Goal: Task Accomplishment & Management: Manage account settings

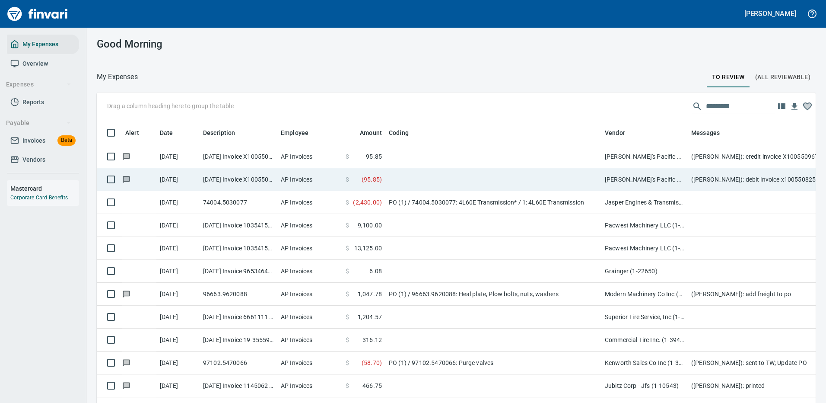
click at [450, 178] on td at bounding box center [493, 179] width 216 height 23
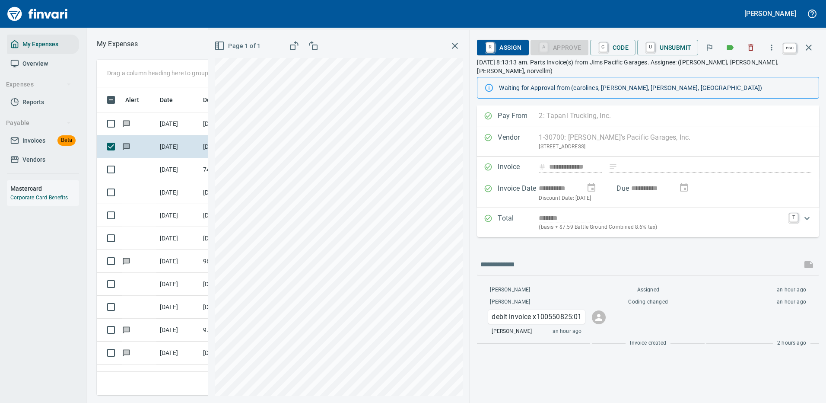
scroll to position [295, 490]
click at [806, 46] on icon "button" at bounding box center [808, 47] width 10 height 10
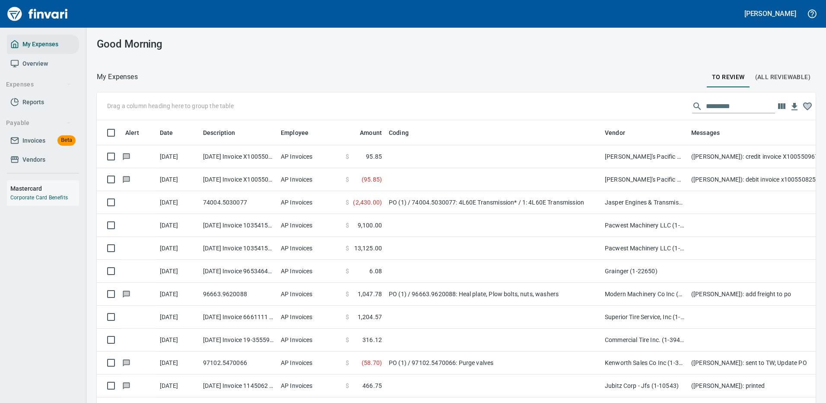
scroll to position [295, 699]
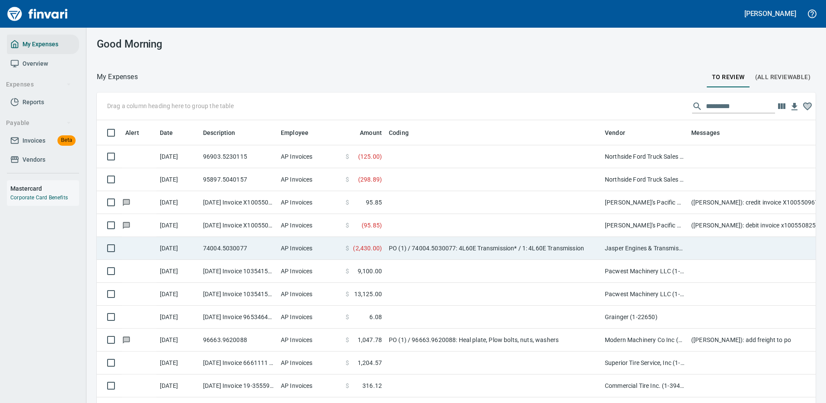
click at [308, 250] on td "AP Invoices" at bounding box center [309, 248] width 65 height 23
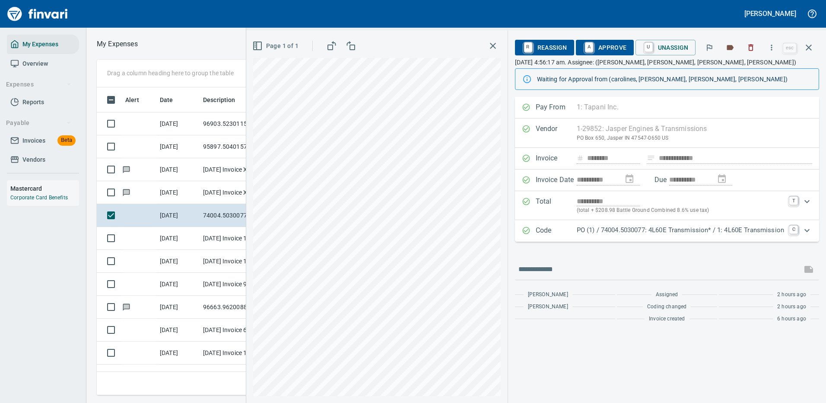
scroll to position [295, 490]
click at [807, 47] on icon "button" at bounding box center [808, 47] width 10 height 10
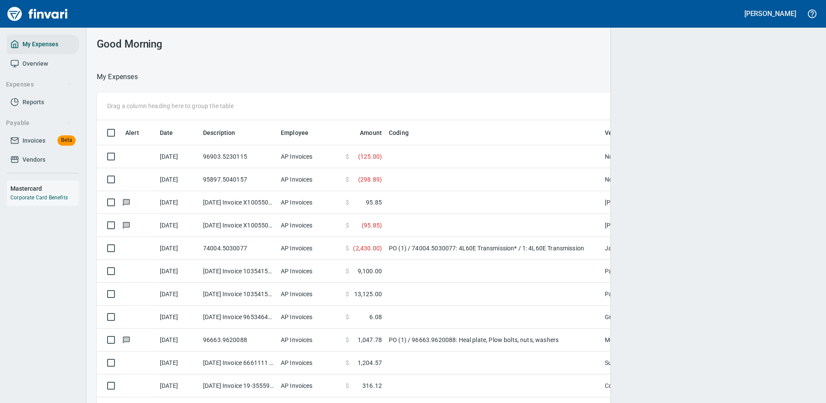
scroll to position [295, 694]
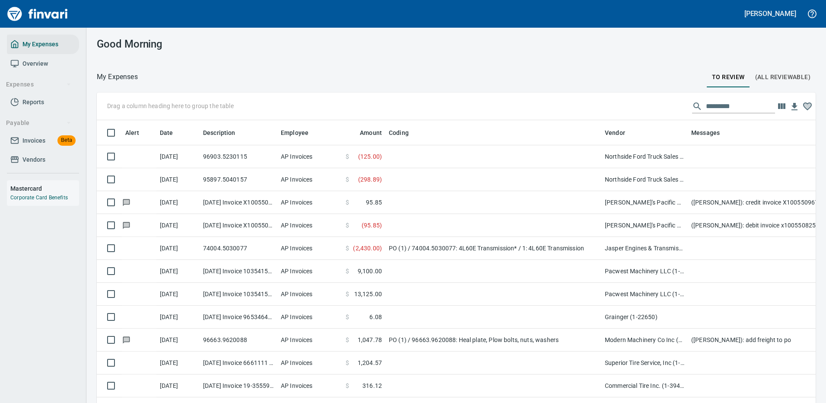
scroll to position [295, 699]
click at [725, 107] on input "text" at bounding box center [740, 106] width 69 height 14
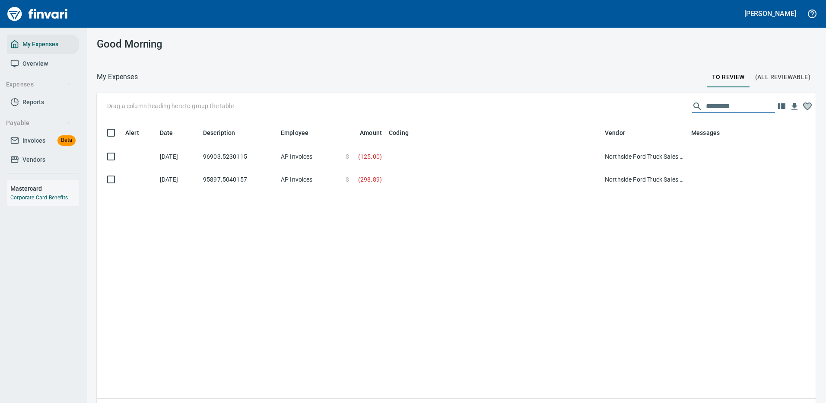
type input "*********"
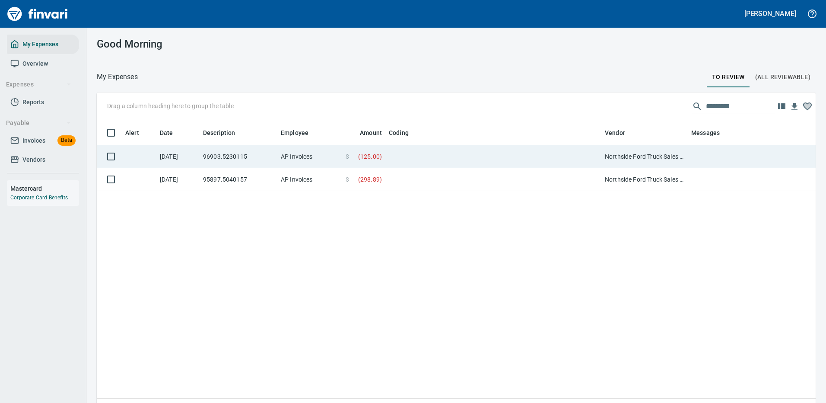
click at [527, 152] on td at bounding box center [493, 156] width 216 height 23
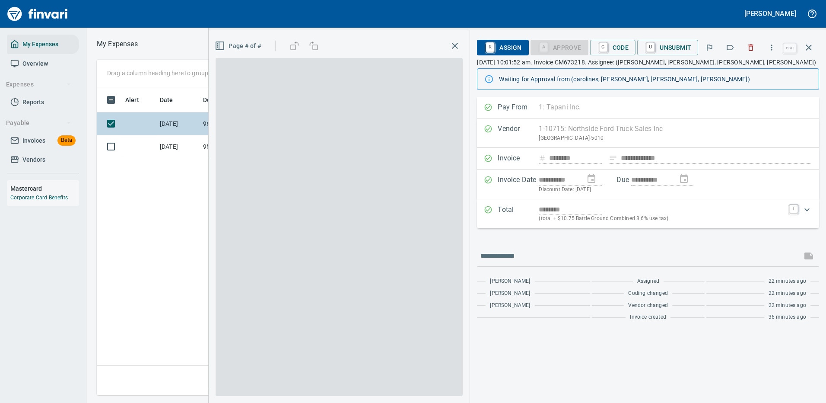
scroll to position [295, 496]
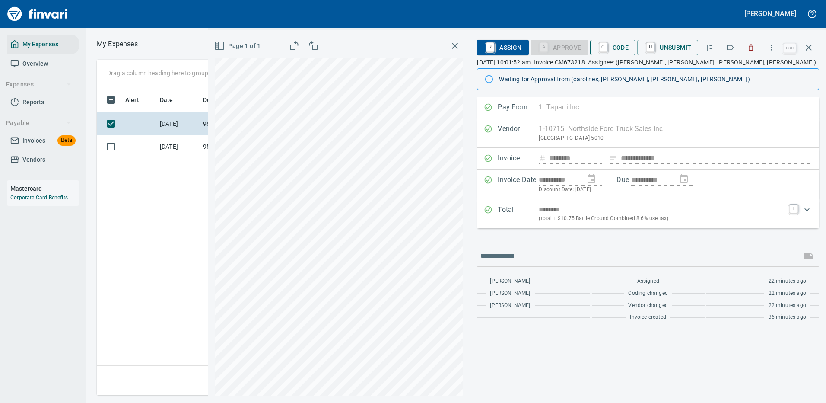
click at [621, 46] on span "C Code" at bounding box center [613, 47] width 32 height 15
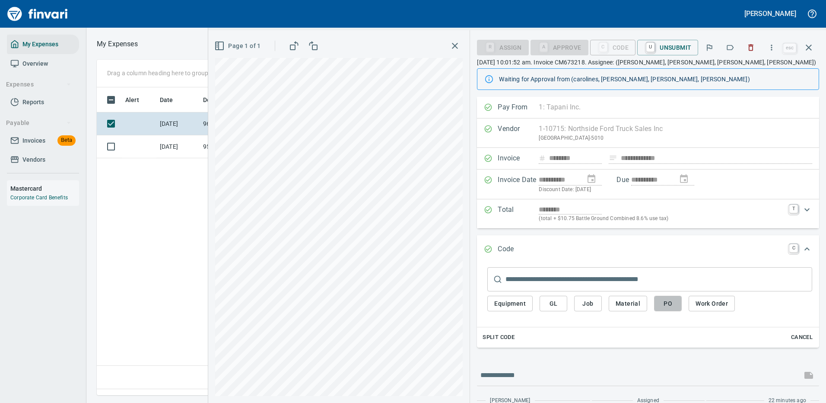
click at [668, 302] on span "PO" at bounding box center [668, 303] width 14 height 11
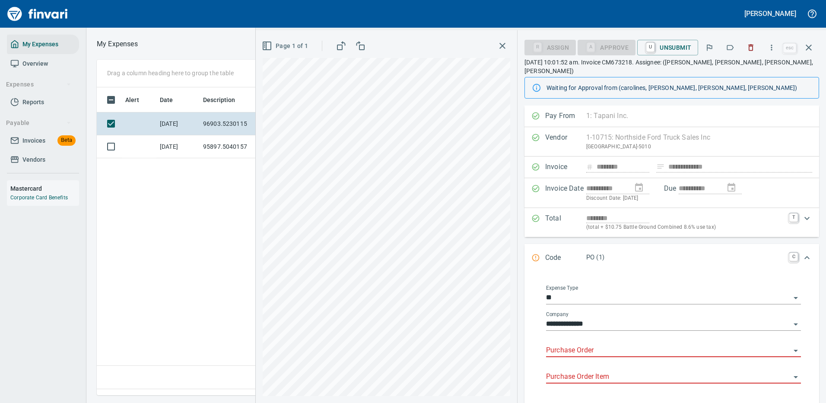
click at [568, 344] on input "Purchase Order" at bounding box center [668, 350] width 244 height 12
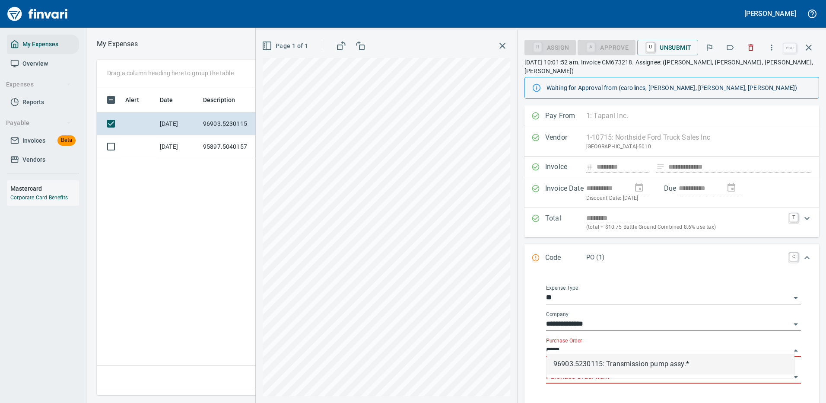
click at [652, 366] on li "96903.5230115: Transmission pump assy.*" at bounding box center [670, 363] width 248 height 21
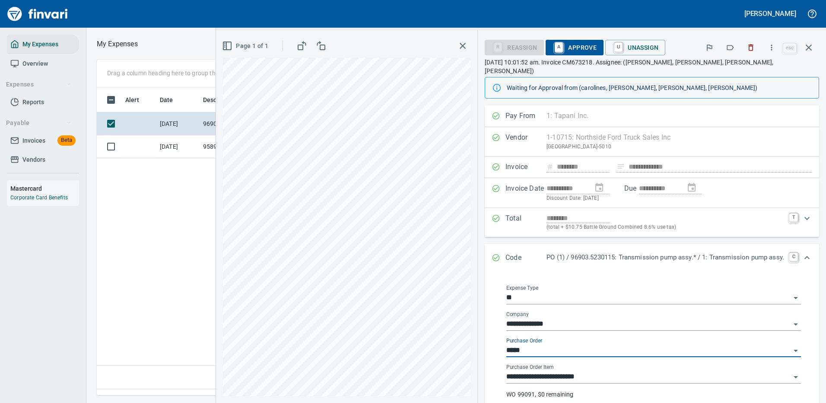
type input "**********"
click at [568, 43] on span "A Approve" at bounding box center [574, 47] width 44 height 15
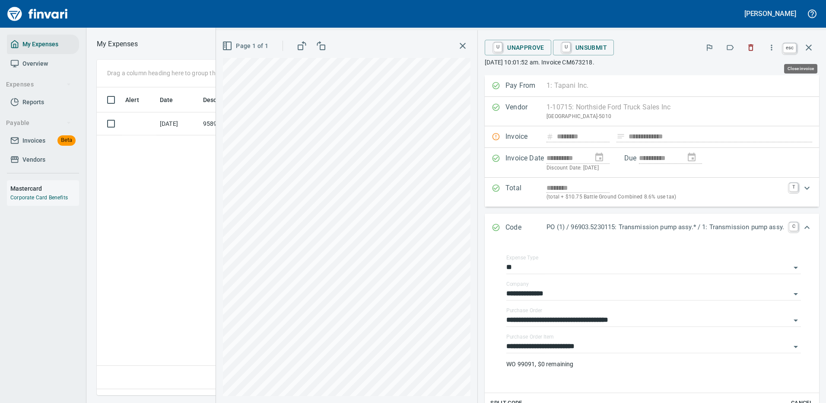
click at [810, 42] on icon "button" at bounding box center [808, 47] width 10 height 10
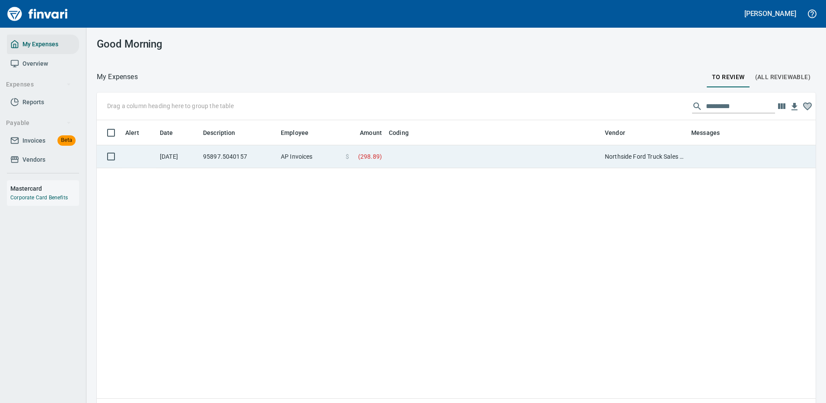
scroll to position [295, 706]
click at [447, 163] on td at bounding box center [493, 156] width 216 height 23
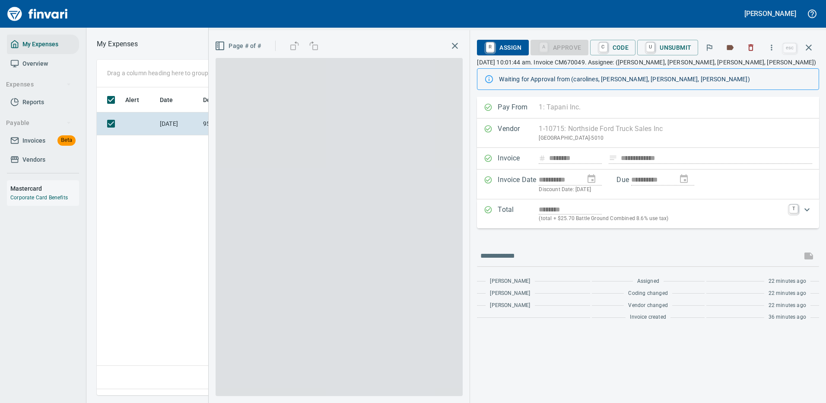
scroll to position [295, 496]
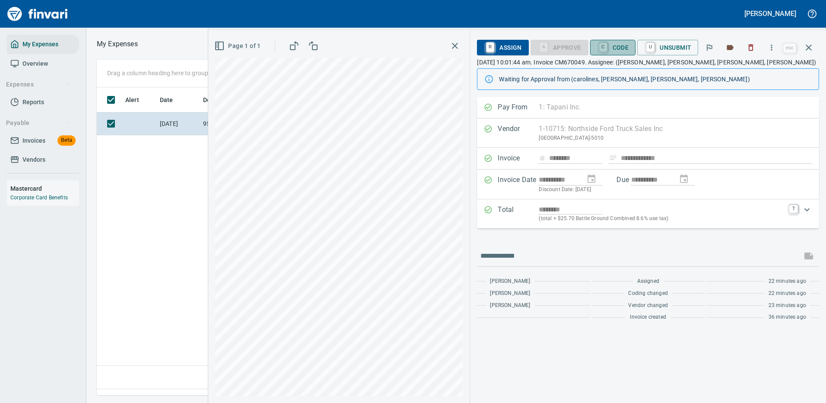
click at [616, 47] on span "C Code" at bounding box center [613, 47] width 32 height 15
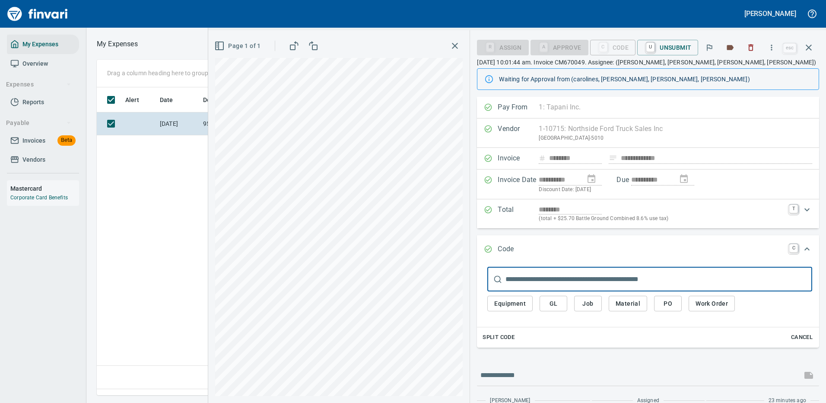
click at [565, 279] on input "text" at bounding box center [658, 279] width 307 height 24
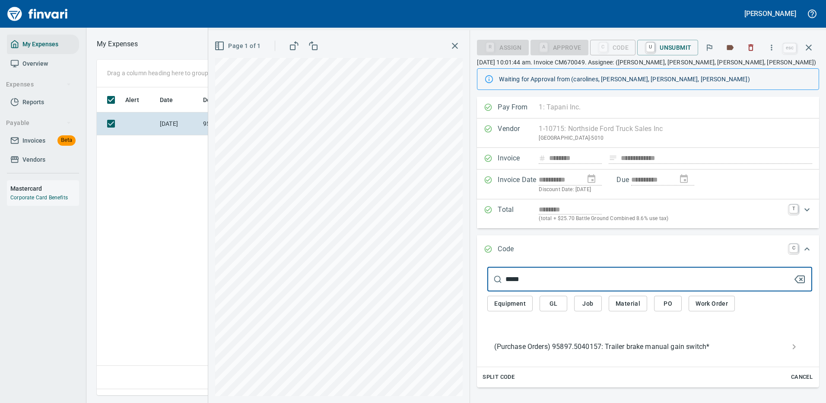
type input "*****"
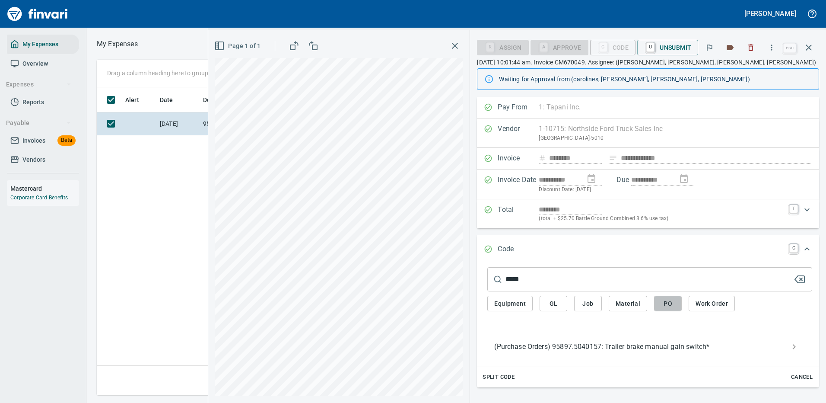
click at [668, 304] on span "PO" at bounding box center [668, 303] width 14 height 11
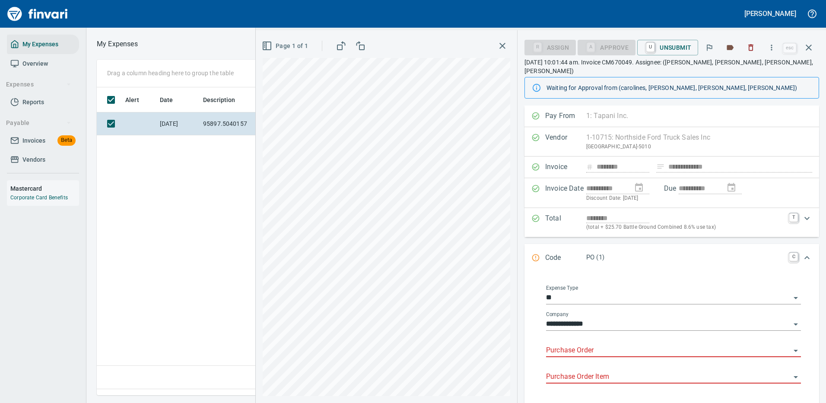
click at [597, 344] on input "Purchase Order" at bounding box center [668, 350] width 244 height 12
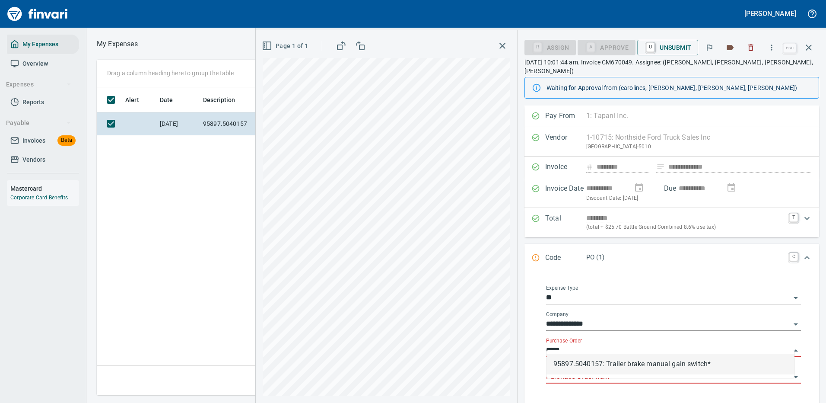
drag, startPoint x: 664, startPoint y: 365, endPoint x: 674, endPoint y: 361, distance: 11.0
click at [664, 365] on li "95897.5040157: Trailer brake manual gain switch*" at bounding box center [670, 363] width 248 height 21
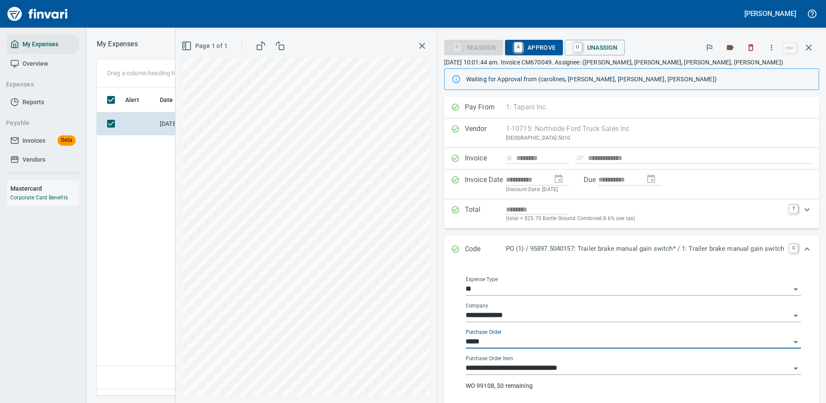
type input "**********"
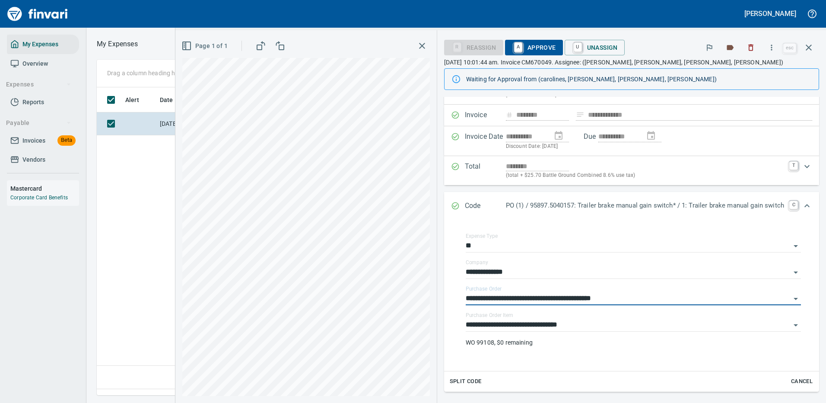
type input "**********"
click at [530, 48] on span "A Approve" at bounding box center [534, 47] width 44 height 15
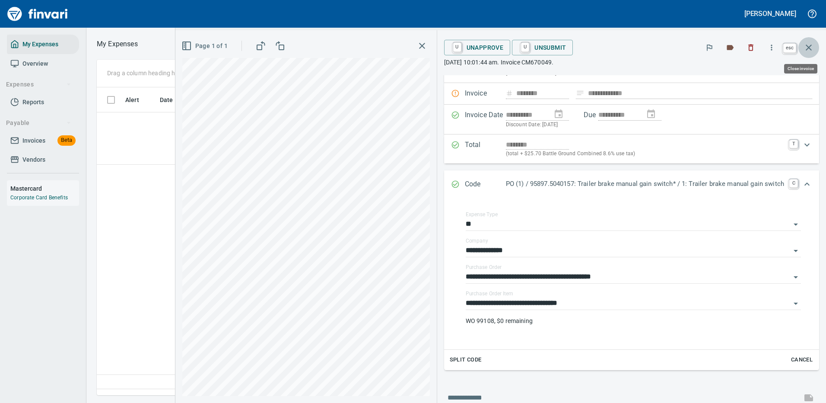
click at [810, 45] on icon "button" at bounding box center [809, 47] width 6 height 6
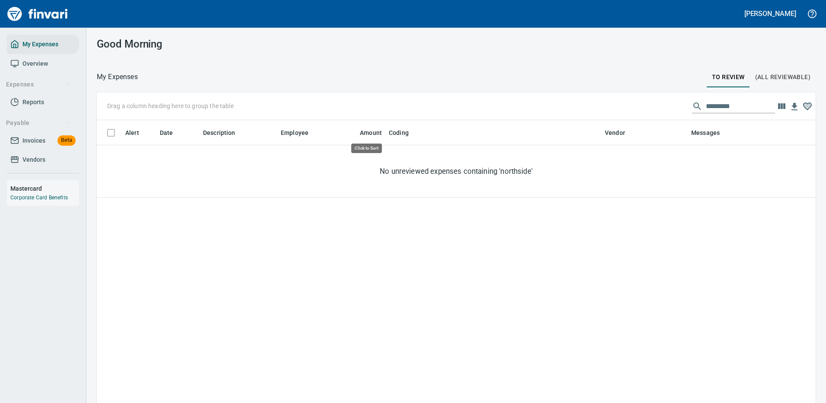
scroll to position [295, 706]
drag, startPoint x: 729, startPoint y: 104, endPoint x: 626, endPoint y: 107, distance: 102.9
click at [636, 106] on div "Drag a column heading here to group the table *********" at bounding box center [456, 106] width 719 height 28
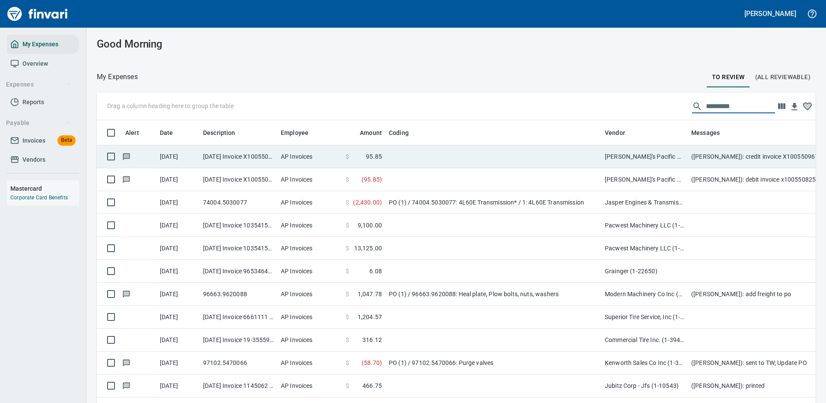
click at [491, 150] on td at bounding box center [493, 156] width 216 height 23
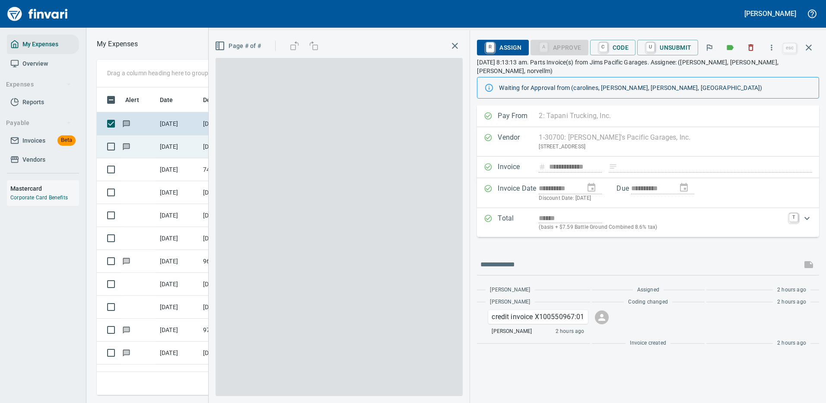
scroll to position [295, 490]
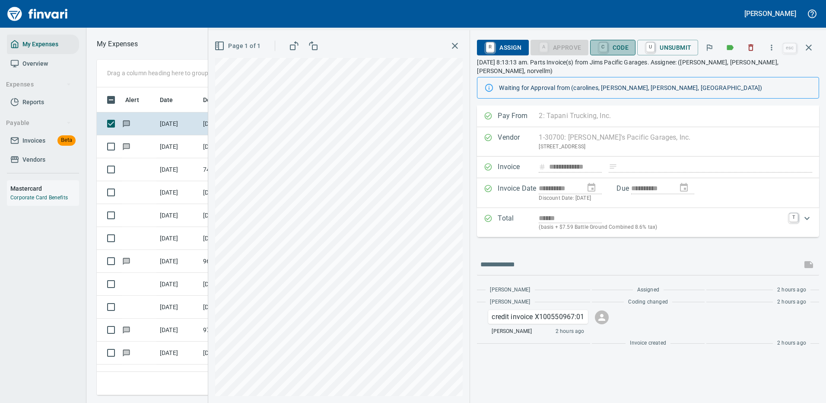
click at [614, 45] on span "C Code" at bounding box center [613, 47] width 32 height 15
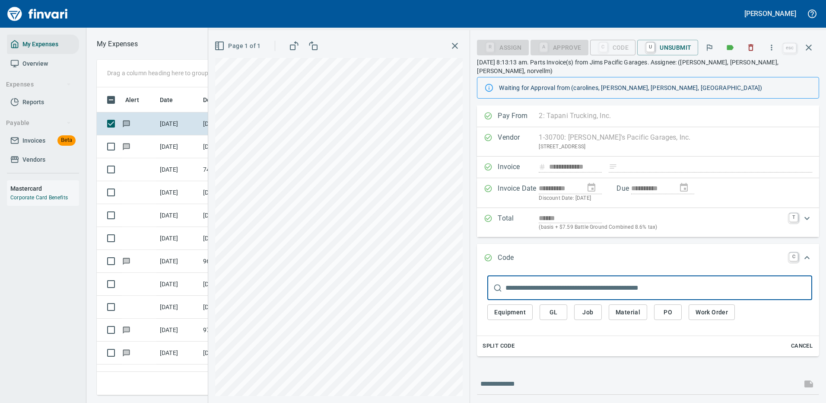
click at [556, 307] on span "GL" at bounding box center [553, 312] width 14 height 11
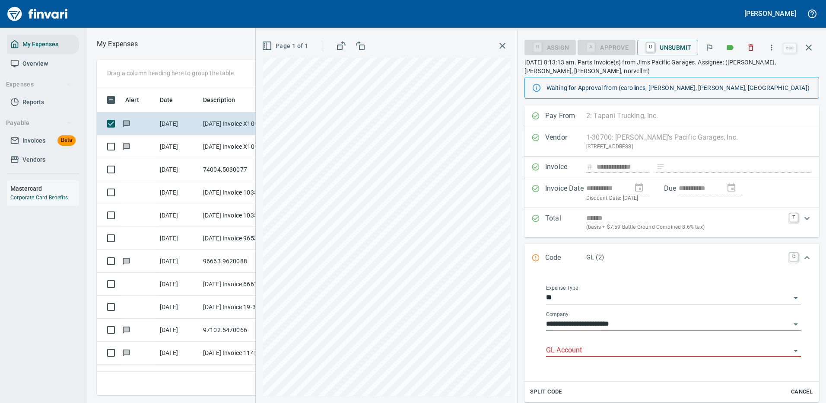
click at [578, 349] on input "GL Account" at bounding box center [668, 350] width 244 height 12
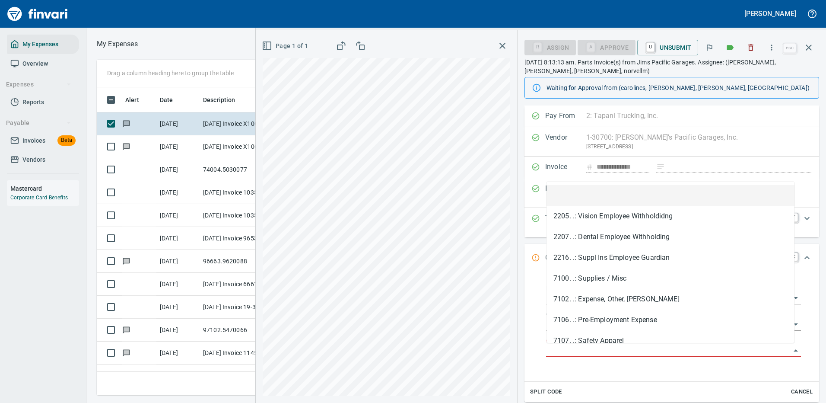
type input "*"
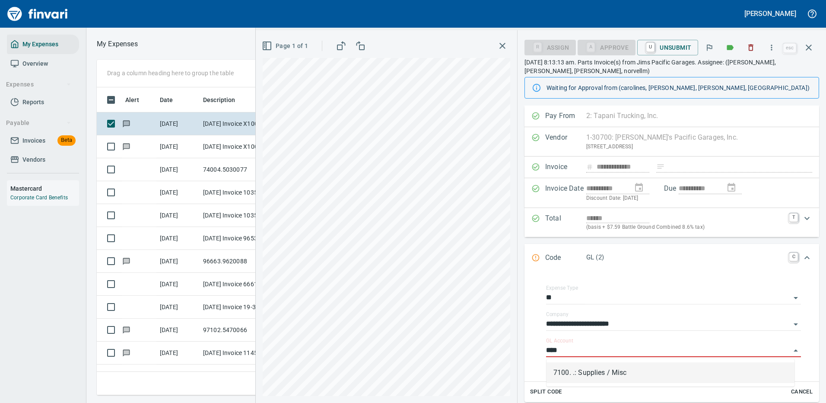
click at [600, 373] on li "7100. .: Supplies / Misc" at bounding box center [670, 372] width 248 height 21
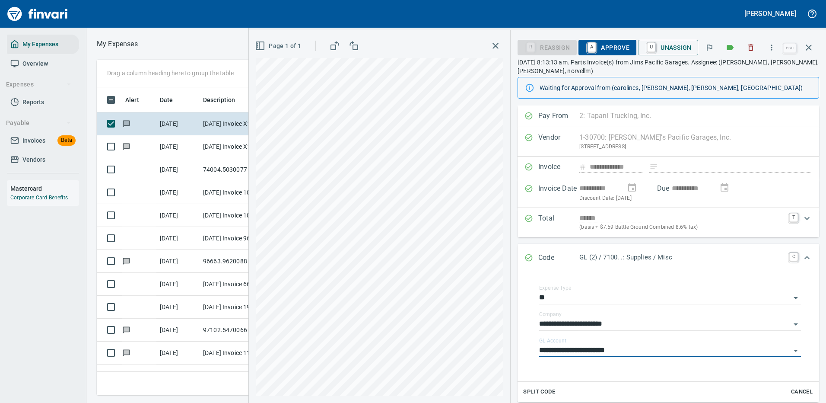
type input "**********"
click at [608, 45] on span "A Approve" at bounding box center [607, 47] width 44 height 15
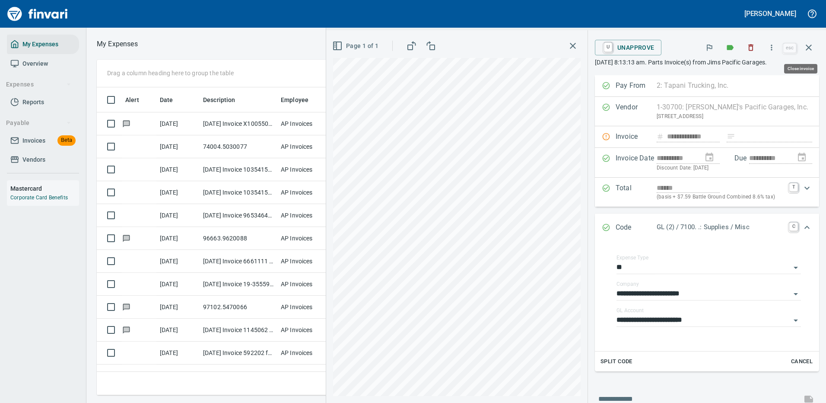
click at [806, 46] on icon "button" at bounding box center [808, 47] width 10 height 10
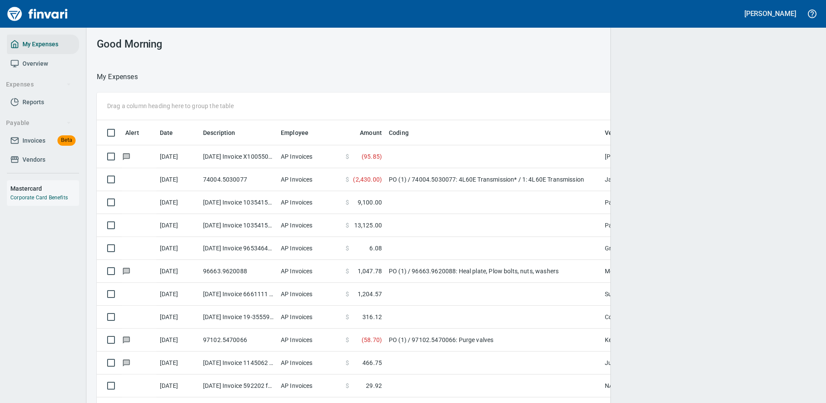
scroll to position [295, 699]
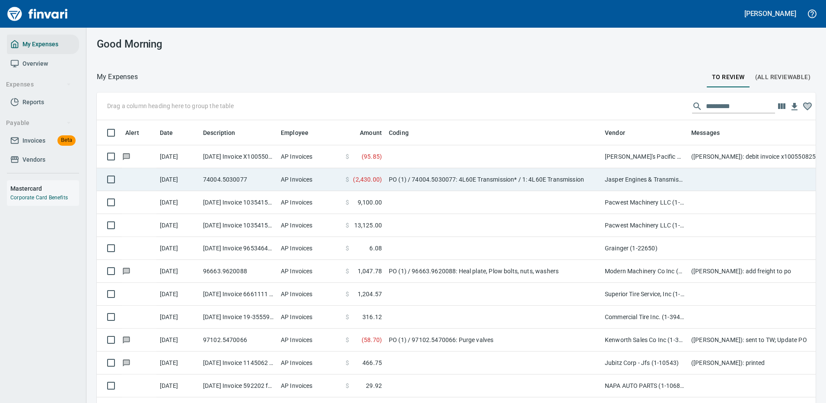
click at [430, 155] on td at bounding box center [493, 156] width 216 height 23
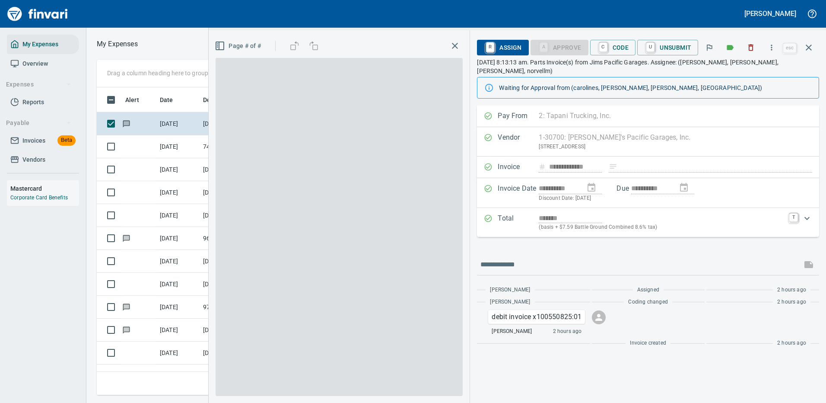
scroll to position [295, 490]
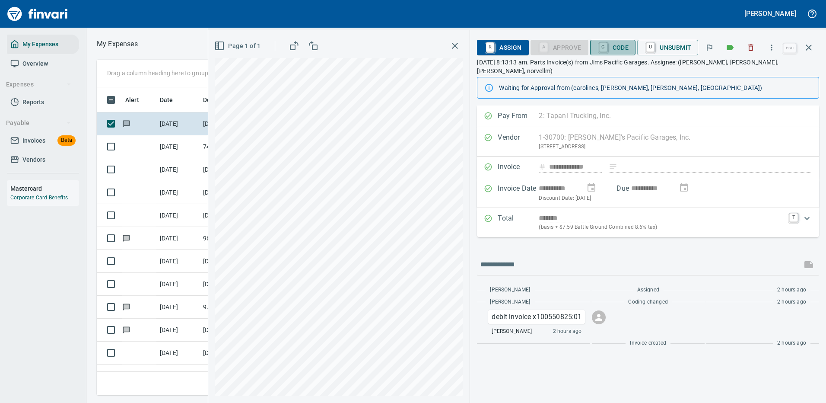
click at [618, 46] on span "C Code" at bounding box center [613, 47] width 32 height 15
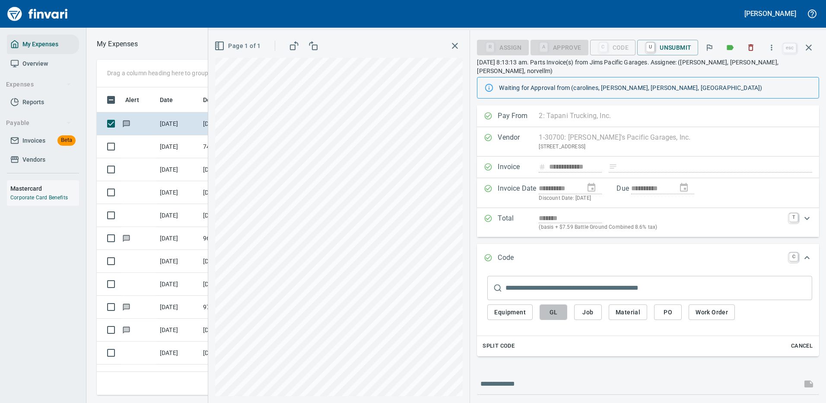
click at [559, 307] on span "GL" at bounding box center [553, 312] width 14 height 11
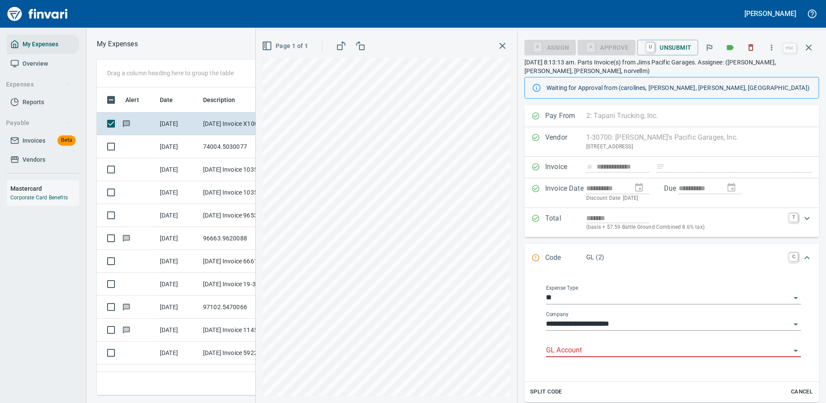
click at [567, 353] on input "GL Account" at bounding box center [668, 350] width 244 height 12
click at [570, 374] on li "7100. .: Supplies / Misc" at bounding box center [670, 372] width 248 height 21
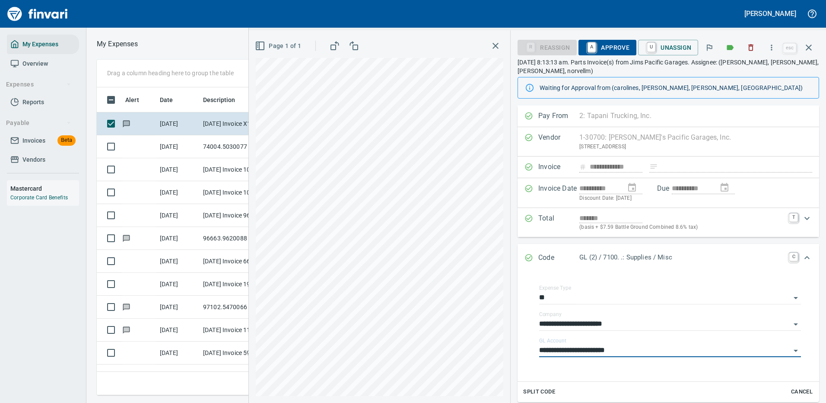
type input "**********"
click at [615, 48] on span "A Approve" at bounding box center [607, 47] width 44 height 15
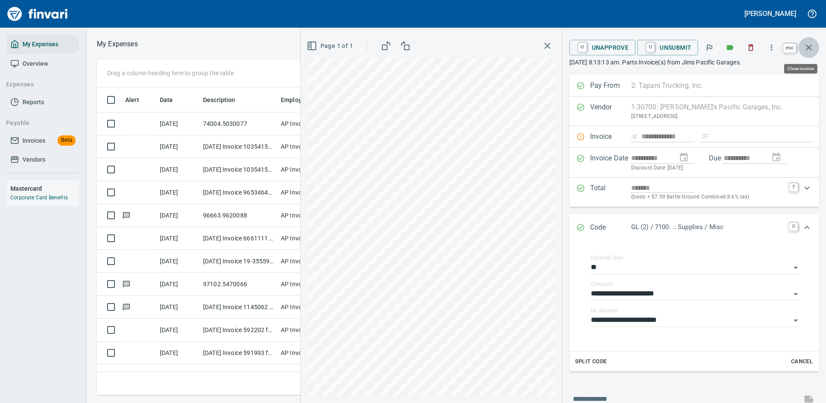
click at [810, 44] on icon "button" at bounding box center [808, 47] width 10 height 10
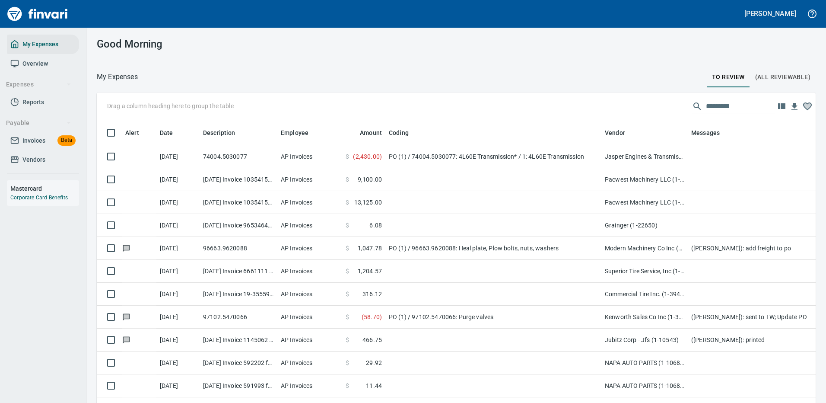
scroll to position [295, 699]
click at [709, 105] on input "text" at bounding box center [740, 106] width 69 height 14
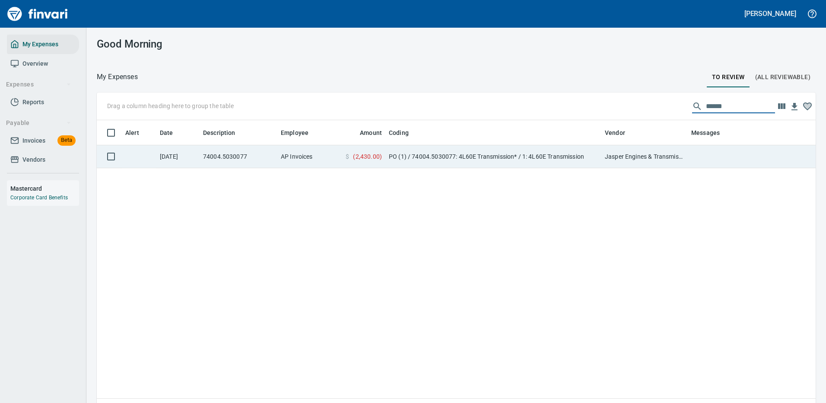
type input "******"
click at [600, 155] on td "PO (1) / 74004.5030077: 4L60E Transmission* / 1: 4L60E Transmission" at bounding box center [493, 156] width 216 height 23
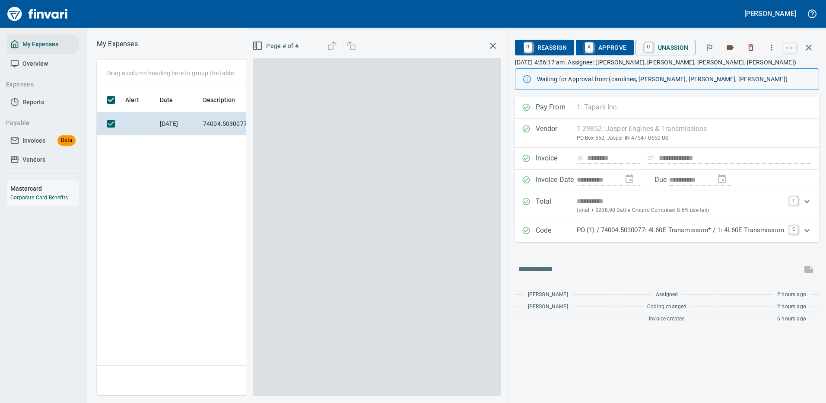
scroll to position [295, 496]
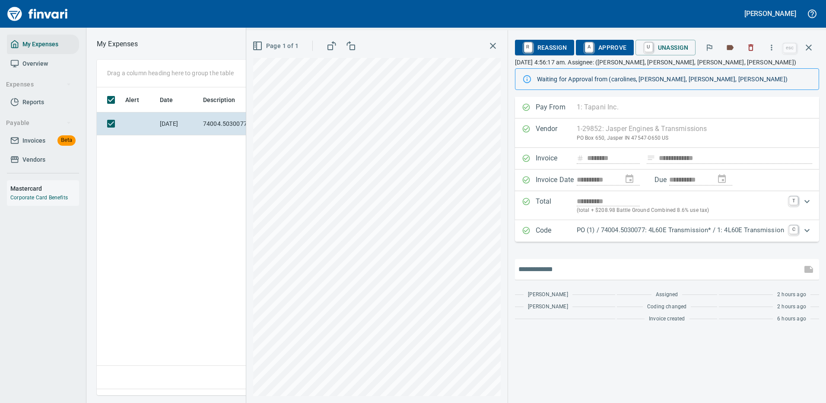
click at [535, 270] on input "text" at bounding box center [658, 269] width 280 height 14
click at [563, 272] on input "**********" at bounding box center [658, 269] width 280 height 14
type input "**********"
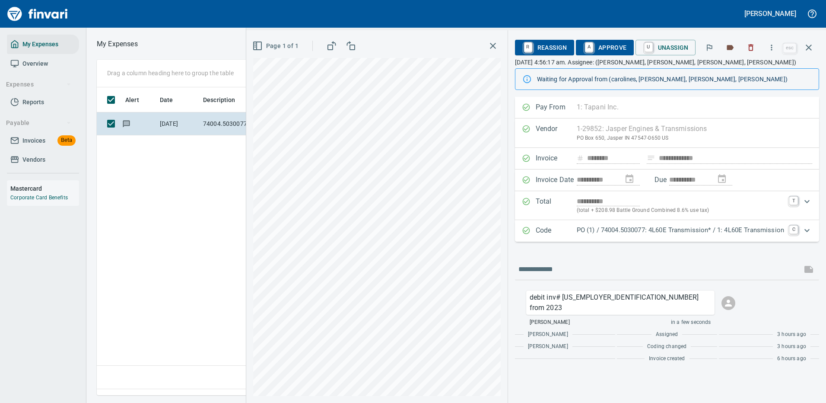
click at [609, 44] on span "A Approve" at bounding box center [605, 47] width 44 height 15
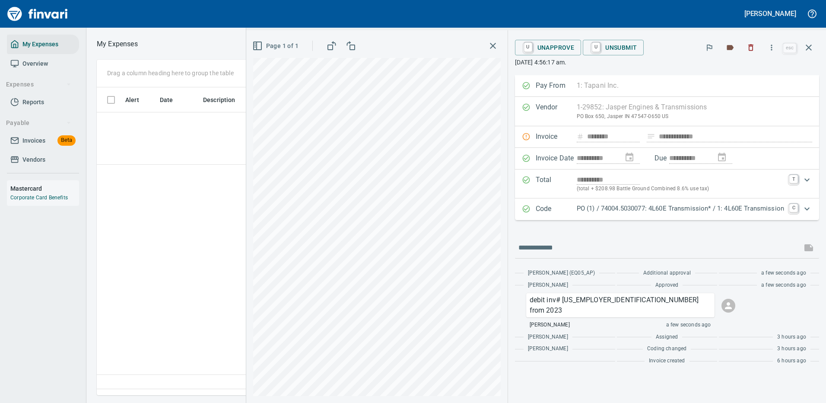
click at [604, 212] on p "PO (1) / 74004.5030077: 4L60E Transmission* / 1: 4L60E Transmission" at bounding box center [680, 208] width 207 height 10
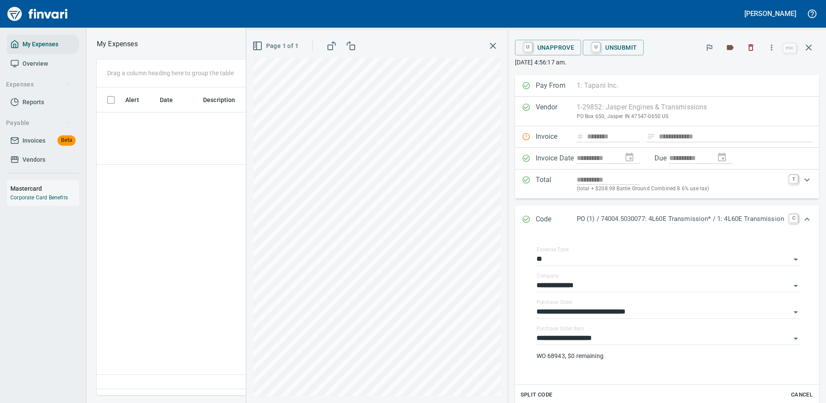
click at [682, 49] on div "U Unsubmit" at bounding box center [640, 48] width 115 height 16
click at [809, 48] on icon "button" at bounding box center [809, 47] width 6 height 6
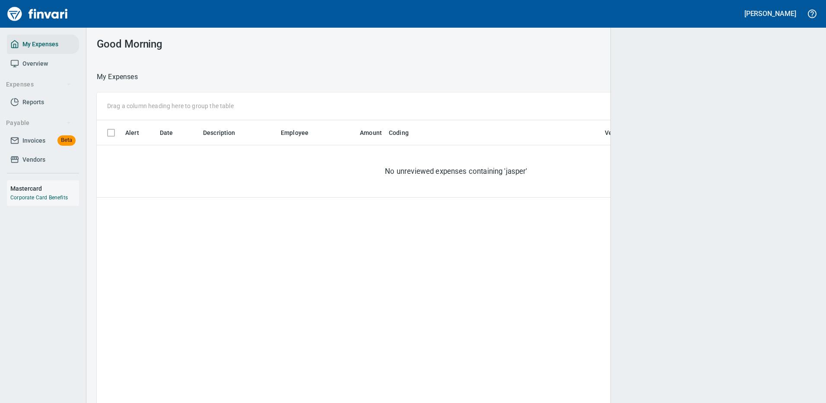
scroll to position [295, 699]
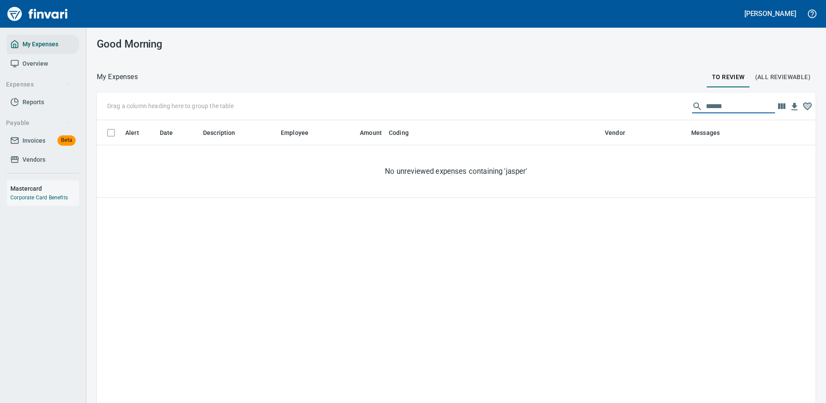
drag, startPoint x: 716, startPoint y: 105, endPoint x: 556, endPoint y: 70, distance: 163.2
click at [605, 95] on div "Drag a column heading here to group the table ******" at bounding box center [456, 106] width 719 height 28
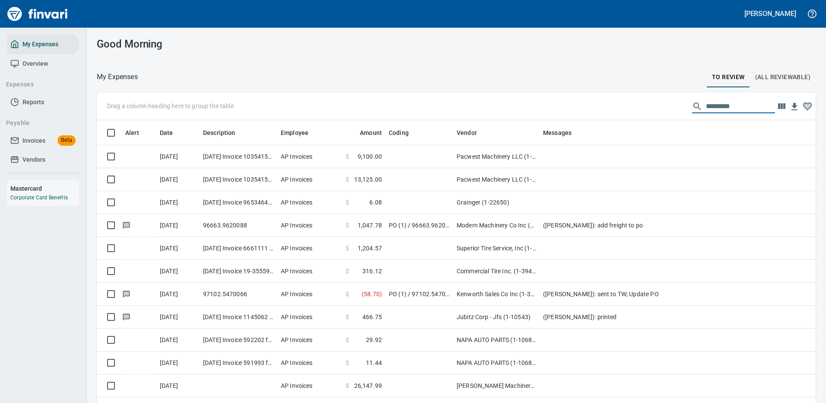
drag, startPoint x: 603, startPoint y: 129, endPoint x: 454, endPoint y: 154, distance: 150.2
click at [454, 154] on body "[PERSON_NAME] My Expenses Overview Expenses Reports Payable Invoices Beta Vendo…" at bounding box center [413, 201] width 826 height 403
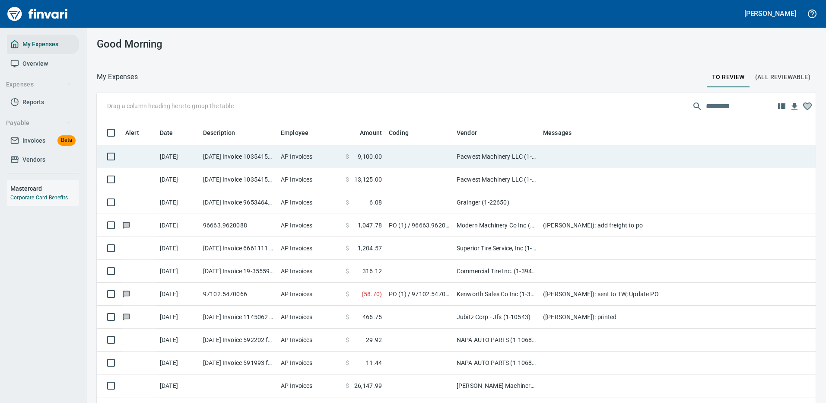
click at [468, 151] on td "Pacwest Machinery LLC (1-23156)" at bounding box center [496, 156] width 86 height 23
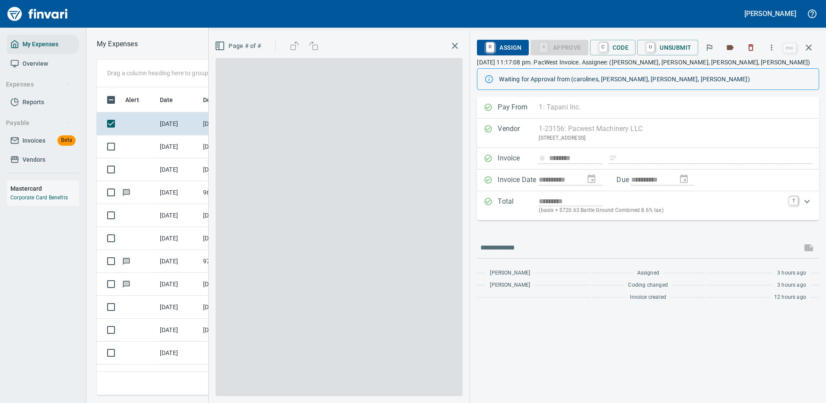
scroll to position [295, 490]
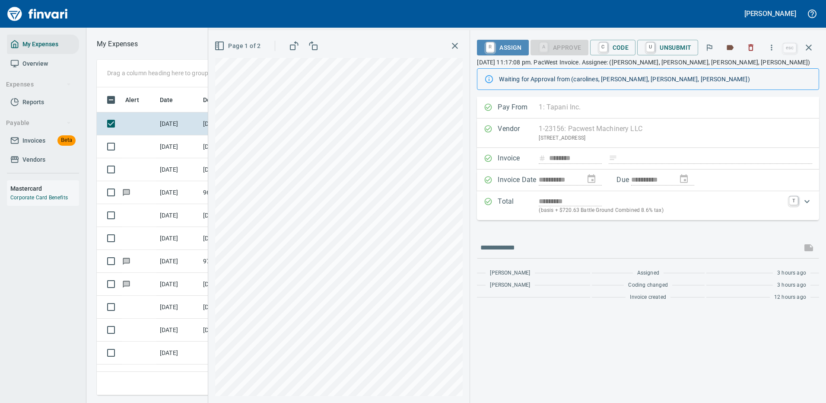
click at [510, 47] on span "R Assign" at bounding box center [503, 47] width 38 height 15
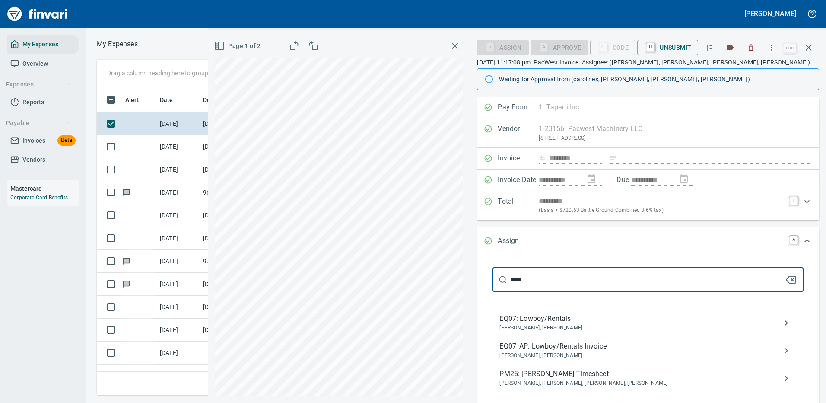
type input "****"
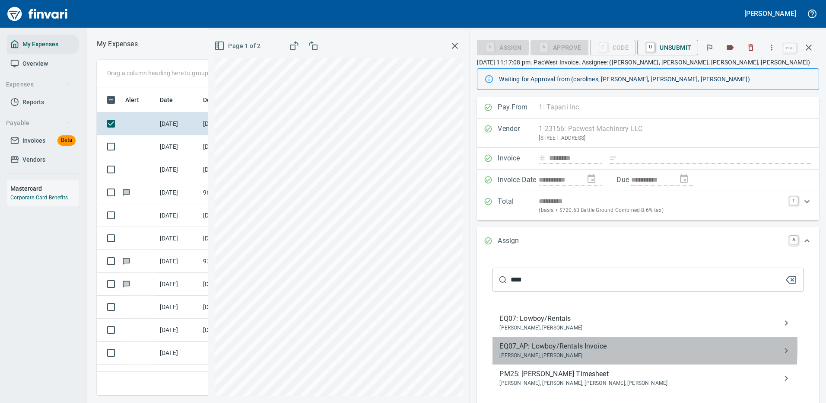
click at [546, 348] on span "EQ07_AP: Lowboy/Rentals Invoice" at bounding box center [640, 346] width 283 height 10
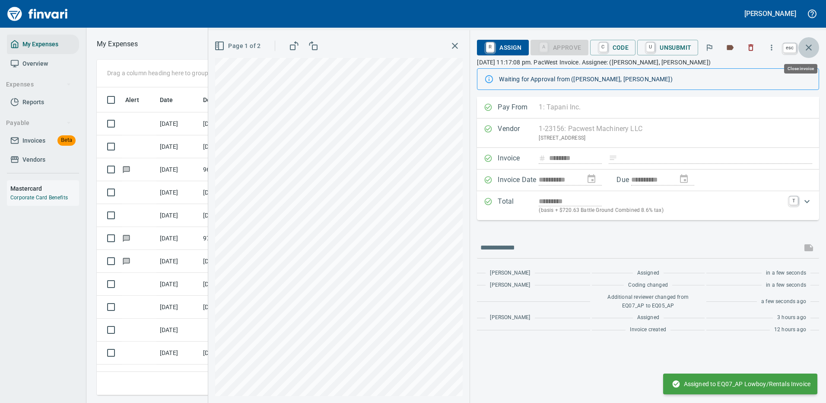
click at [810, 46] on icon "button" at bounding box center [809, 47] width 6 height 6
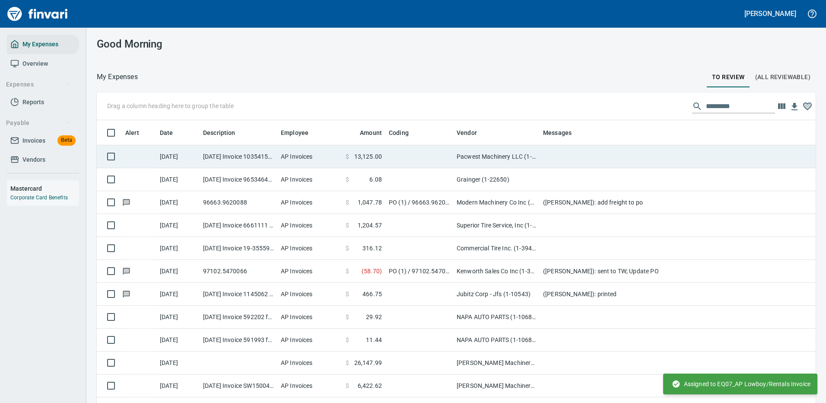
scroll to position [295, 699]
click at [401, 154] on td at bounding box center [419, 156] width 68 height 23
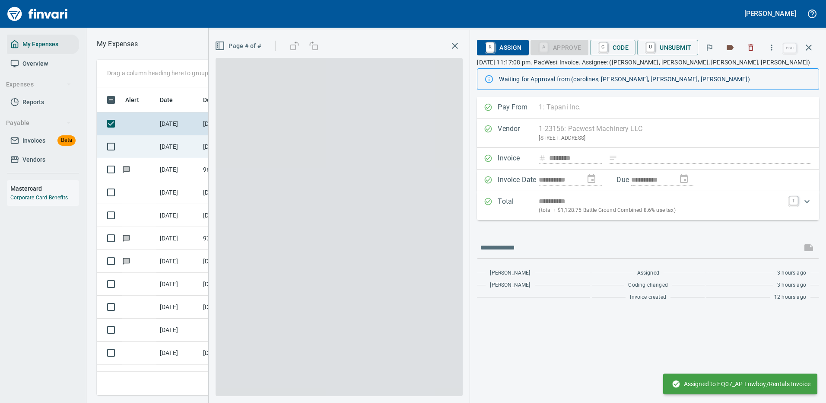
scroll to position [295, 490]
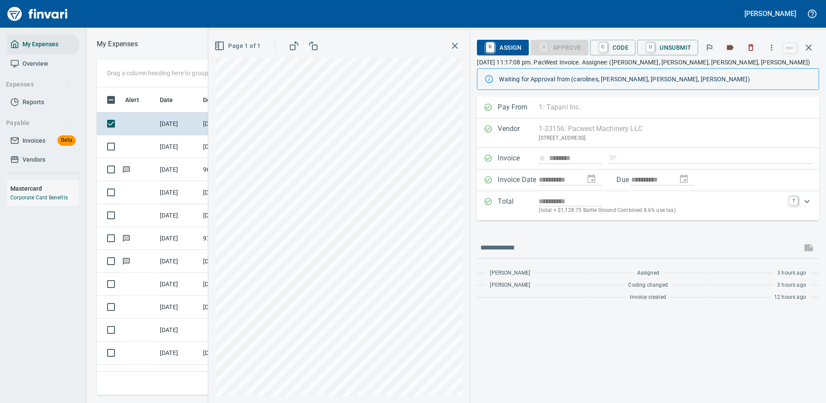
click at [513, 44] on span "R Assign" at bounding box center [503, 47] width 38 height 15
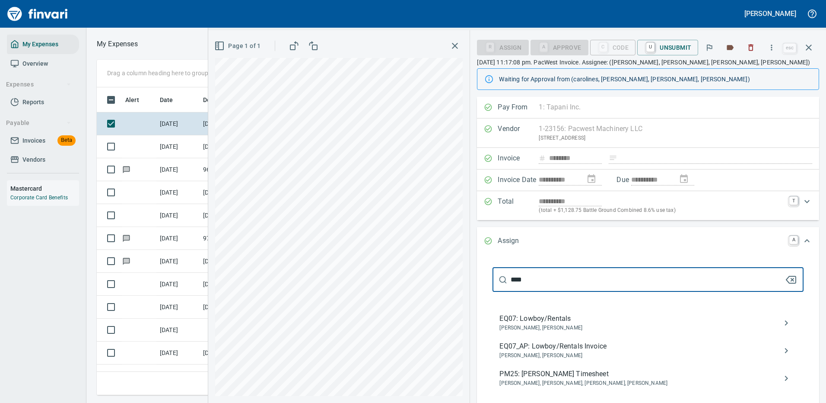
type input "****"
click at [555, 350] on span "EQ07_AP: Lowboy/Rentals Invoice" at bounding box center [640, 346] width 283 height 10
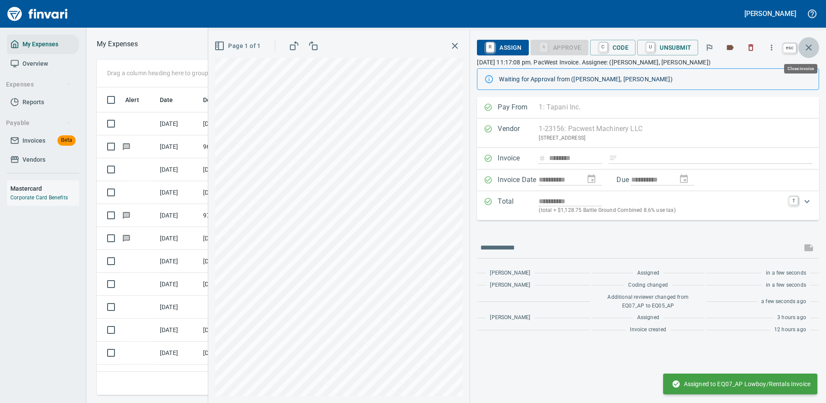
click at [808, 45] on icon "button" at bounding box center [808, 47] width 10 height 10
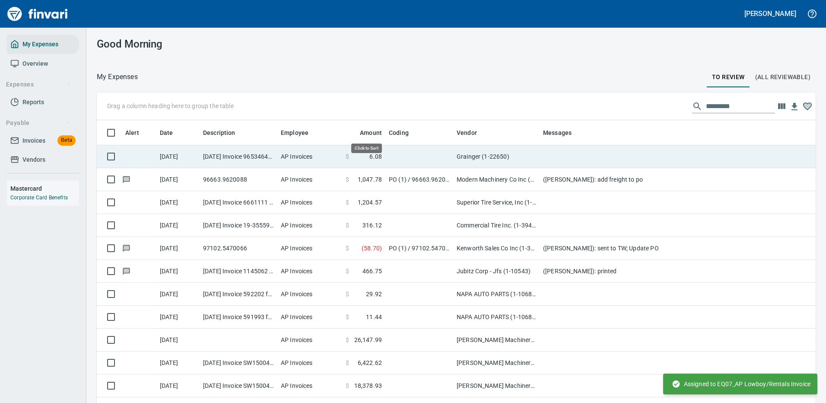
scroll to position [295, 699]
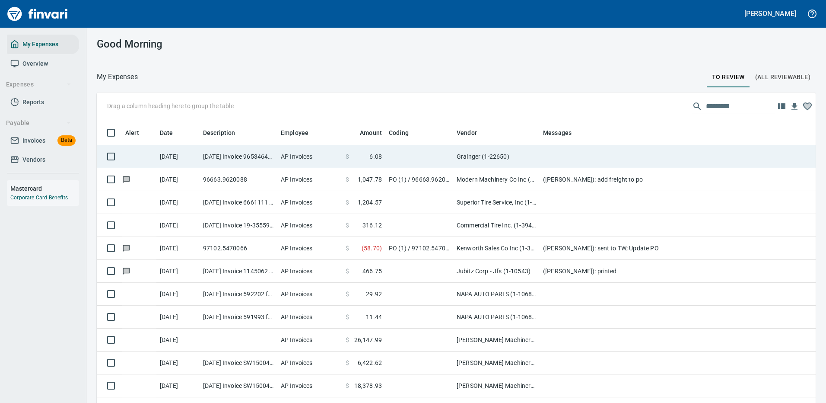
click at [390, 155] on td at bounding box center [419, 156] width 68 height 23
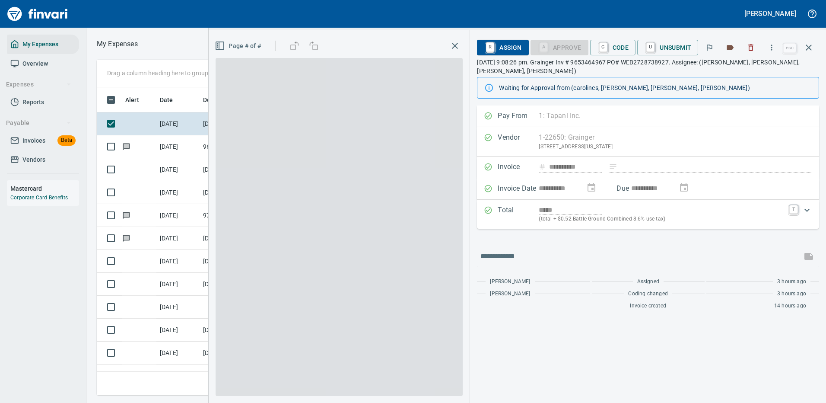
scroll to position [295, 490]
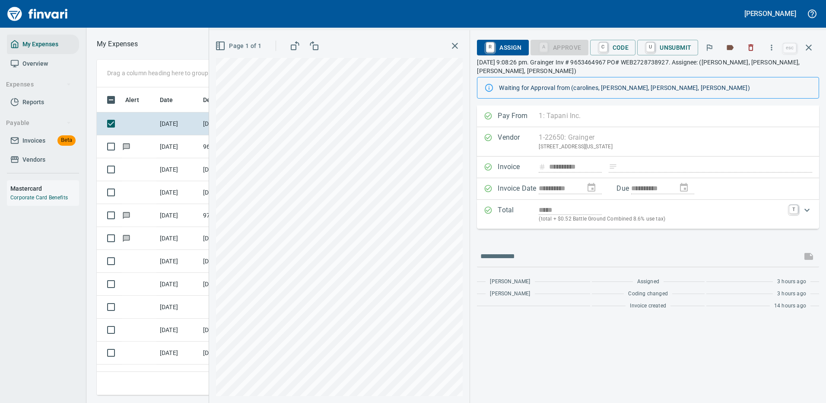
click at [455, 44] on icon "button" at bounding box center [455, 46] width 10 height 10
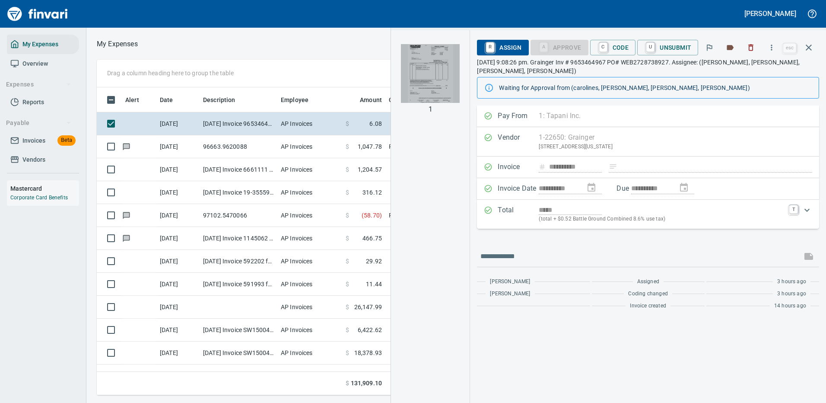
click at [419, 72] on img "button" at bounding box center [430, 73] width 59 height 59
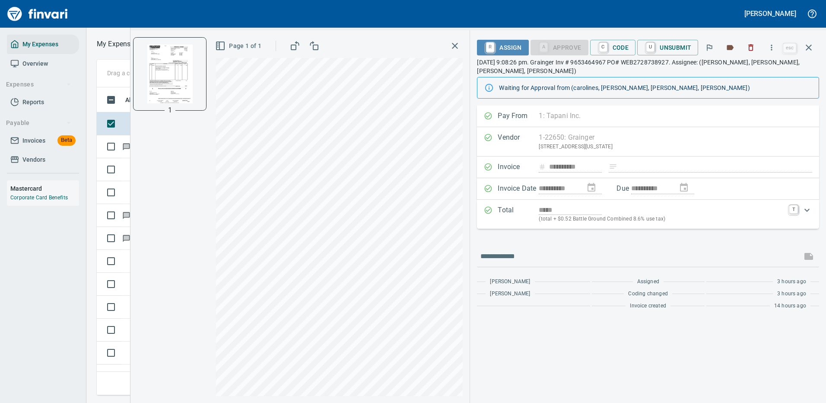
click at [508, 45] on span "R Assign" at bounding box center [503, 47] width 38 height 15
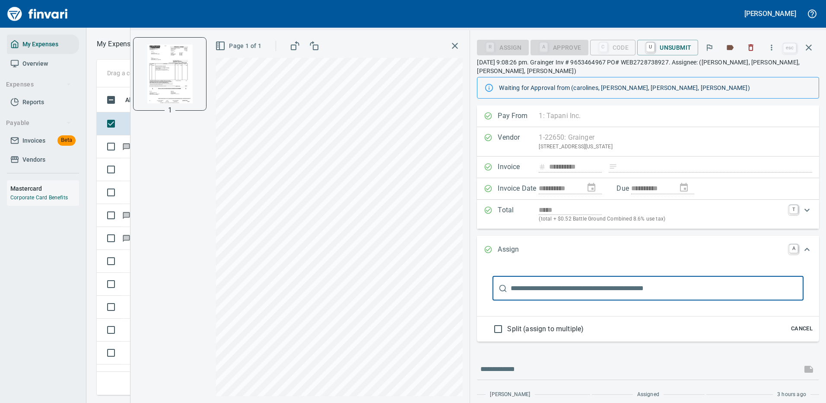
click at [556, 290] on input "text" at bounding box center [657, 288] width 293 height 24
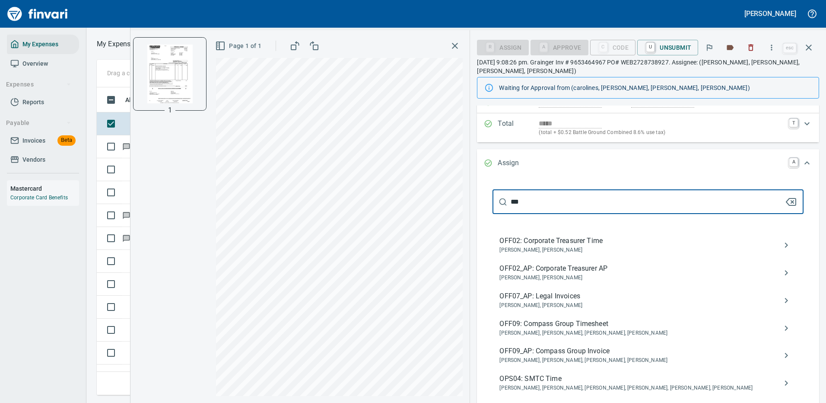
scroll to position [130, 0]
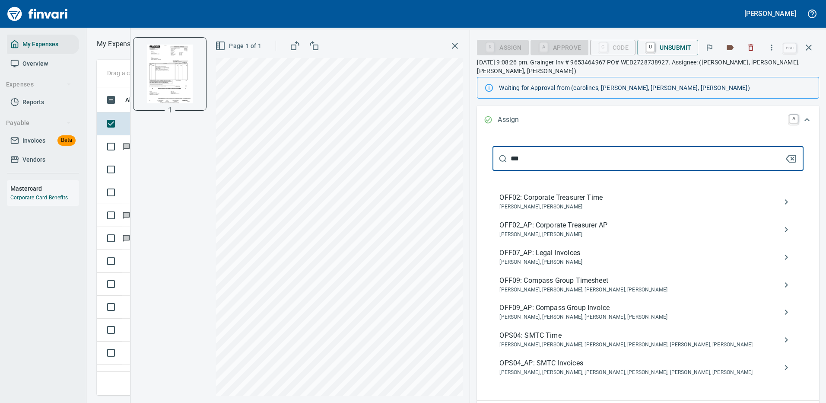
type input "***"
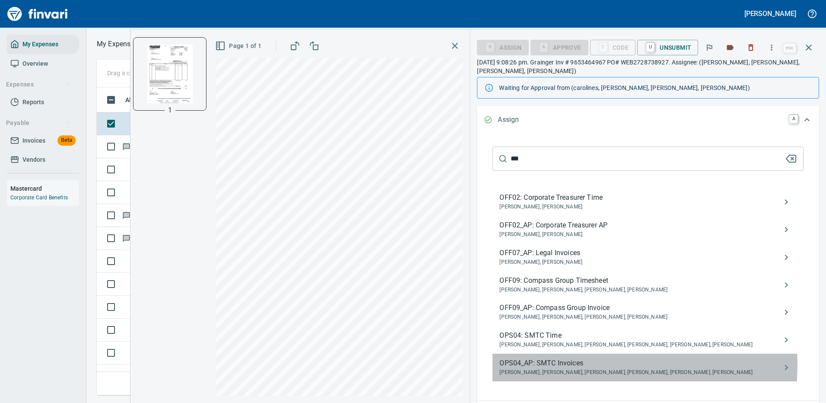
click at [572, 365] on span "OPS04_AP: SMTC Invoices" at bounding box center [640, 363] width 283 height 10
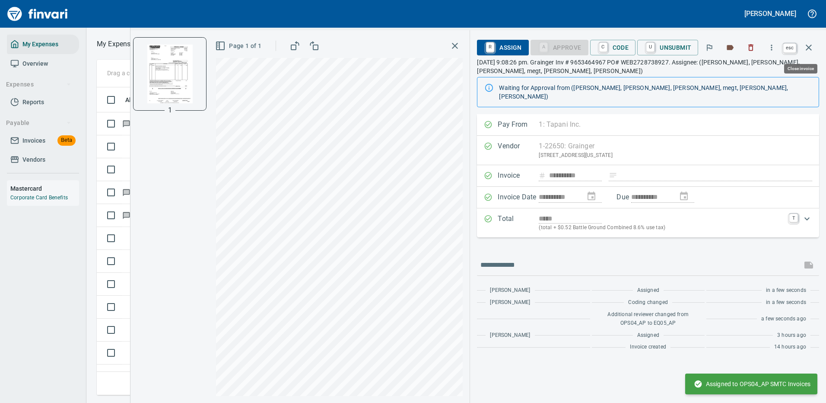
scroll to position [295, 490]
click at [810, 46] on icon "button" at bounding box center [809, 47] width 6 height 6
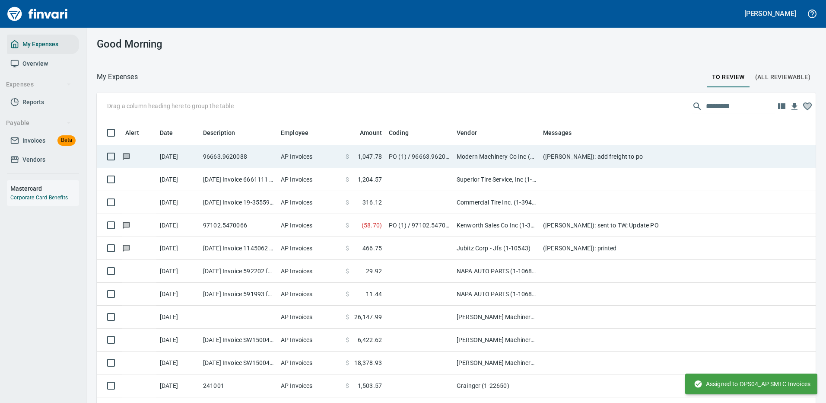
scroll to position [295, 699]
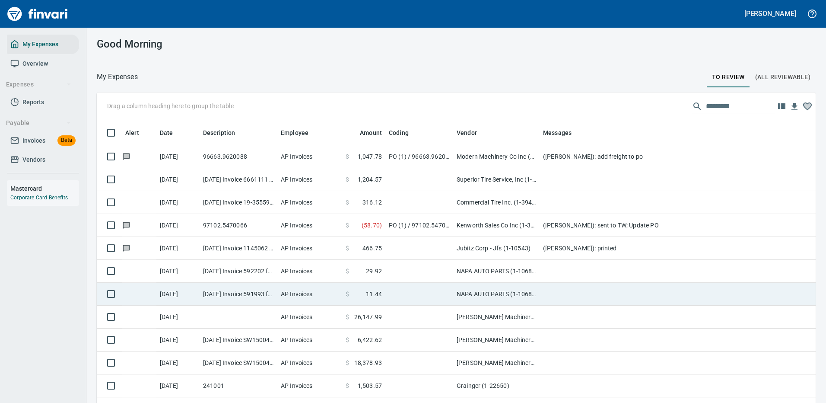
click at [394, 267] on td at bounding box center [419, 271] width 68 height 23
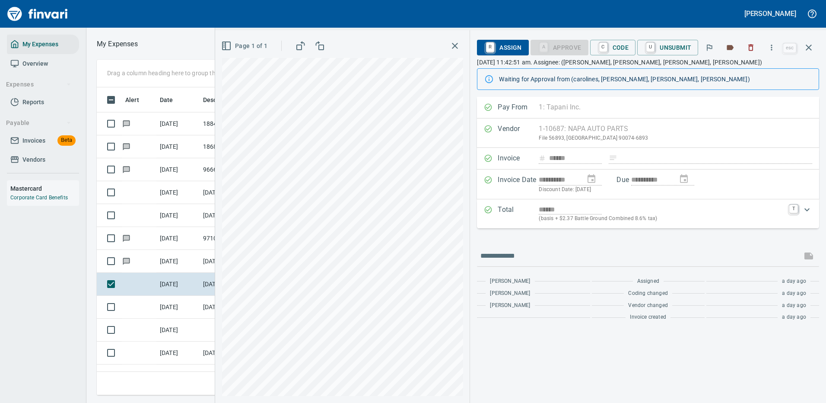
scroll to position [295, 490]
click at [771, 45] on icon "button" at bounding box center [771, 47] width 9 height 9
click at [743, 69] on span "Download" at bounding box center [770, 72] width 83 height 10
drag, startPoint x: 809, startPoint y: 47, endPoint x: 806, endPoint y: 42, distance: 5.3
click at [809, 46] on icon "button" at bounding box center [808, 47] width 10 height 10
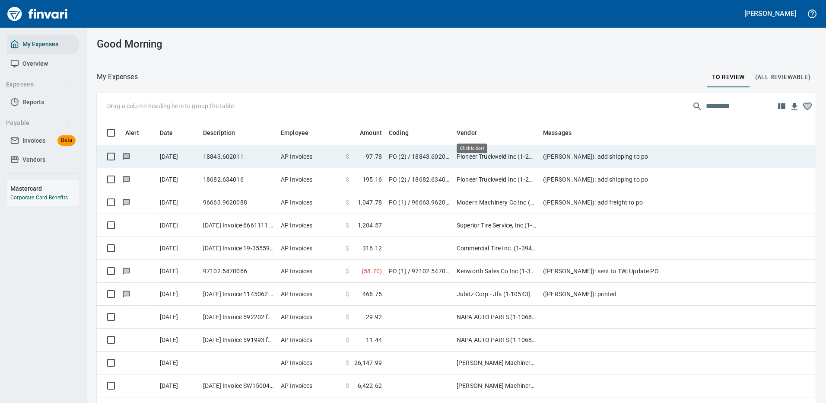
scroll to position [295, 699]
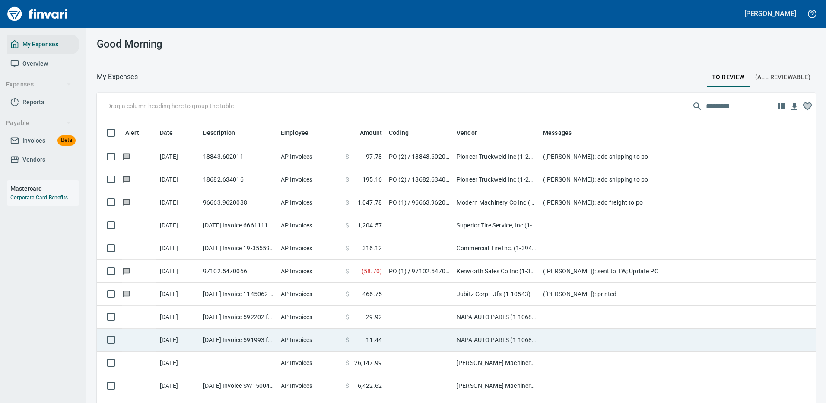
click at [470, 337] on td "NAPA AUTO PARTS (1-10687)" at bounding box center [496, 339] width 86 height 23
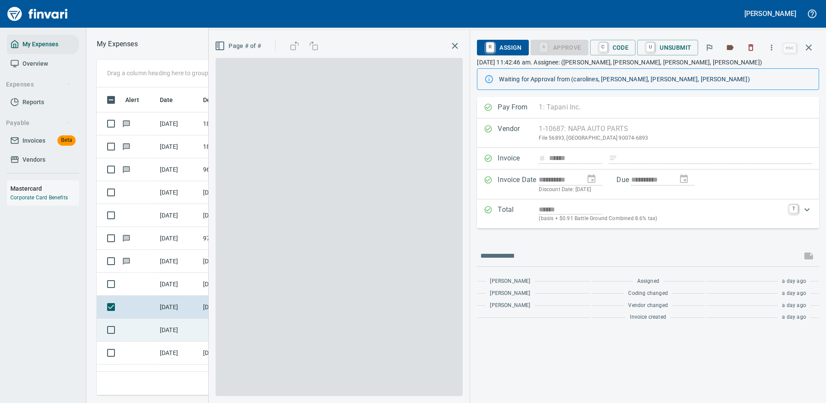
scroll to position [295, 490]
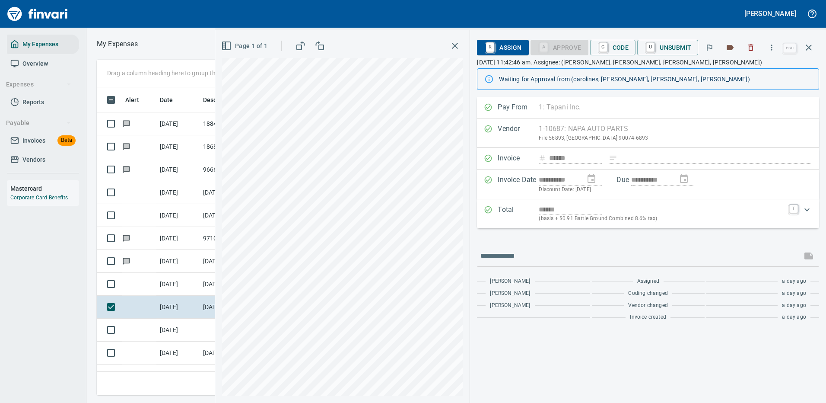
click at [222, 165] on div "Page 1 of 1" at bounding box center [342, 216] width 255 height 372
click at [774, 48] on icon "button" at bounding box center [771, 47] width 9 height 9
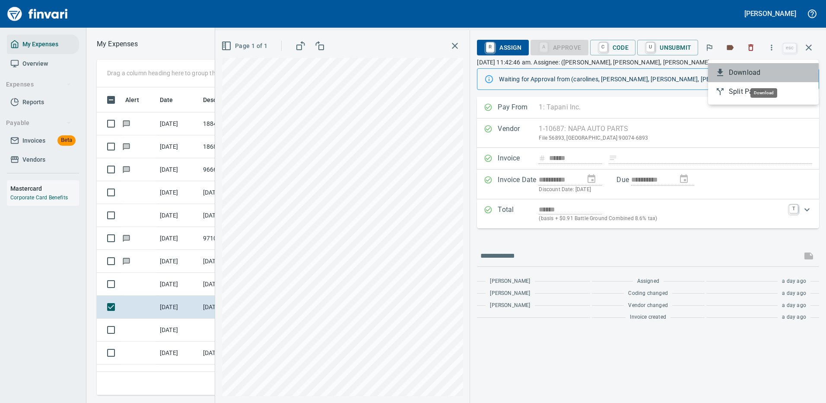
click at [734, 70] on span "Download" at bounding box center [770, 72] width 83 height 10
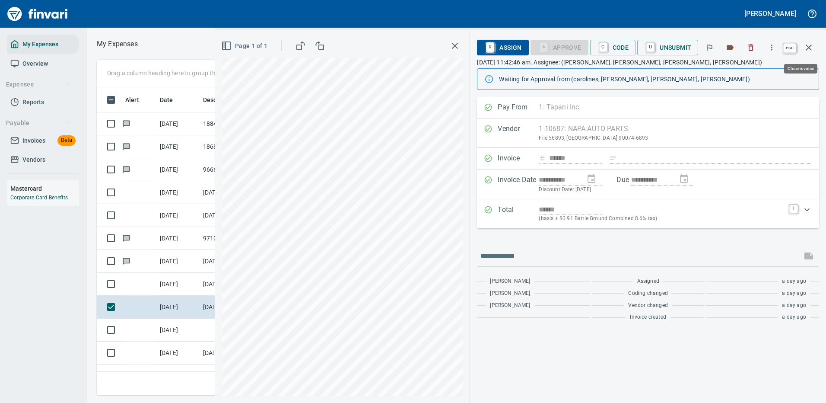
click at [811, 45] on icon "button" at bounding box center [809, 47] width 6 height 6
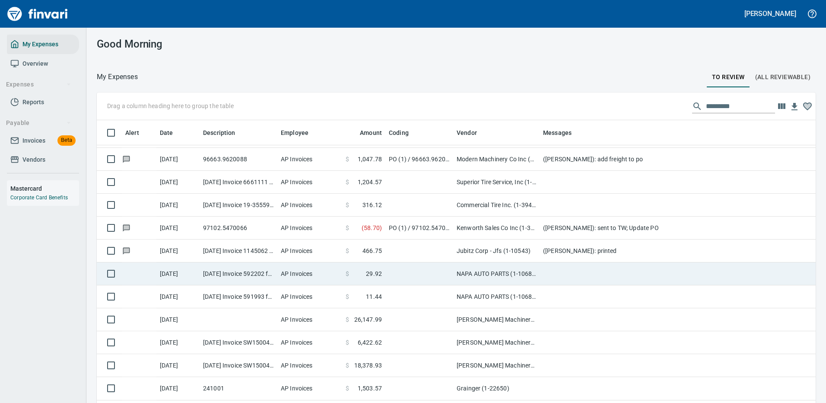
scroll to position [86, 0]
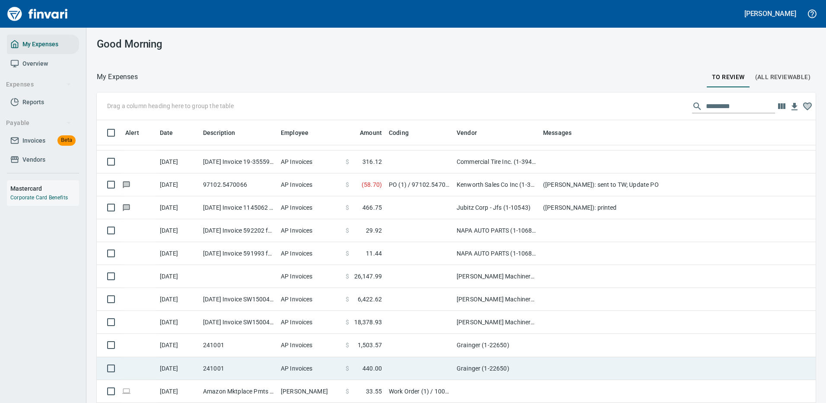
click at [400, 366] on td at bounding box center [419, 368] width 68 height 23
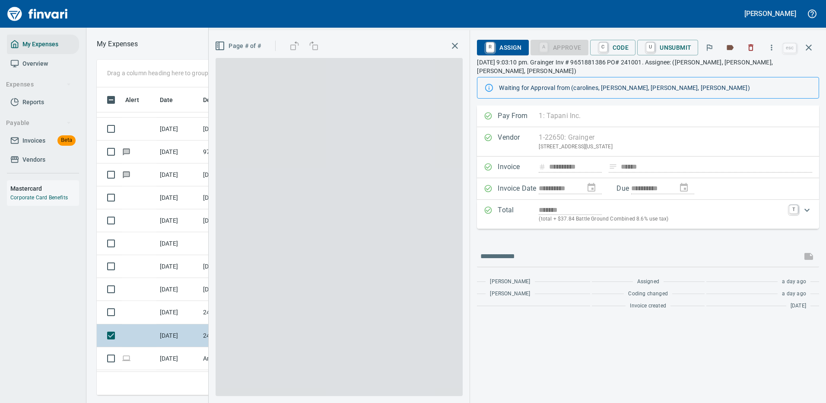
scroll to position [295, 490]
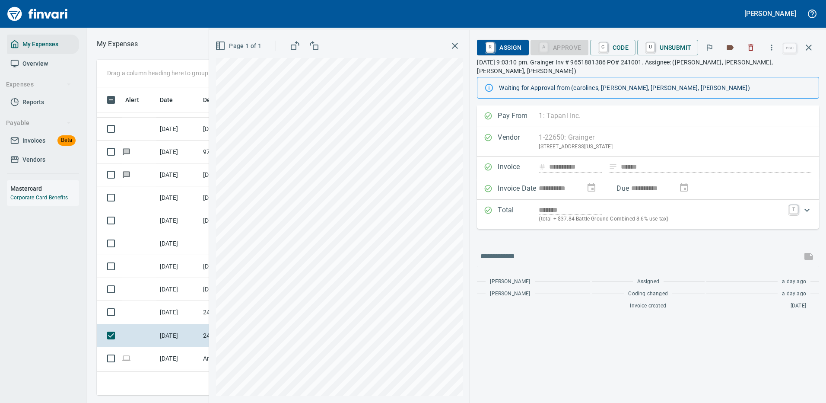
click at [508, 48] on span "R Assign" at bounding box center [503, 47] width 38 height 15
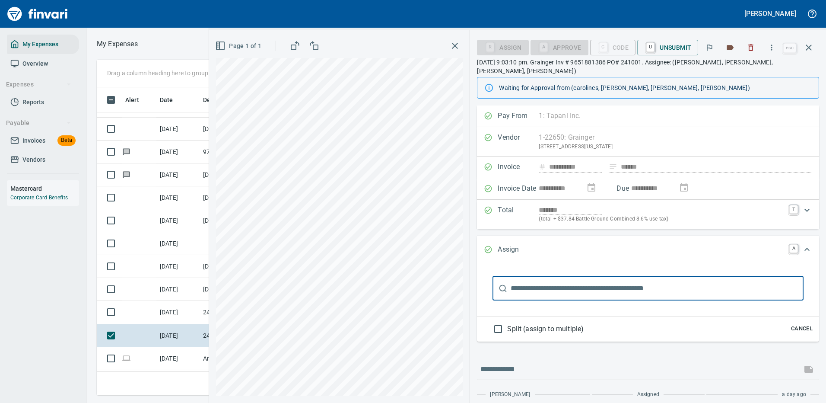
scroll to position [22, 0]
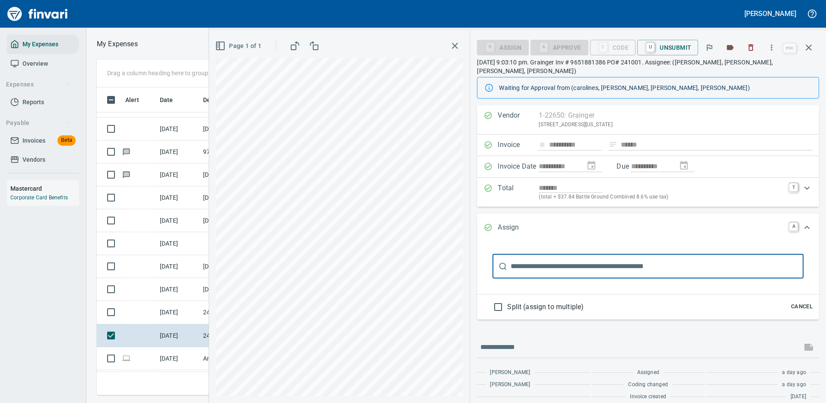
click at [593, 259] on input "text" at bounding box center [657, 266] width 293 height 24
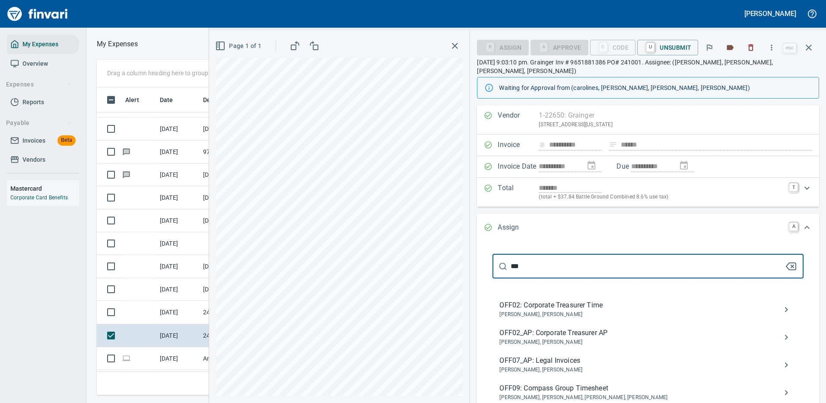
scroll to position [236, 0]
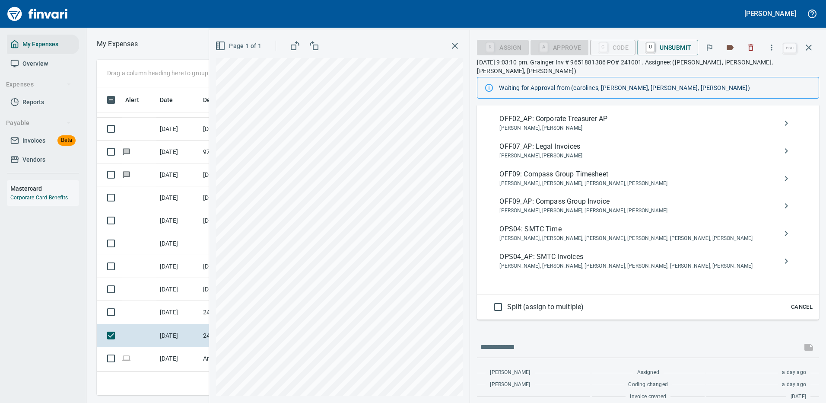
type input "***"
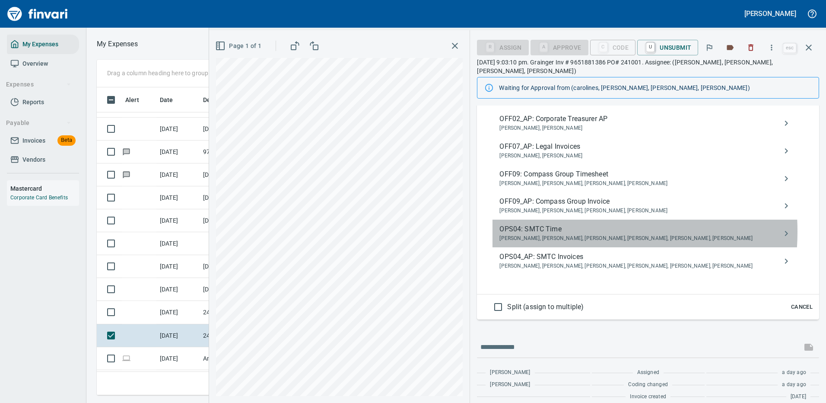
click at [553, 224] on span "OPS04: SMTC Time" at bounding box center [640, 229] width 283 height 10
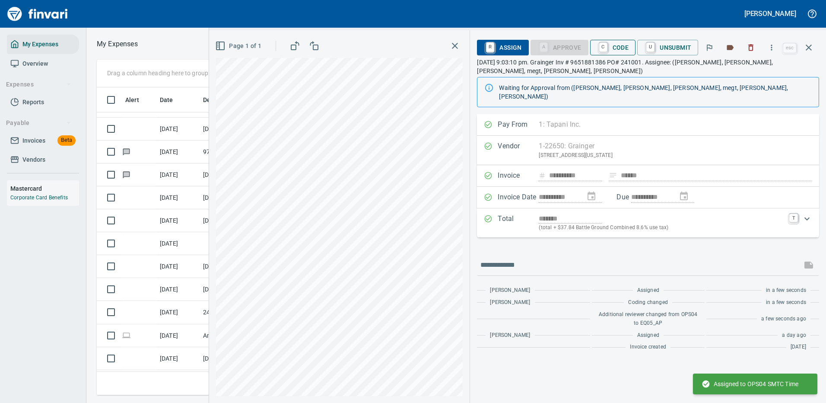
scroll to position [0, 0]
click at [809, 43] on icon "button" at bounding box center [808, 47] width 10 height 10
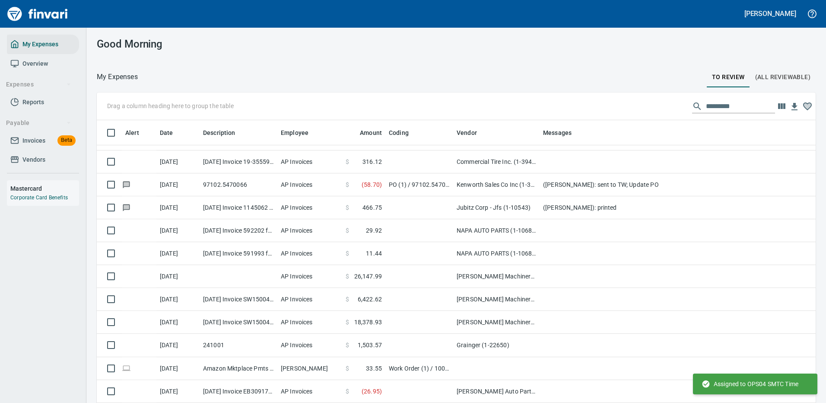
scroll to position [295, 699]
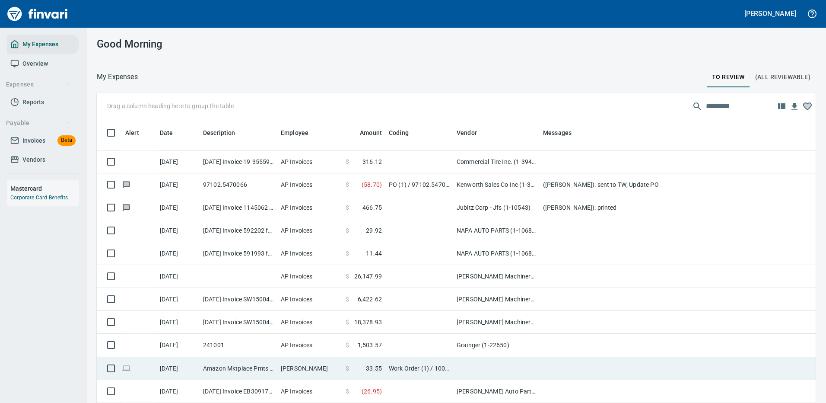
click at [514, 344] on td "Grainger (1-22650)" at bounding box center [496, 344] width 86 height 23
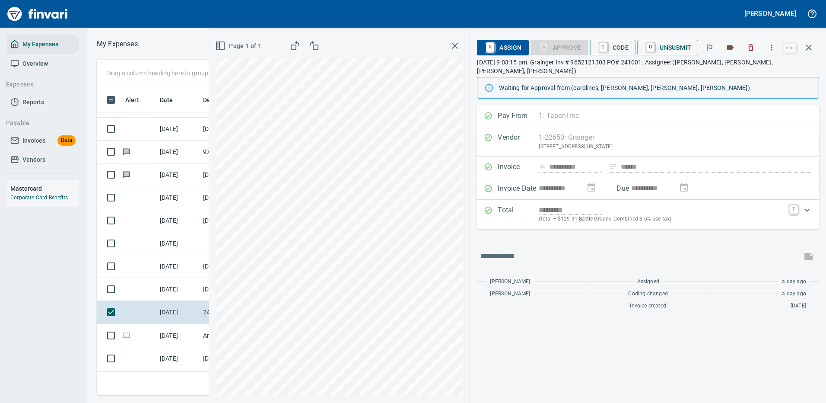
scroll to position [295, 490]
click at [505, 44] on span "R Assign" at bounding box center [503, 47] width 38 height 15
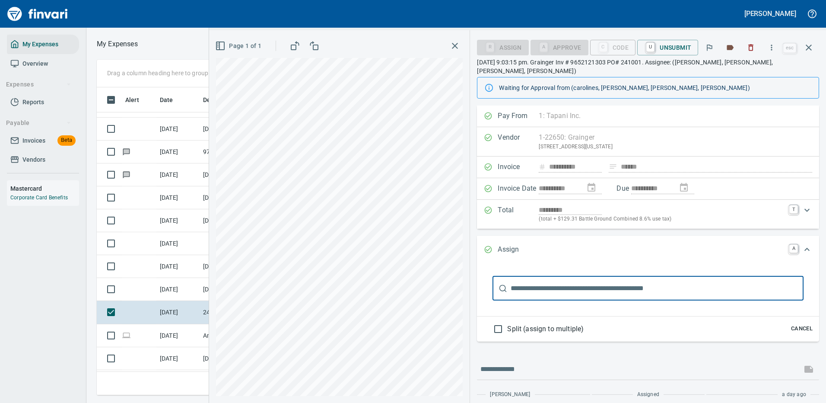
click at [524, 276] on input "text" at bounding box center [657, 288] width 293 height 24
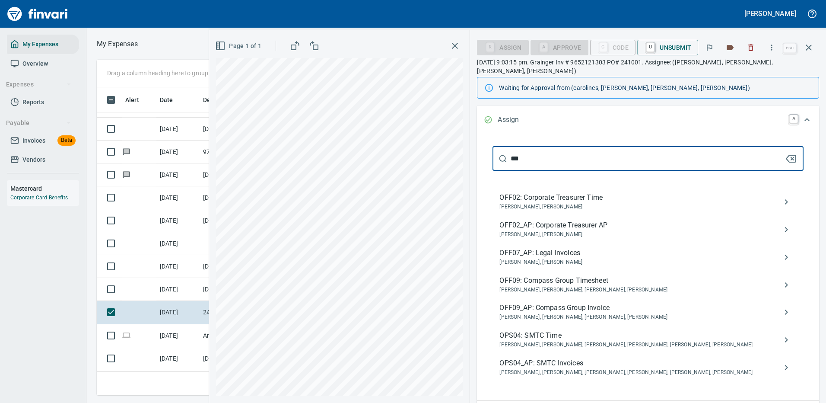
scroll to position [173, 0]
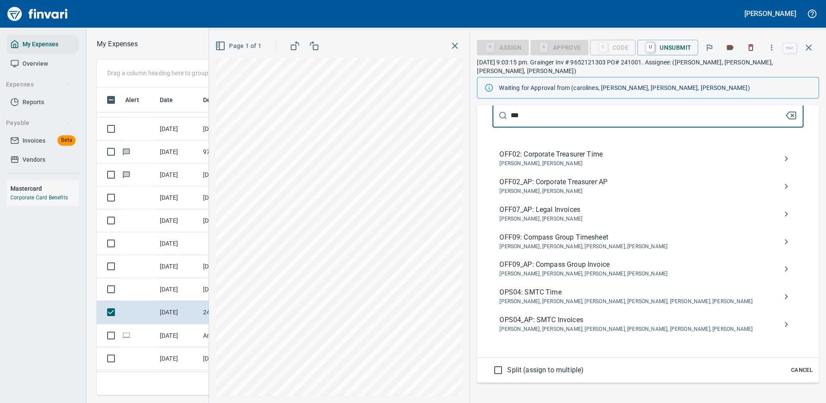
type input "***"
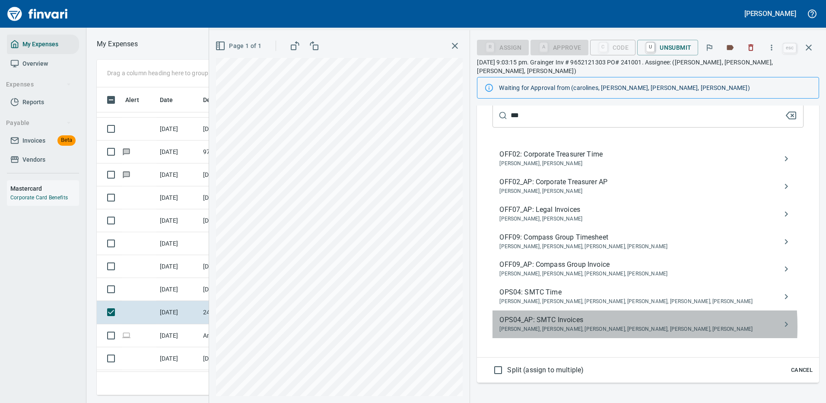
click at [568, 325] on span "[PERSON_NAME], [PERSON_NAME], [PERSON_NAME], [PERSON_NAME], [PERSON_NAME], [PER…" at bounding box center [640, 329] width 283 height 9
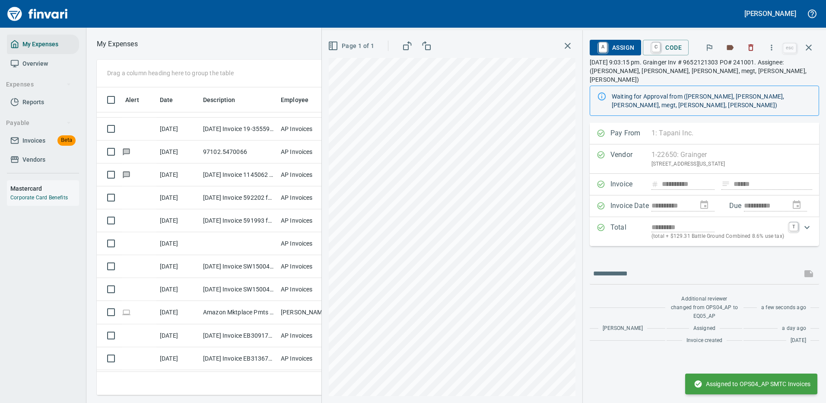
scroll to position [0, 0]
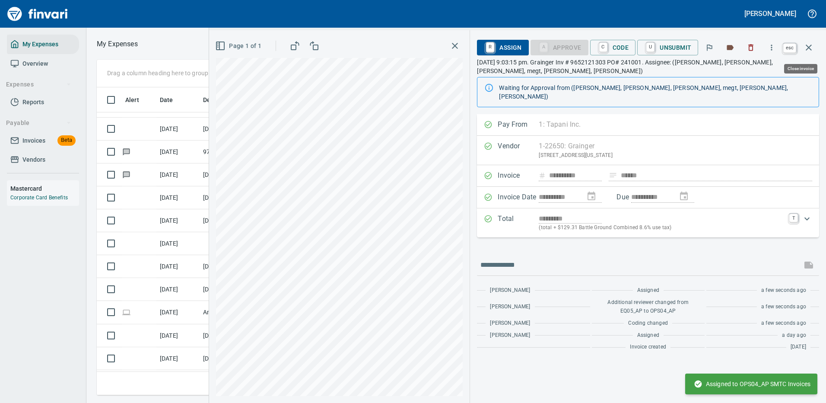
click at [810, 46] on icon "button" at bounding box center [809, 47] width 6 height 6
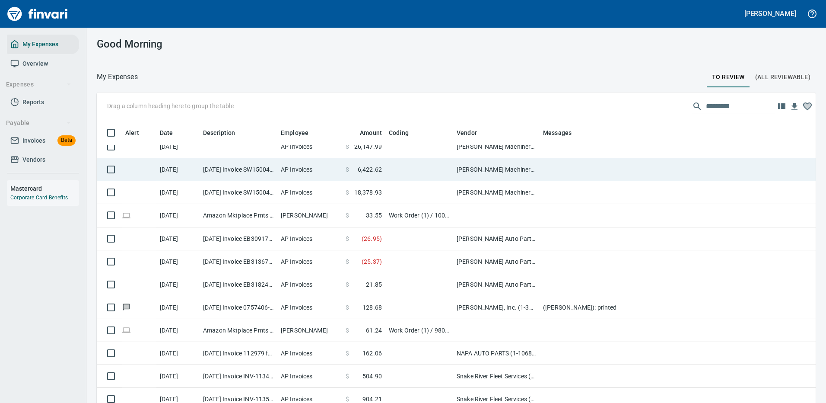
scroll to position [259, 0]
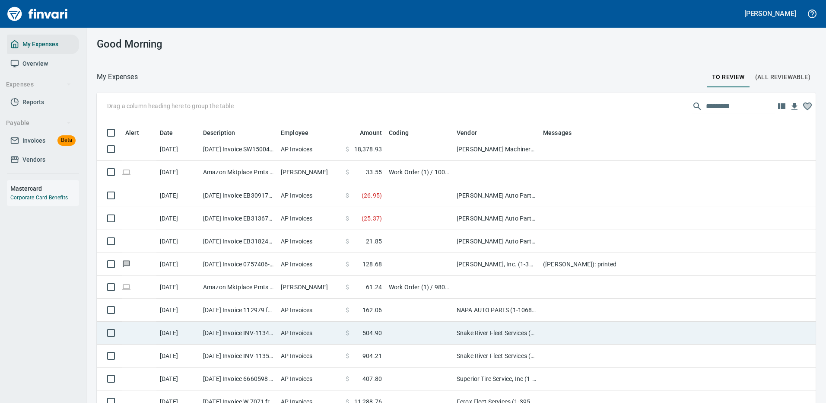
click at [502, 308] on td "NAPA AUTO PARTS (1-10687)" at bounding box center [496, 309] width 86 height 23
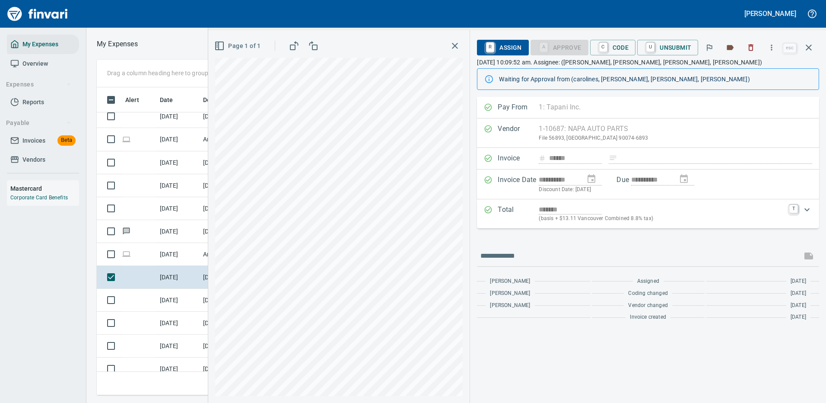
scroll to position [295, 490]
click at [773, 48] on icon "button" at bounding box center [771, 47] width 9 height 9
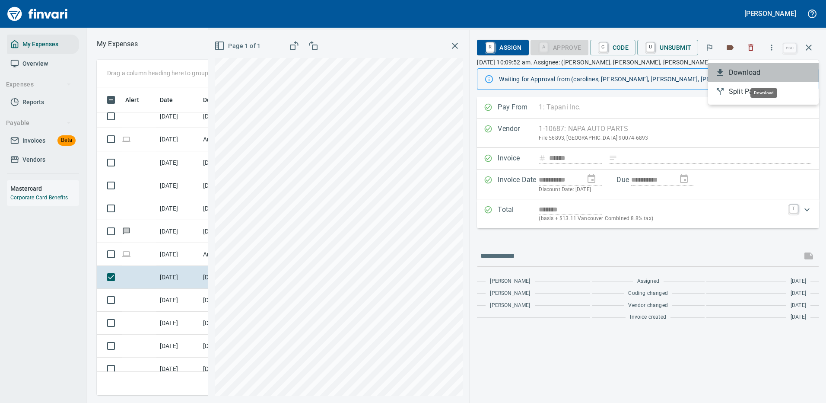
click at [740, 73] on span "Download" at bounding box center [770, 72] width 83 height 10
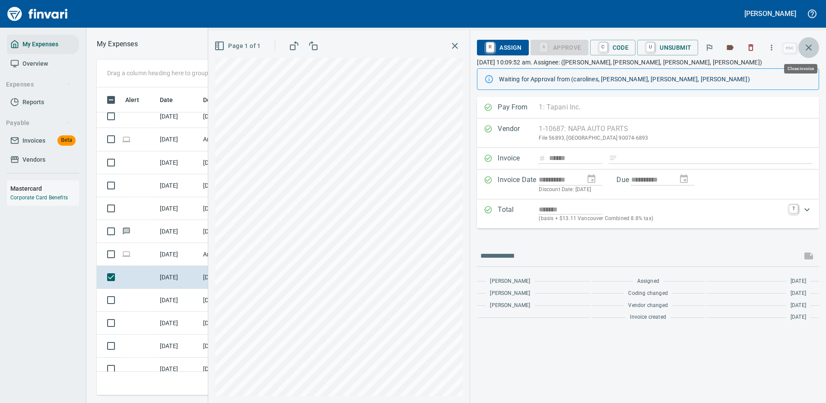
click at [812, 46] on icon "button" at bounding box center [808, 47] width 10 height 10
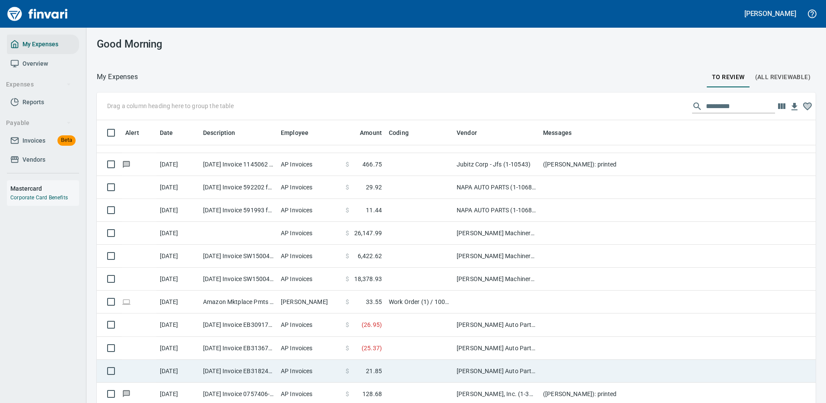
scroll to position [173, 0]
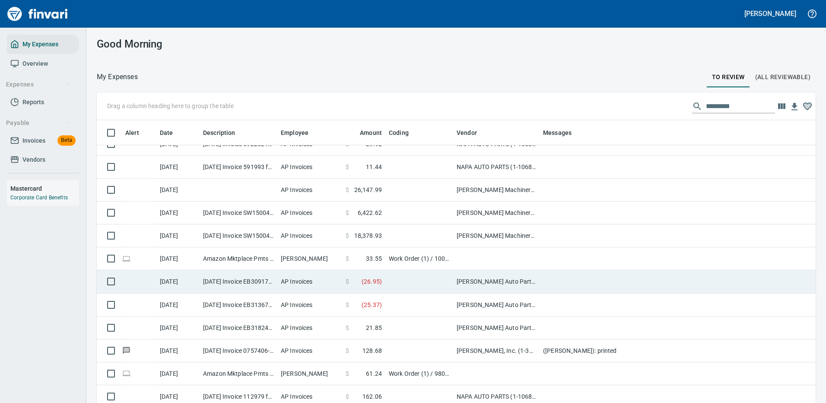
click at [473, 282] on td "[PERSON_NAME] Auto Parts (1-23030)" at bounding box center [496, 281] width 86 height 23
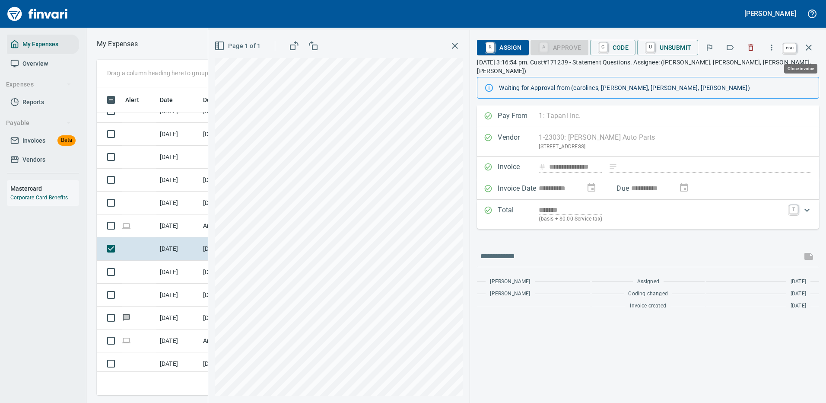
scroll to position [295, 490]
click at [808, 44] on icon "button" at bounding box center [808, 47] width 10 height 10
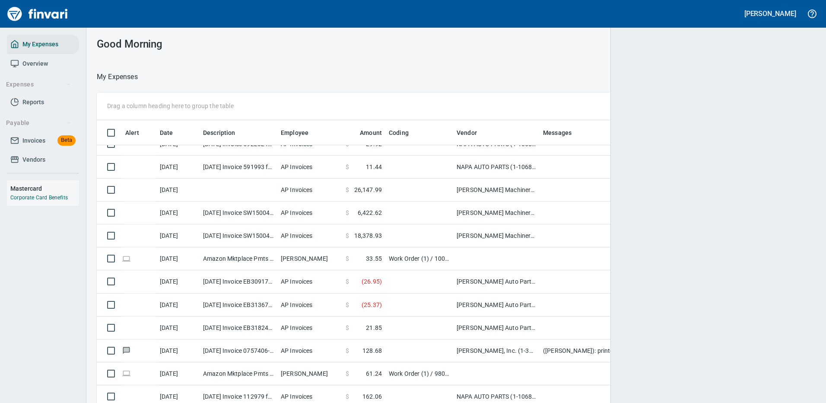
scroll to position [1, 1]
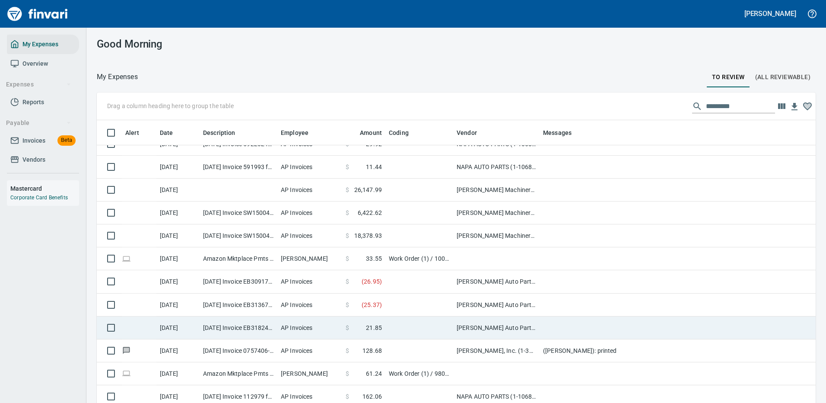
click at [433, 324] on td at bounding box center [419, 327] width 68 height 23
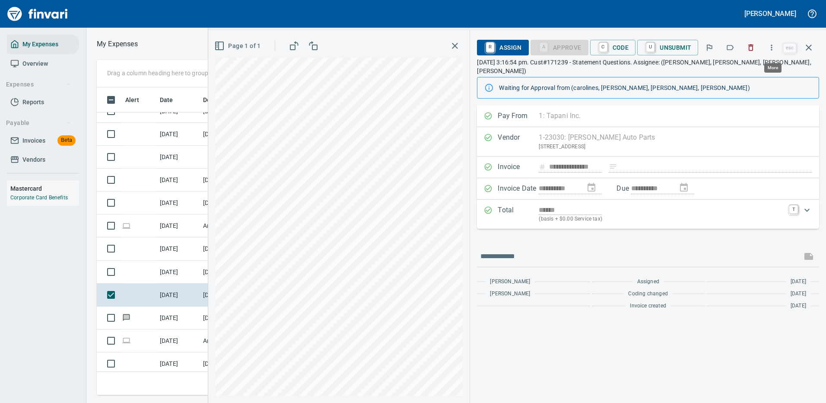
scroll to position [295, 490]
click at [774, 44] on icon "button" at bounding box center [771, 47] width 9 height 9
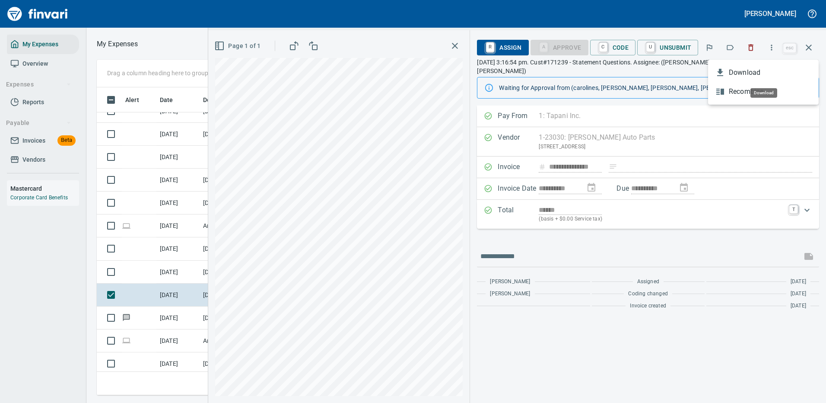
click at [747, 72] on span "Download" at bounding box center [770, 72] width 83 height 10
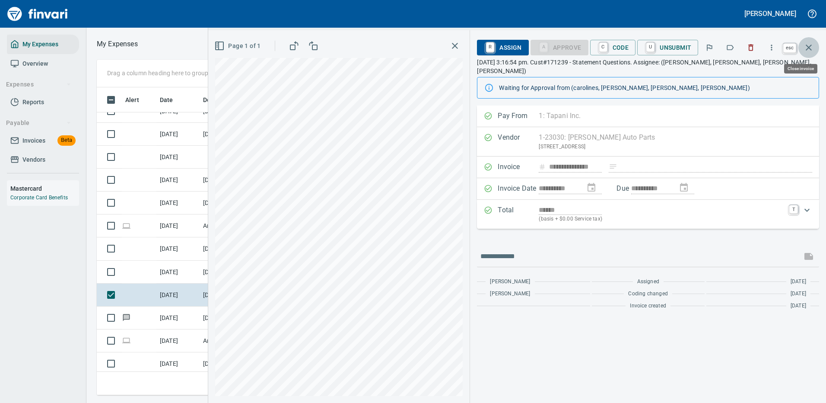
click at [809, 44] on icon "button" at bounding box center [808, 47] width 10 height 10
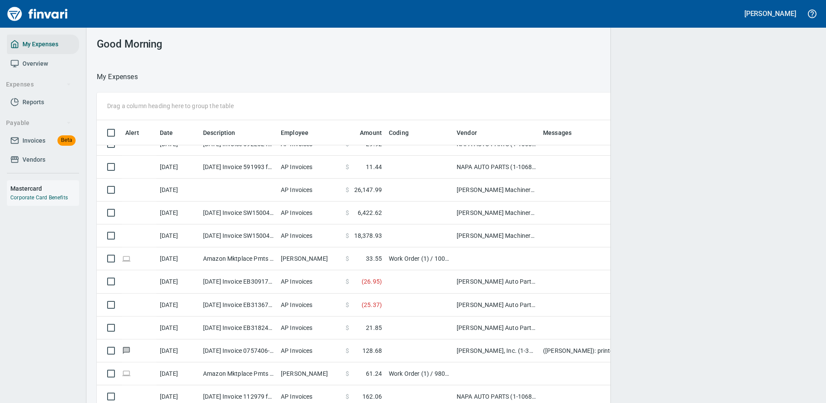
scroll to position [295, 695]
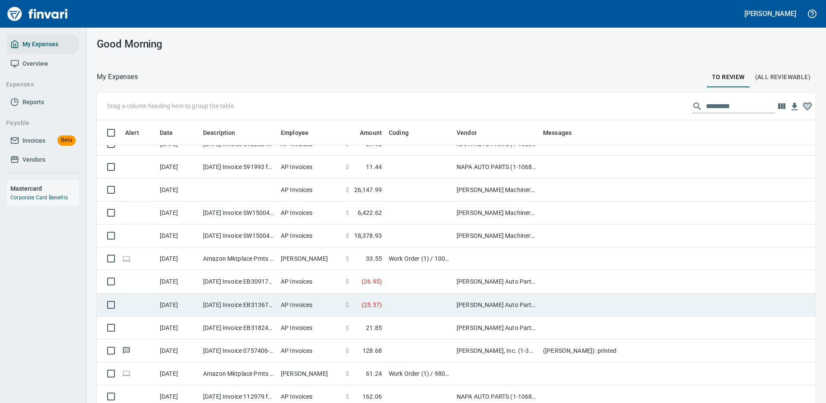
click at [505, 308] on td "[PERSON_NAME] Auto Parts (1-23030)" at bounding box center [496, 304] width 86 height 23
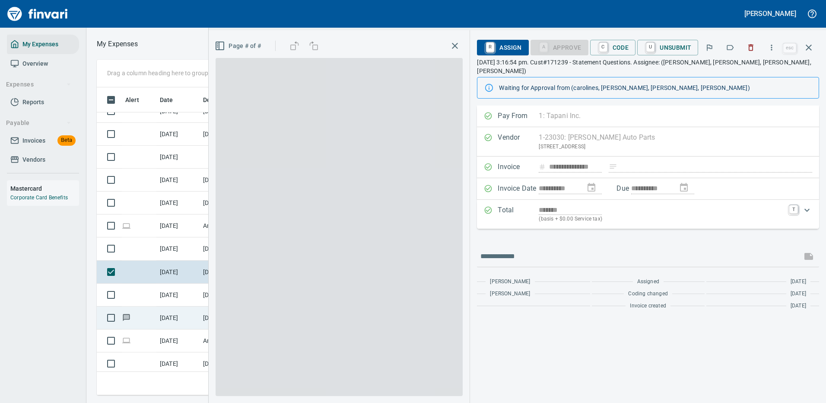
scroll to position [295, 490]
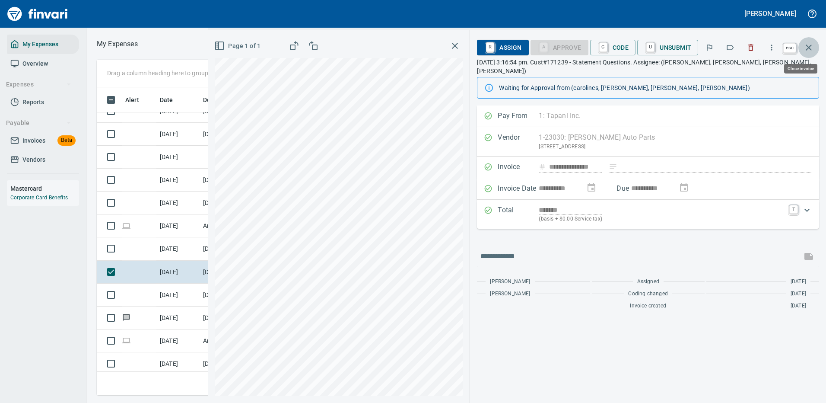
click at [810, 44] on icon "button" at bounding box center [808, 47] width 10 height 10
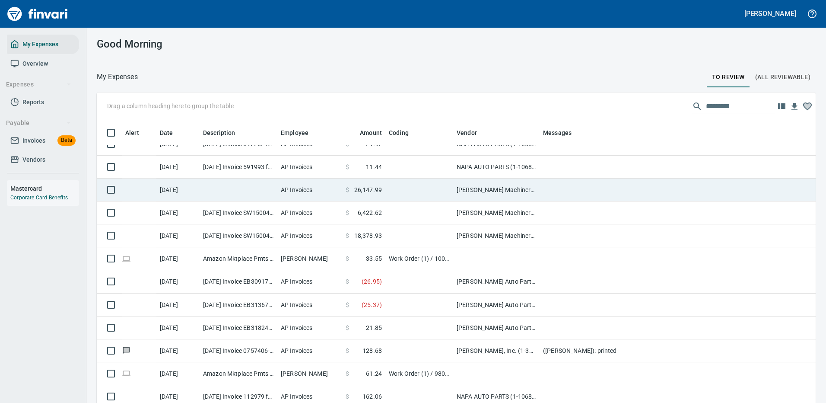
scroll to position [295, 699]
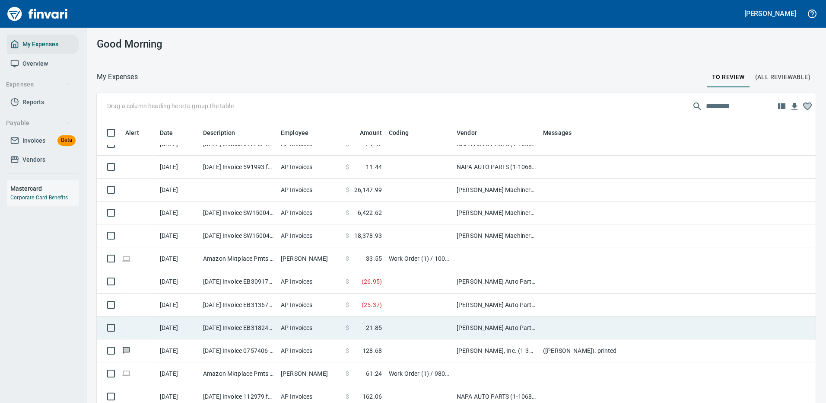
click at [427, 325] on td at bounding box center [419, 327] width 68 height 23
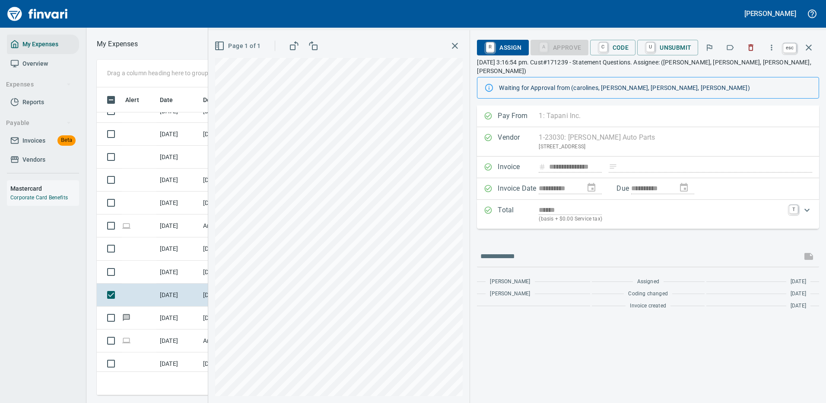
scroll to position [295, 490]
click at [808, 44] on icon "button" at bounding box center [808, 47] width 10 height 10
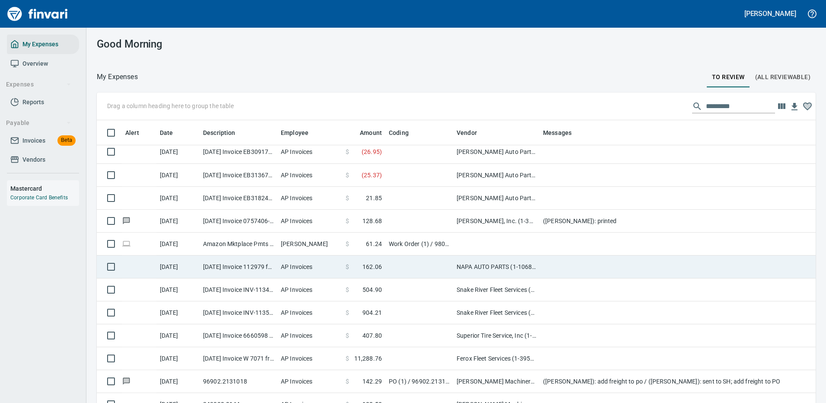
scroll to position [346, 0]
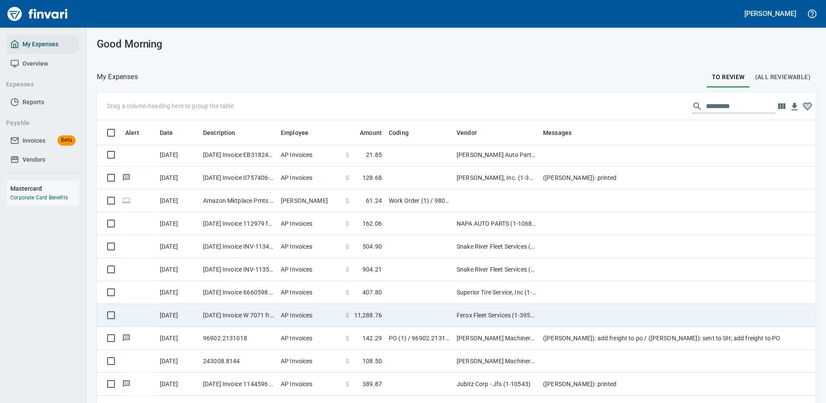
click at [418, 316] on td at bounding box center [419, 315] width 68 height 23
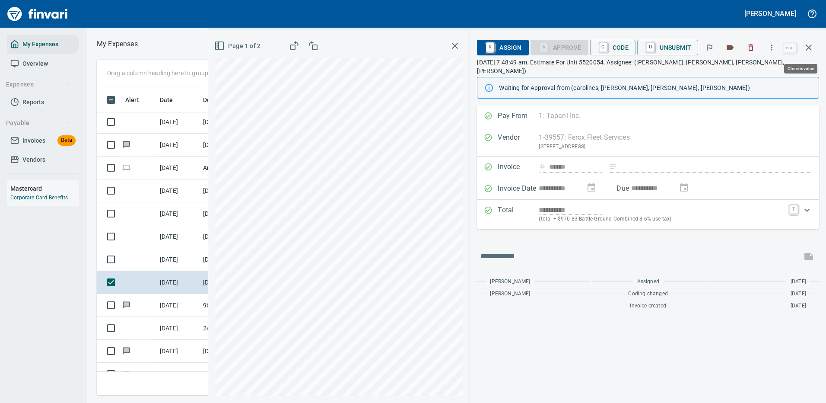
scroll to position [295, 490]
click at [773, 44] on icon "button" at bounding box center [771, 47] width 9 height 9
click at [748, 71] on span "Download" at bounding box center [770, 72] width 83 height 10
click at [811, 45] on icon "button" at bounding box center [808, 47] width 10 height 10
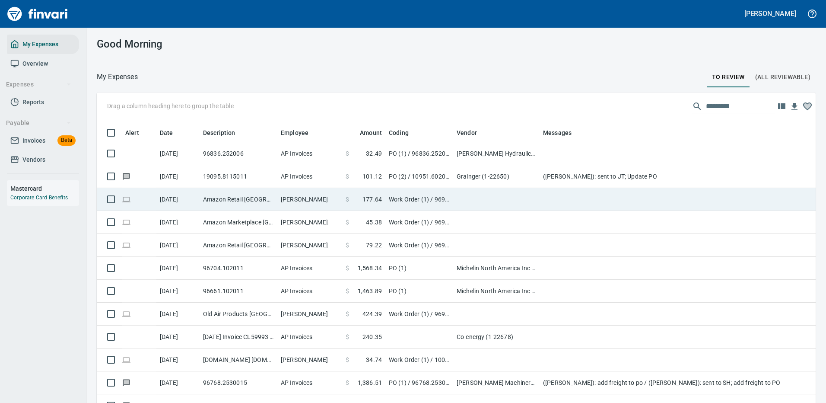
scroll to position [1512, 0]
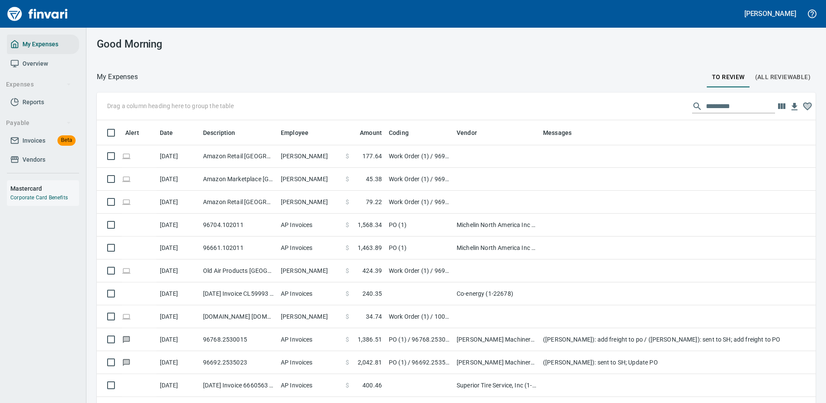
click at [722, 107] on input "text" at bounding box center [740, 106] width 69 height 14
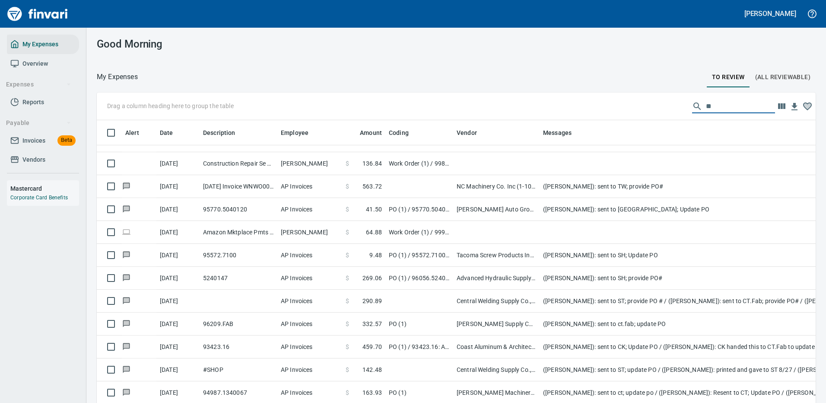
type input "***"
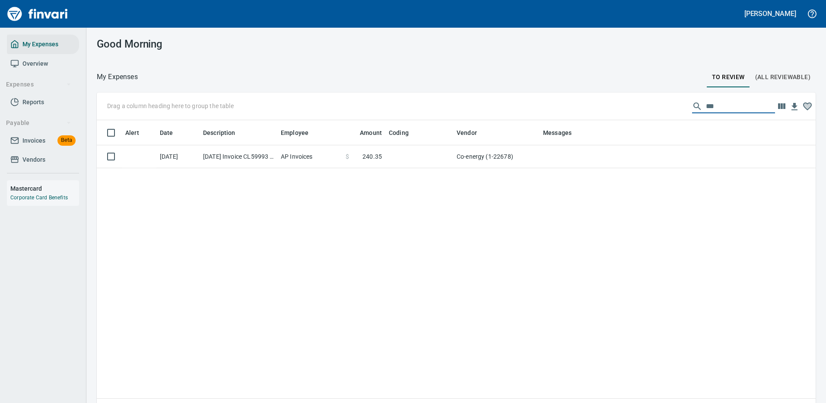
scroll to position [295, 706]
drag, startPoint x: 714, startPoint y: 109, endPoint x: 650, endPoint y: 102, distance: 65.2
click at [654, 104] on div "Drag a column heading here to group the table ***" at bounding box center [456, 106] width 719 height 28
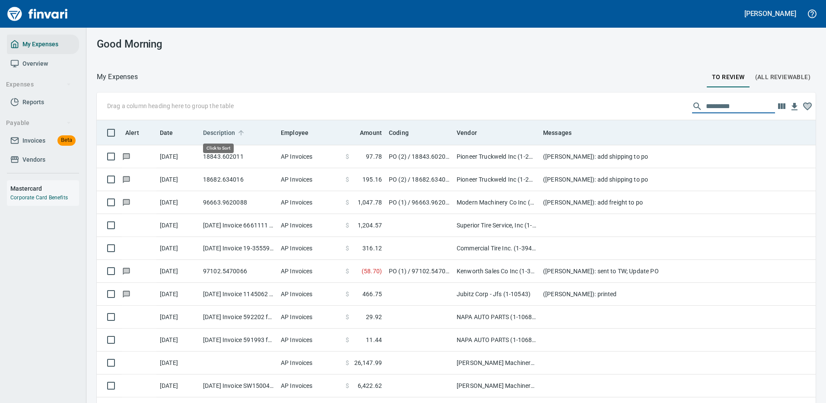
click at [218, 129] on span "Description" at bounding box center [219, 132] width 32 height 10
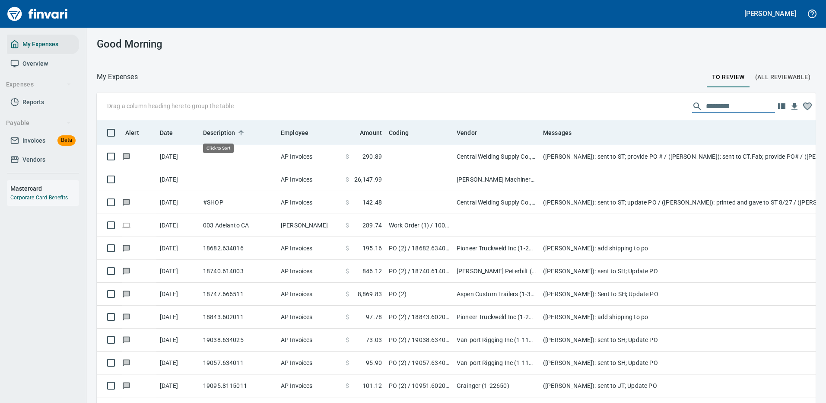
click at [215, 130] on span "Description" at bounding box center [219, 132] width 32 height 10
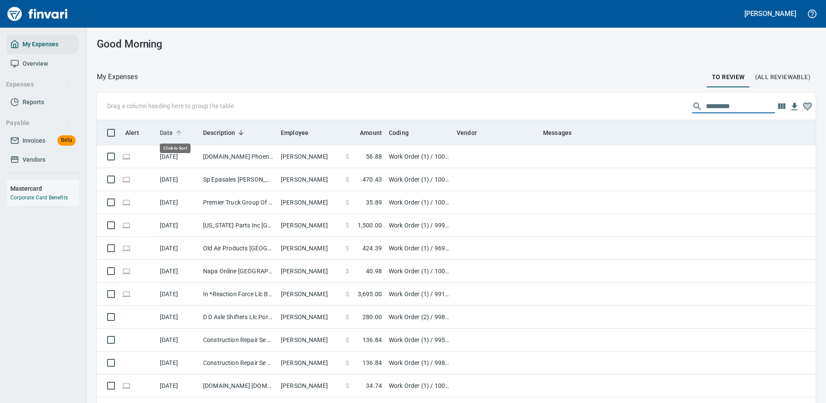
click at [175, 130] on icon at bounding box center [179, 133] width 8 height 8
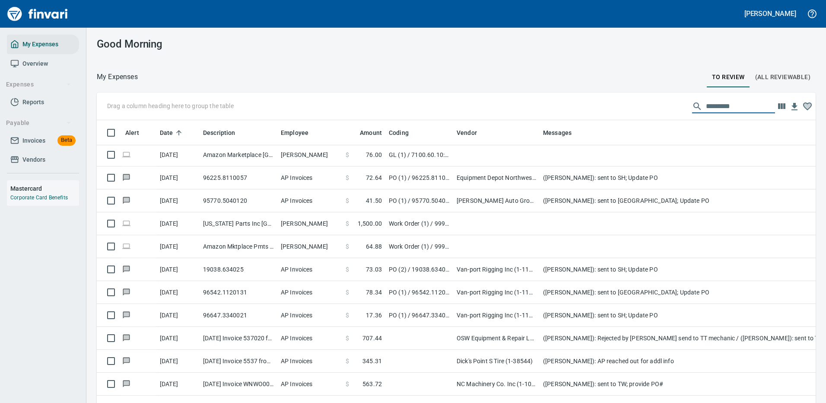
scroll to position [389, 0]
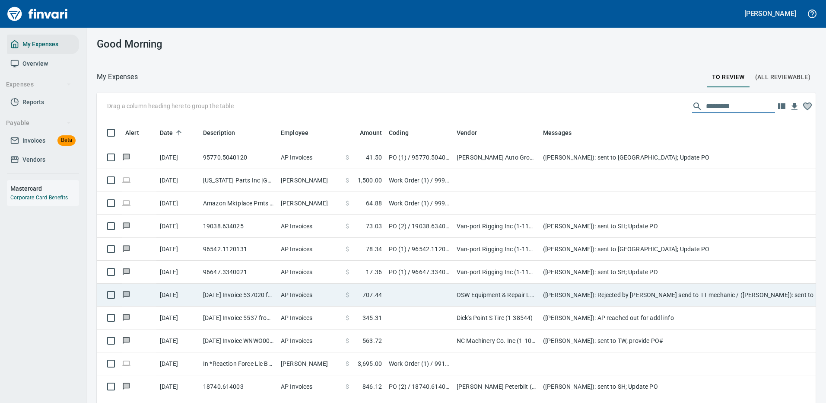
click at [428, 289] on td at bounding box center [419, 294] width 68 height 23
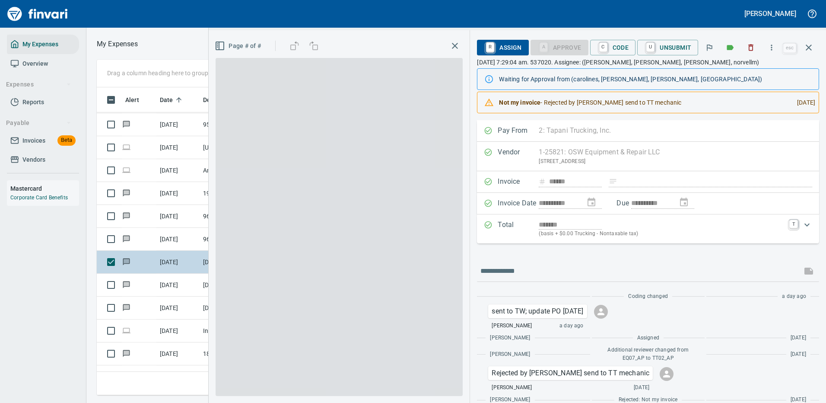
scroll to position [295, 490]
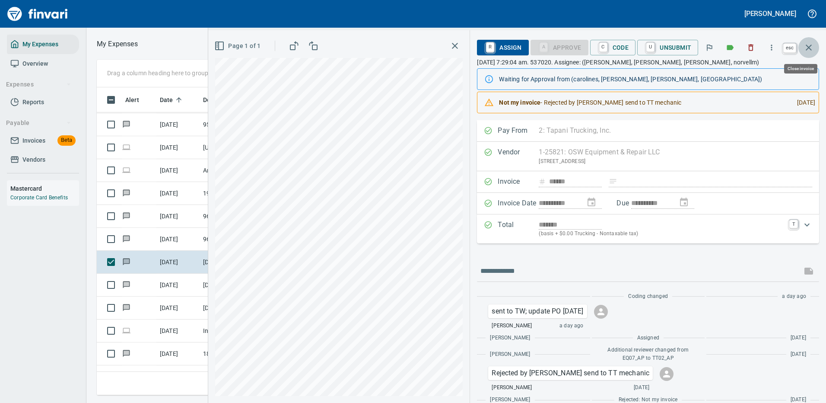
click at [811, 46] on icon "button" at bounding box center [808, 47] width 10 height 10
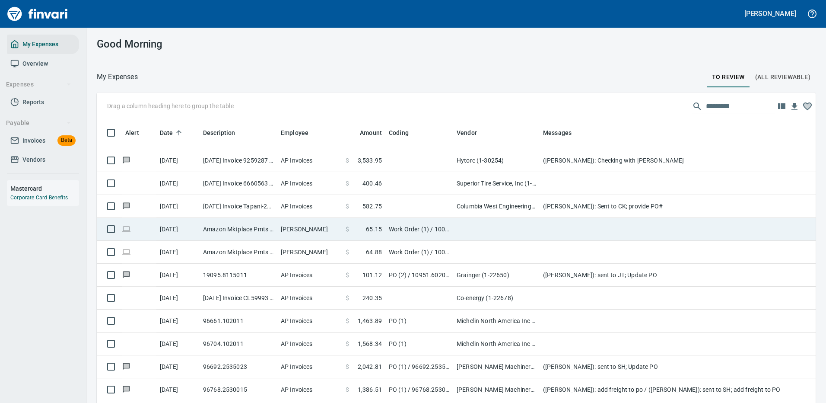
scroll to position [864, 0]
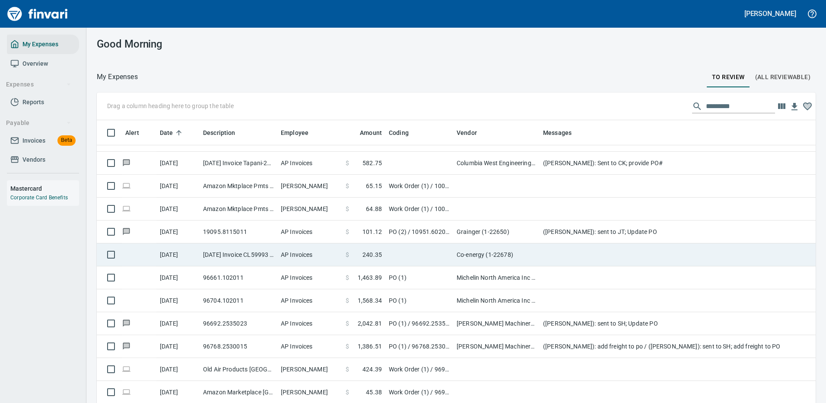
click at [540, 248] on td at bounding box center [713, 254] width 346 height 23
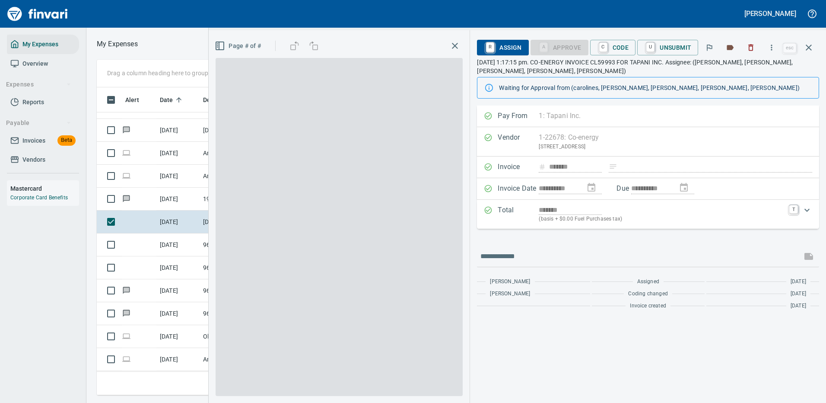
scroll to position [295, 490]
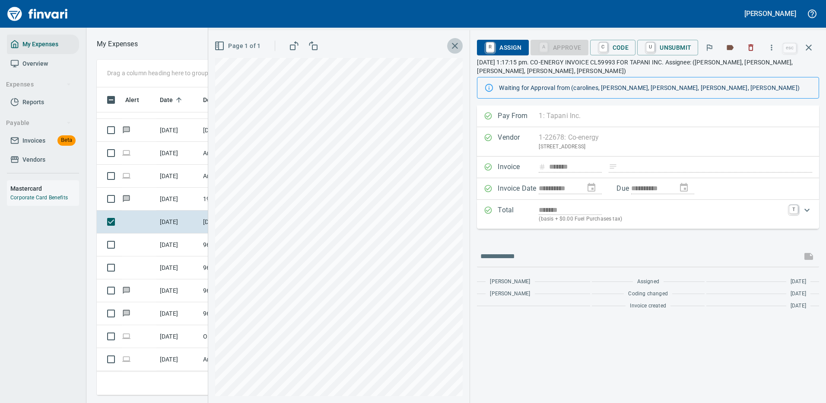
click at [453, 46] on icon "button" at bounding box center [455, 46] width 10 height 10
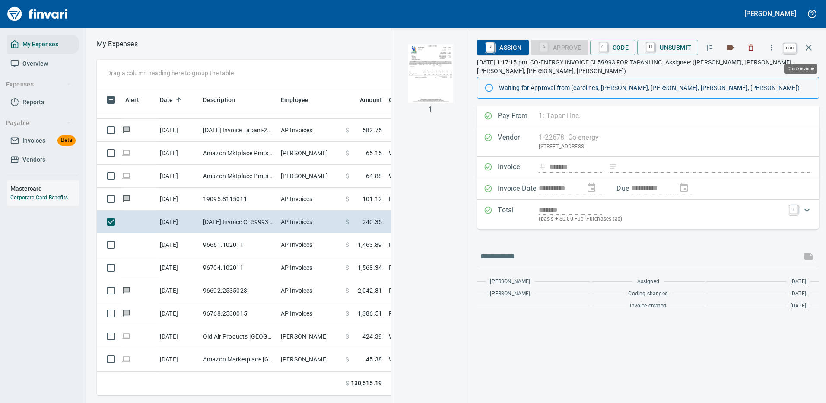
click at [810, 47] on icon "button" at bounding box center [808, 47] width 10 height 10
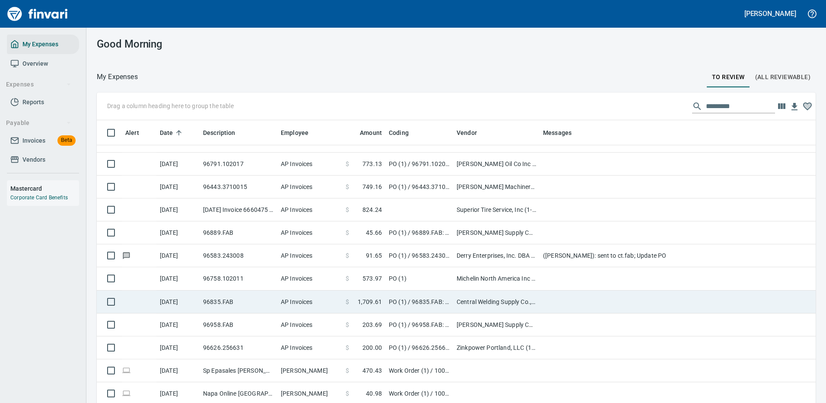
scroll to position [1685, 0]
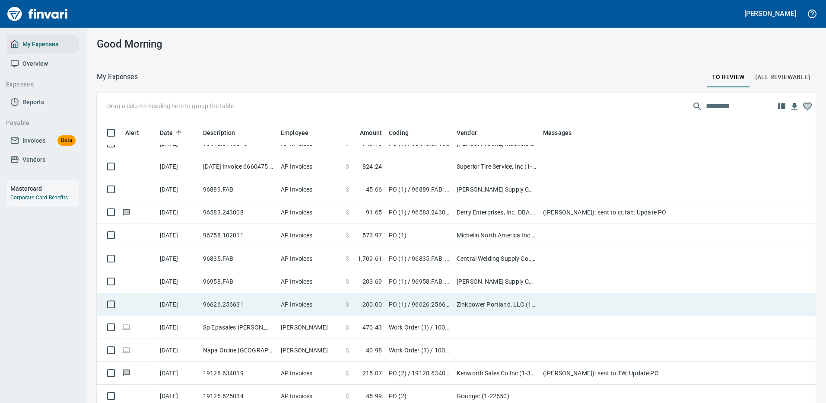
click at [419, 301] on td "PO (1) / 96626.256631: 137TH Bollards Galv" at bounding box center [419, 304] width 68 height 23
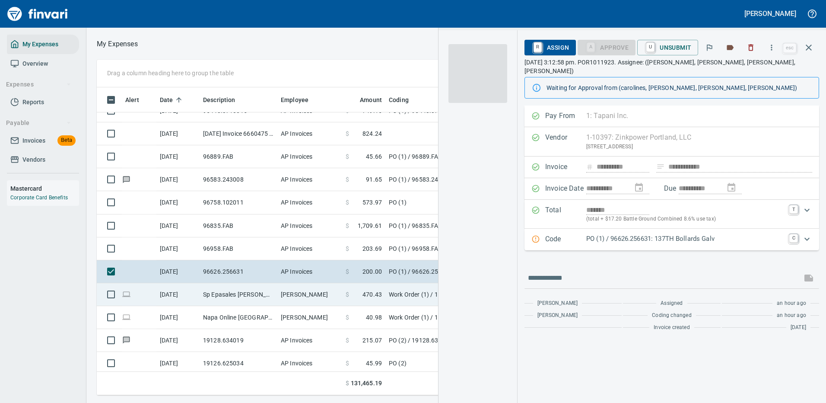
scroll to position [295, 490]
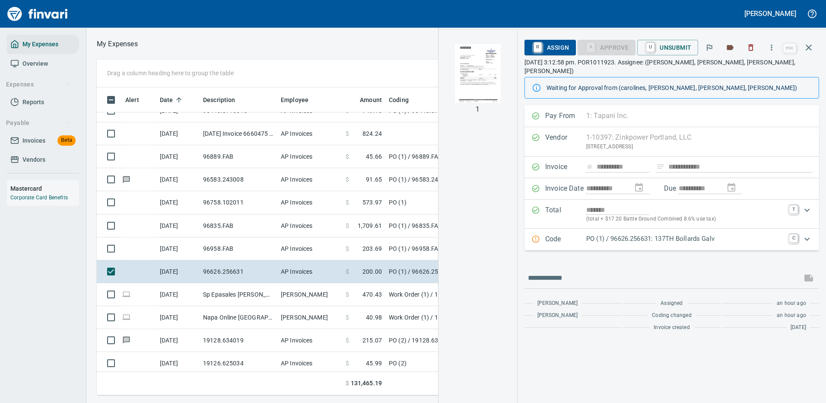
click at [630, 234] on p "PO (1) / 96626.256631: 137TH Bollards Galv" at bounding box center [685, 239] width 198 height 10
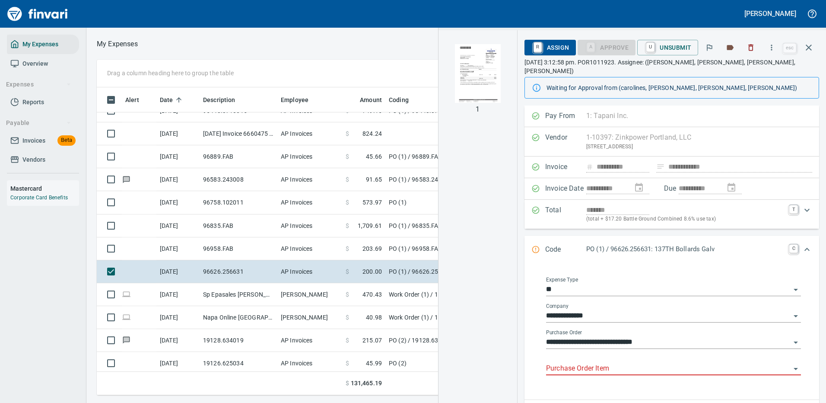
click at [576, 362] on input "Purchase Order Item" at bounding box center [668, 368] width 244 height 12
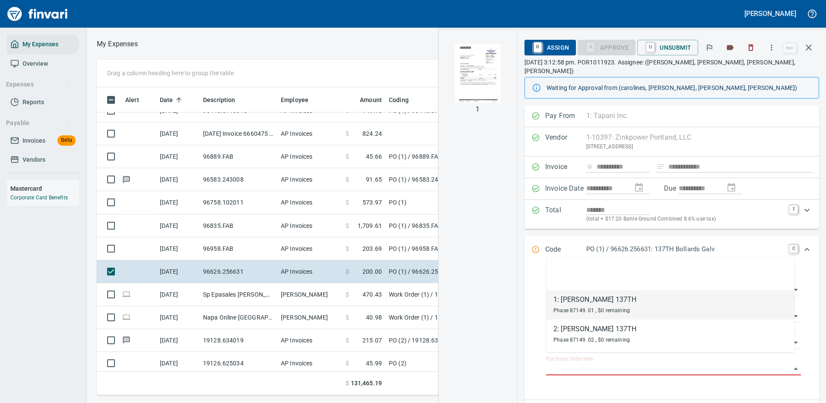
click at [473, 67] on img "button" at bounding box center [477, 73] width 59 height 59
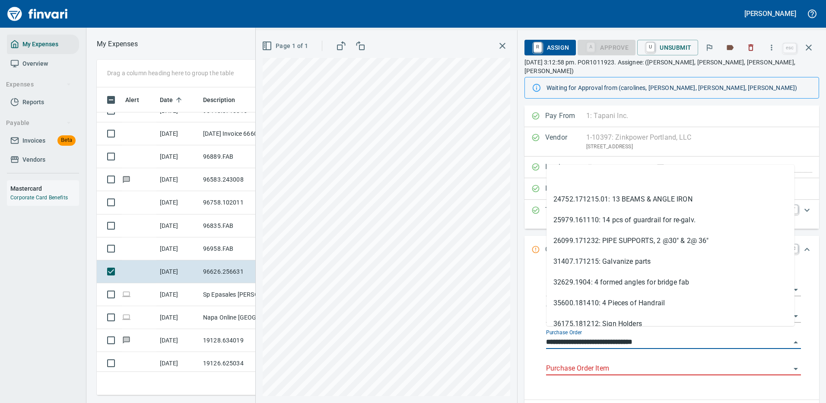
drag, startPoint x: 592, startPoint y: 335, endPoint x: 537, endPoint y: 337, distance: 55.3
click at [537, 339] on div "**********" at bounding box center [673, 330] width 277 height 126
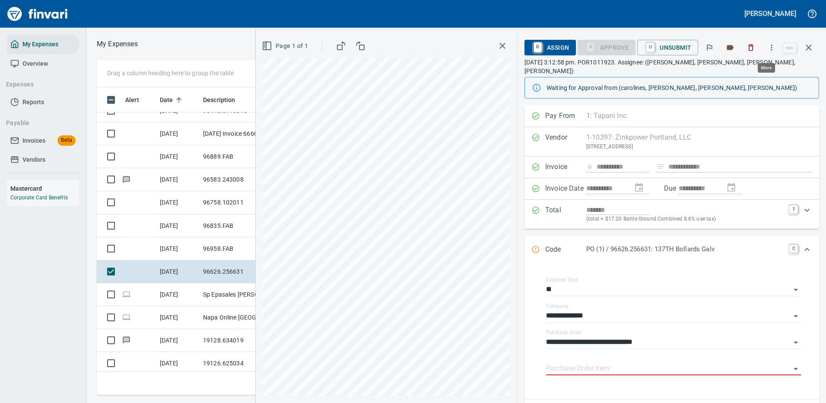
click at [771, 44] on icon "button" at bounding box center [771, 47] width 9 height 9
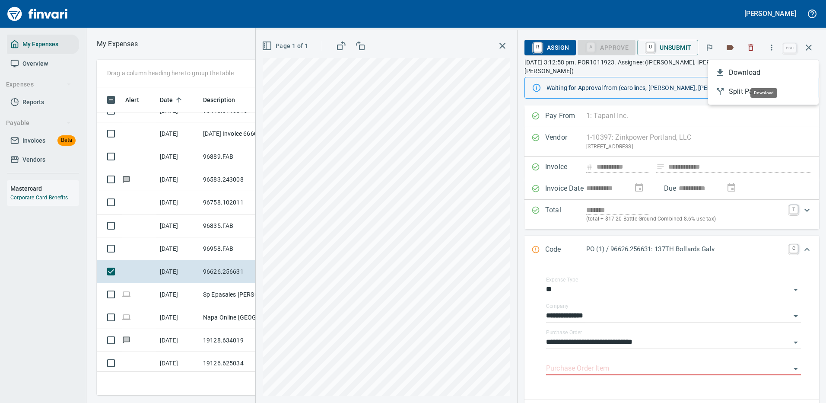
click at [743, 74] on span "Download" at bounding box center [770, 72] width 83 height 10
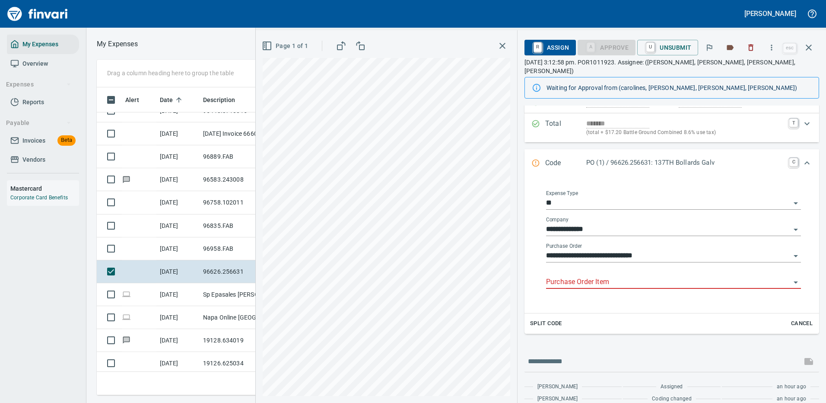
scroll to position [100, 0]
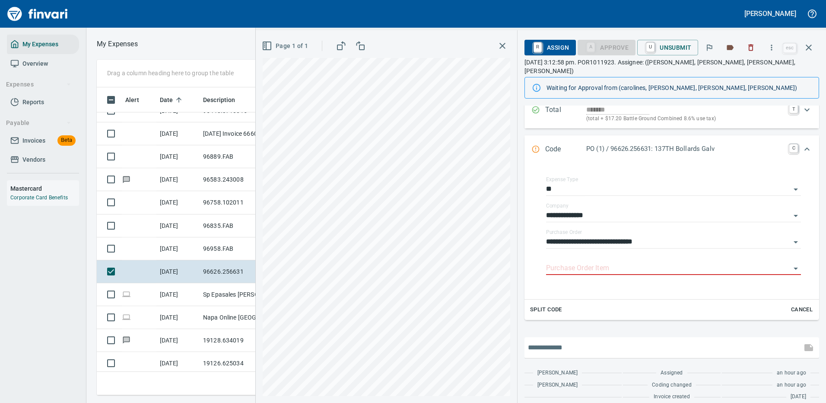
drag, startPoint x: 577, startPoint y: 344, endPoint x: 578, endPoint y: 338, distance: 5.8
click at [578, 344] on input "text" at bounding box center [663, 347] width 270 height 14
type input "**********"
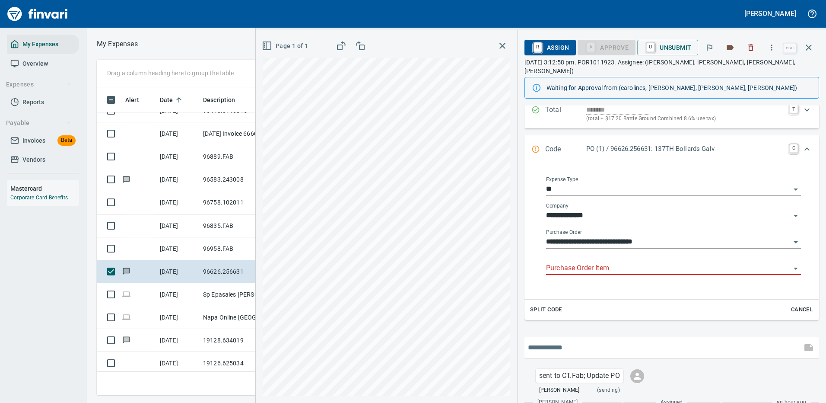
scroll to position [130, 0]
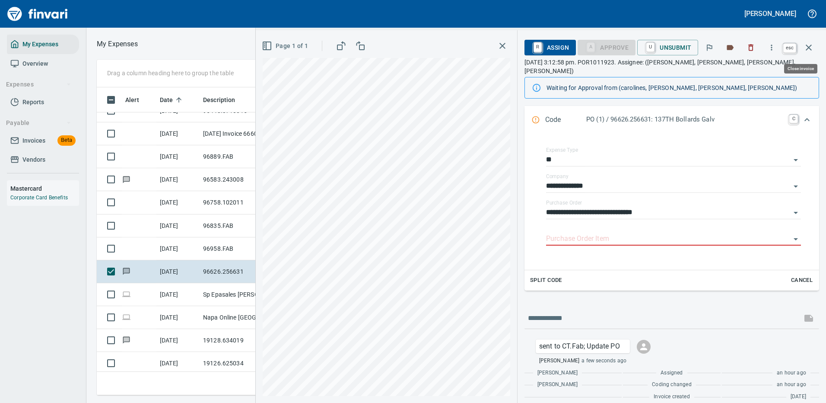
click at [810, 46] on icon "button" at bounding box center [809, 47] width 6 height 6
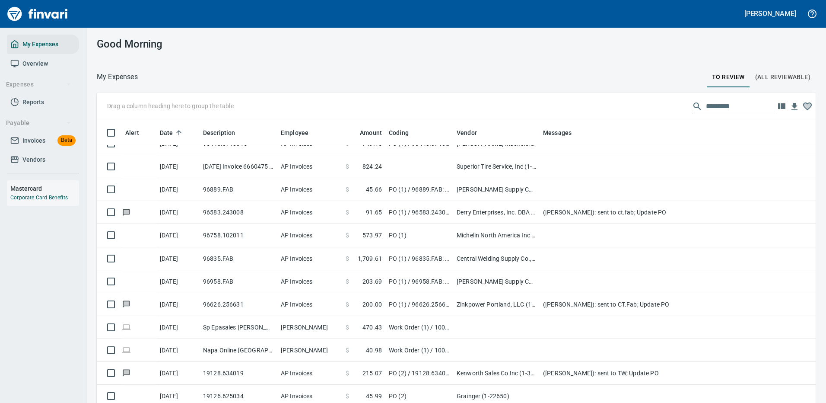
scroll to position [1, 1]
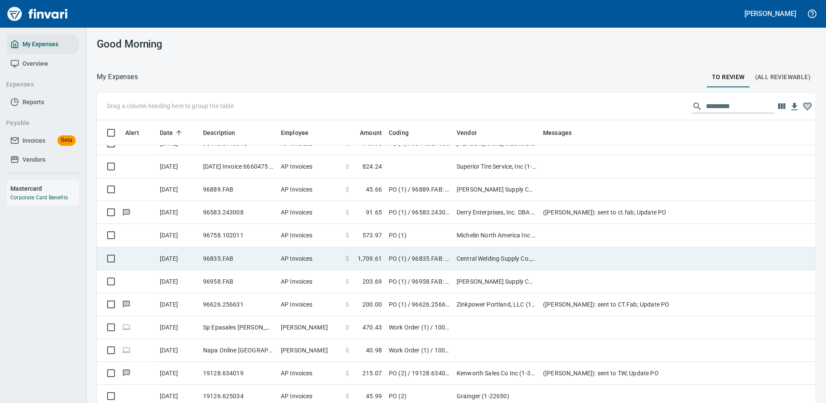
click at [490, 257] on td "Central Welding Supply Co., Inc (1-23924)" at bounding box center [496, 258] width 86 height 23
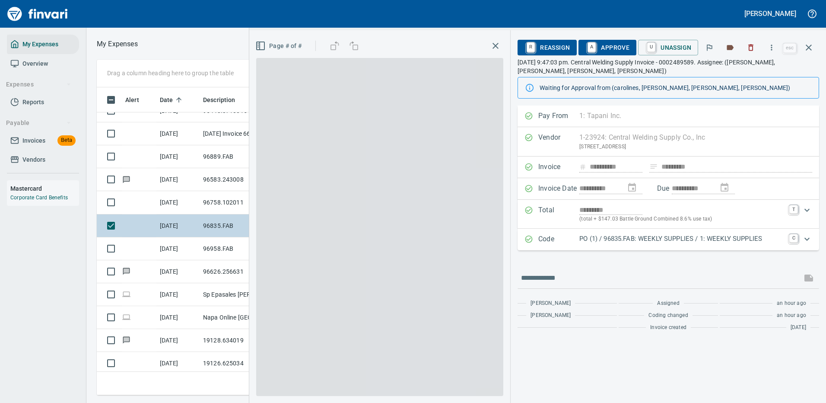
scroll to position [295, 490]
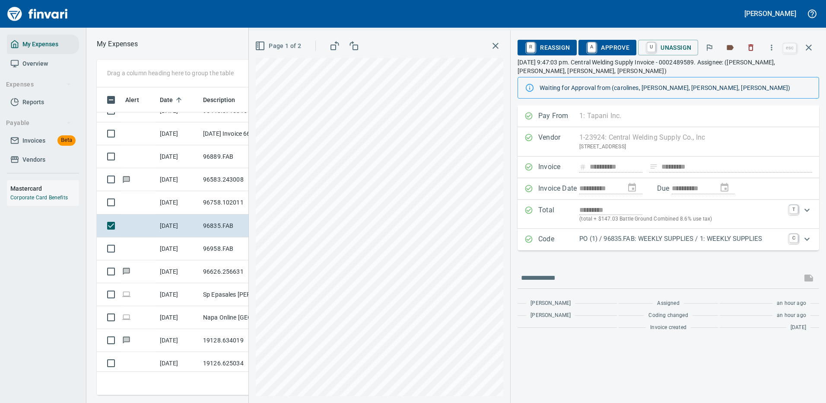
click at [673, 235] on p "PO (1) / 96835.FAB: WEEKLY SUPPLIES / 1: WEEKLY SUPPLIES" at bounding box center [681, 239] width 205 height 10
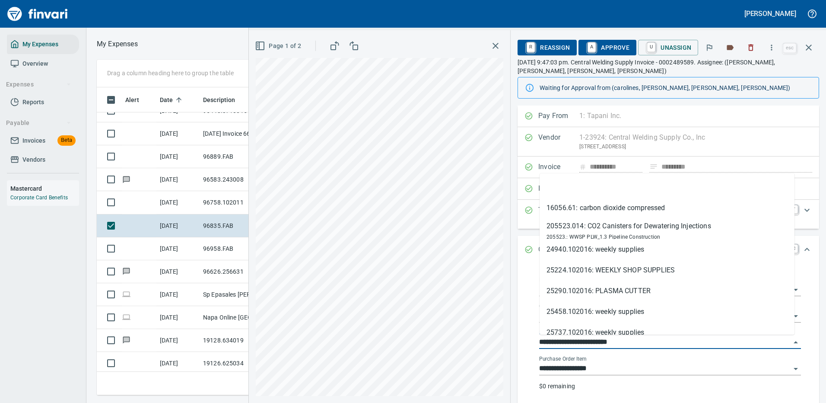
drag, startPoint x: 573, startPoint y: 339, endPoint x: 530, endPoint y: 335, distance: 43.4
click at [530, 335] on div "**********" at bounding box center [670, 337] width 284 height 141
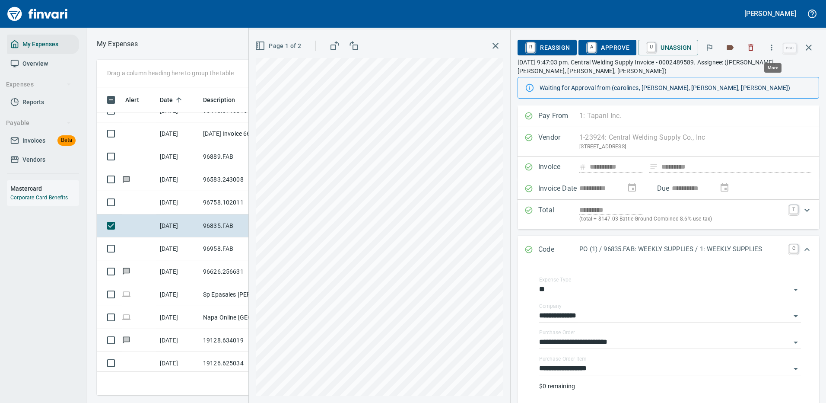
click at [771, 49] on icon "button" at bounding box center [771, 47] width 9 height 9
click at [740, 75] on span "Download" at bounding box center [770, 72] width 83 height 10
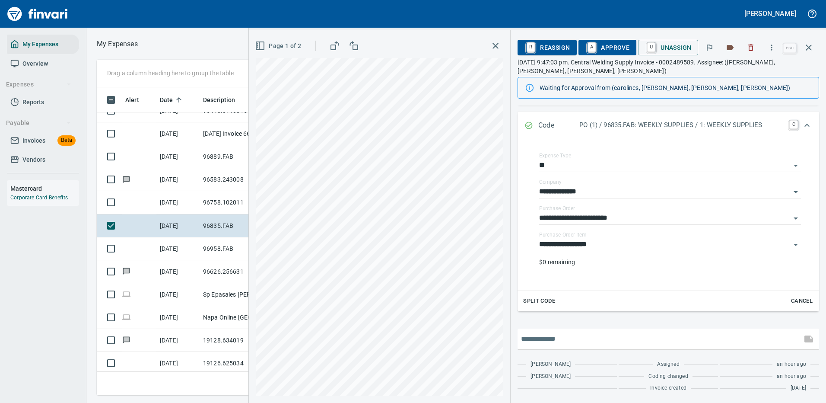
drag, startPoint x: 557, startPoint y: 335, endPoint x: 560, endPoint y: 330, distance: 5.6
click at [557, 335] on input "text" at bounding box center [659, 339] width 277 height 14
type input "**********"
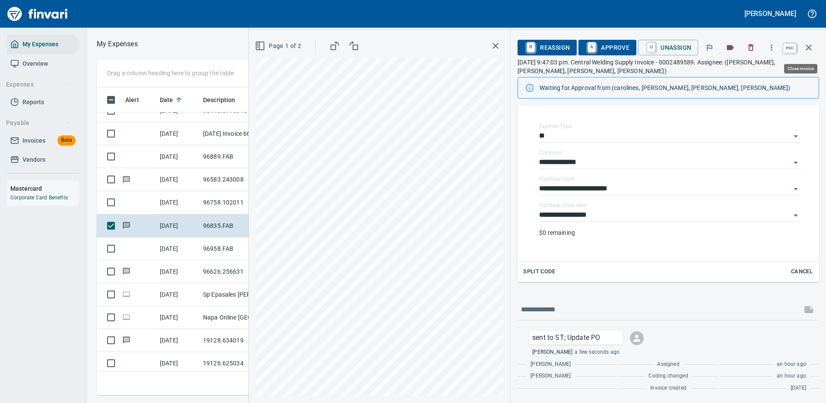
click at [809, 47] on icon "button" at bounding box center [809, 47] width 6 height 6
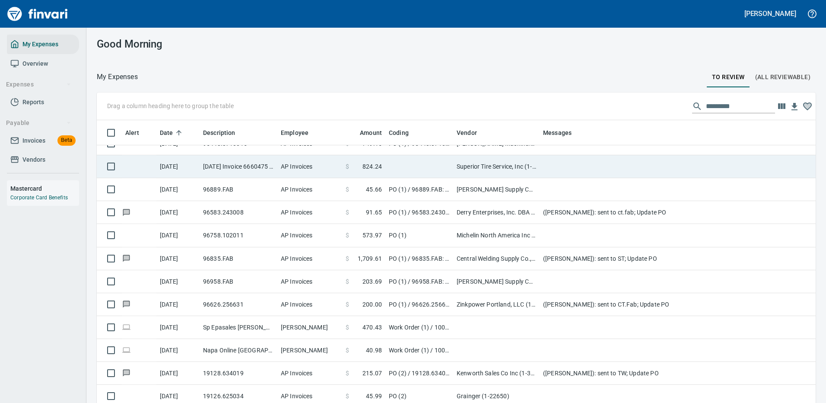
scroll to position [295, 699]
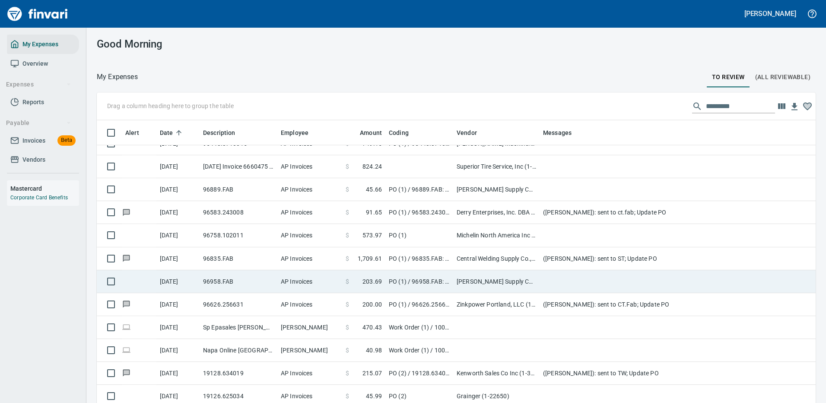
click at [522, 279] on td "[PERSON_NAME] Supply Company (1-10645)" at bounding box center [496, 281] width 86 height 23
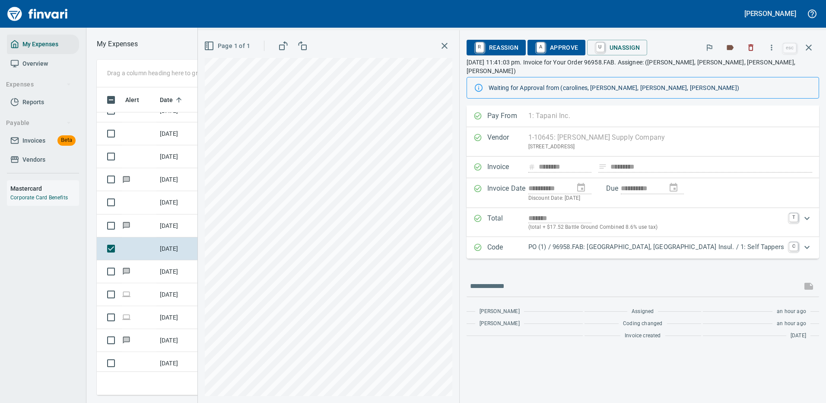
scroll to position [295, 490]
click at [773, 46] on icon "button" at bounding box center [771, 47] width 9 height 9
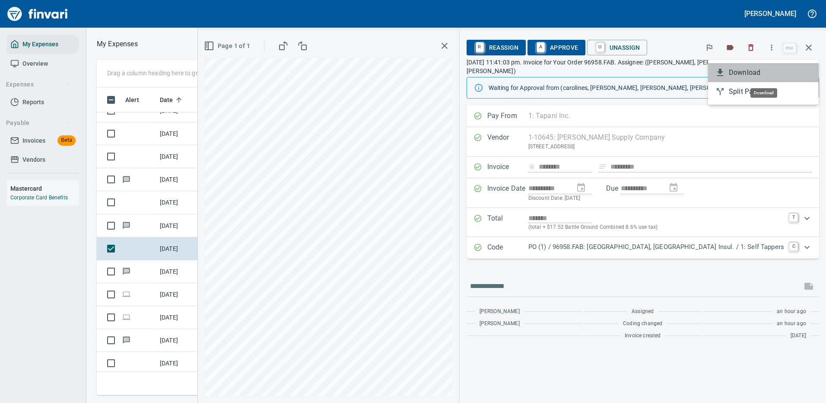
click at [746, 73] on span "Download" at bounding box center [770, 72] width 83 height 10
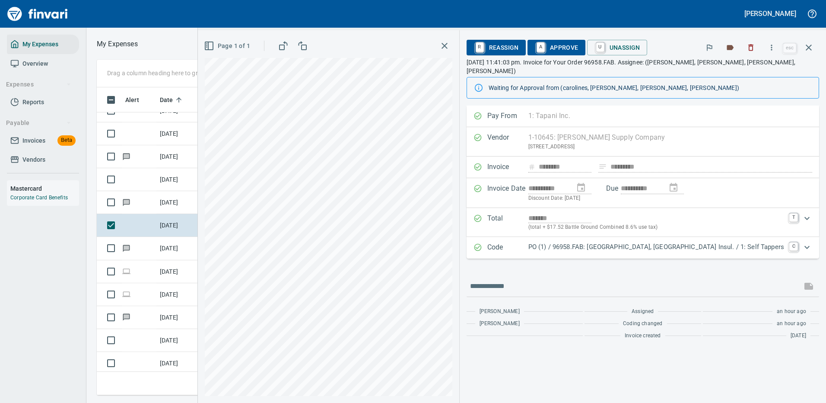
click at [546, 285] on div at bounding box center [643, 286] width 352 height 21
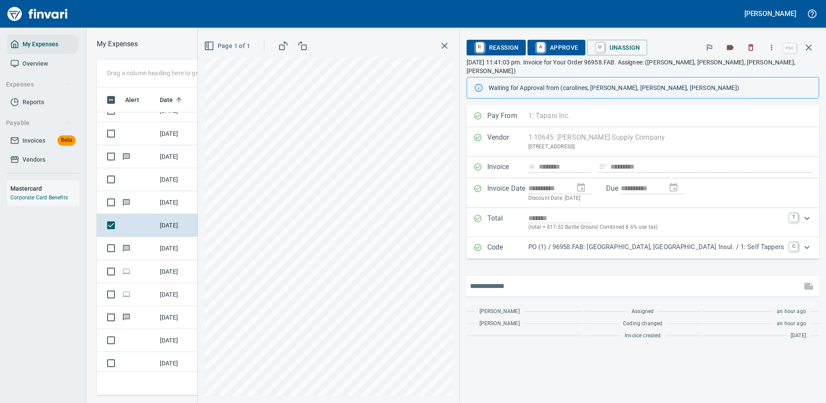
drag, startPoint x: 545, startPoint y: 276, endPoint x: 549, endPoint y: 276, distance: 4.3
click at [545, 279] on input "text" at bounding box center [634, 286] width 328 height 14
type input "**********"
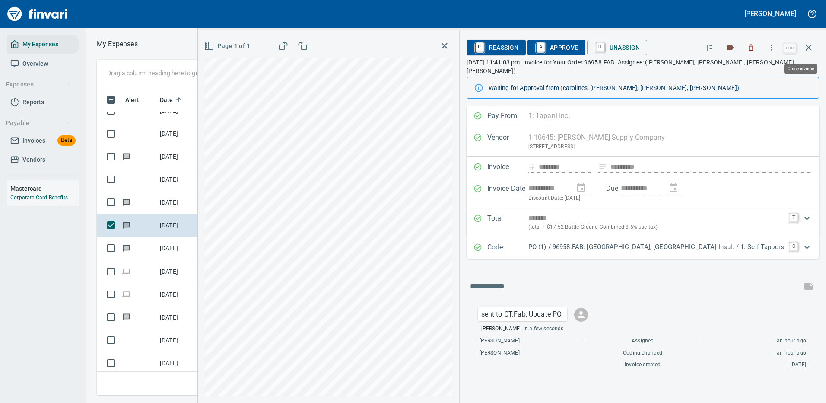
click at [810, 48] on icon "button" at bounding box center [808, 47] width 10 height 10
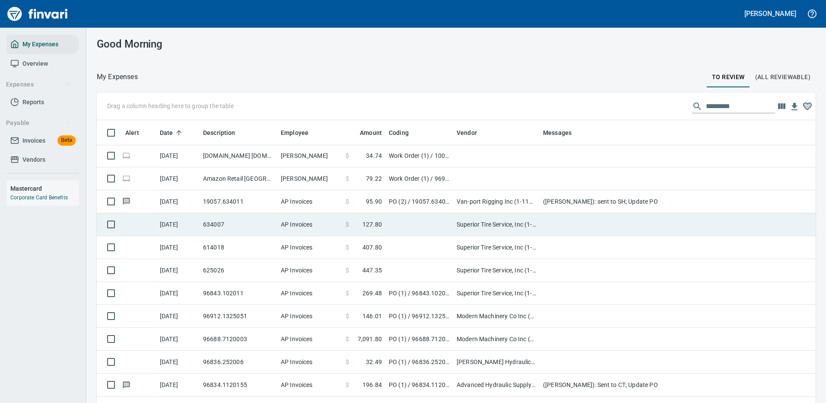
scroll to position [1166, 0]
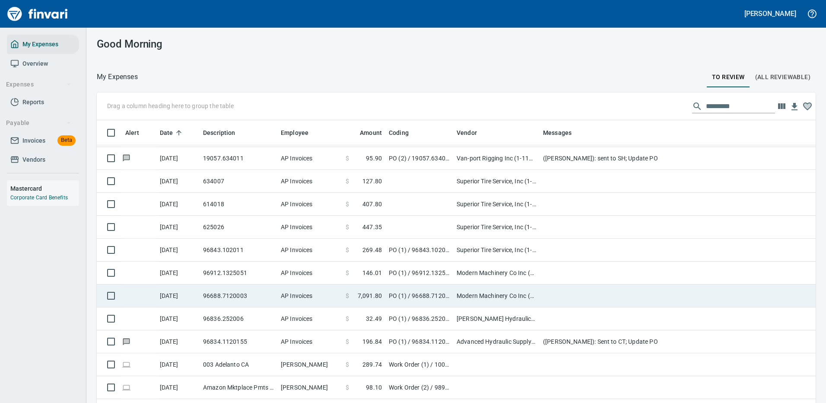
click at [502, 268] on td "Modern Machinery Co Inc (1-10672)" at bounding box center [496, 272] width 86 height 23
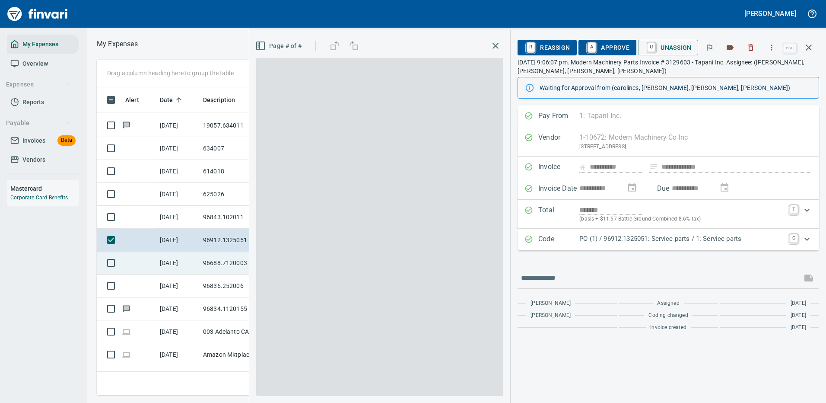
scroll to position [295, 490]
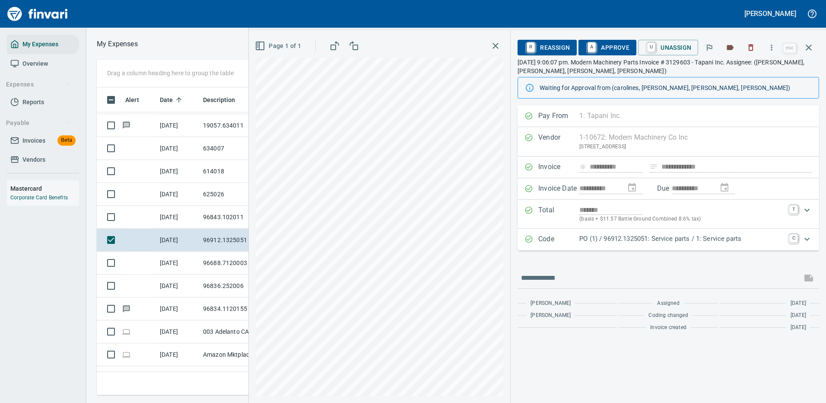
click at [689, 243] on p "PO (1) / 96912.1325051: Service parts / 1: Service parts" at bounding box center [681, 239] width 205 height 10
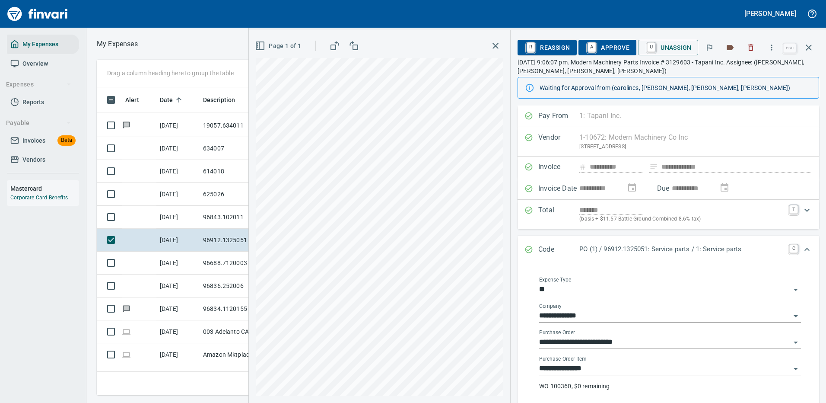
scroll to position [43, 0]
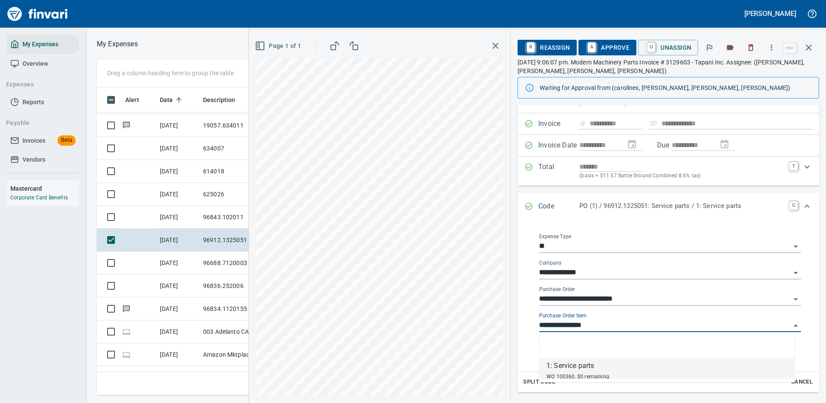
click at [603, 320] on input "**********" at bounding box center [664, 325] width 251 height 12
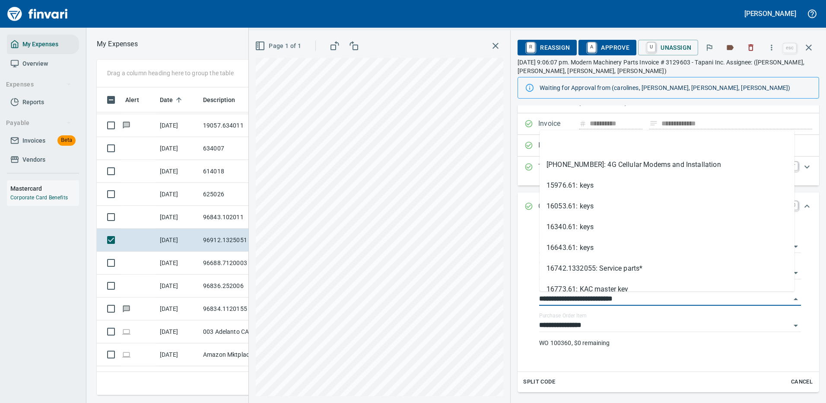
scroll to position [295, 490]
drag, startPoint x: 590, startPoint y: 298, endPoint x: 513, endPoint y: 300, distance: 76.9
click at [513, 300] on div "**********" at bounding box center [668, 272] width 315 height 421
click at [706, 313] on div "**********" at bounding box center [670, 321] width 262 height 19
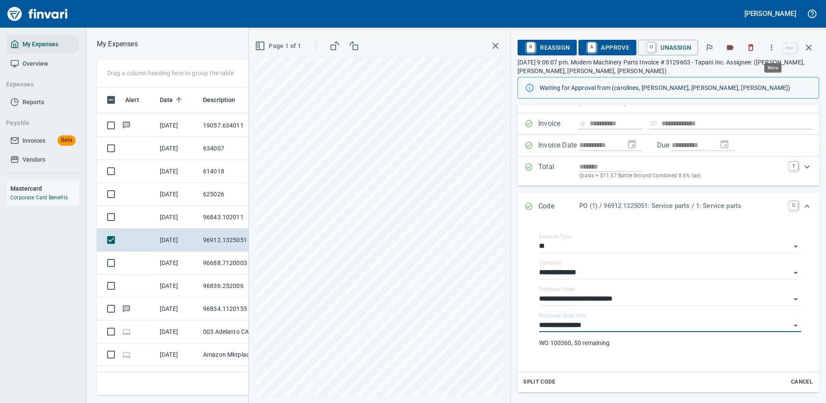
click at [773, 47] on icon "button" at bounding box center [771, 47] width 9 height 9
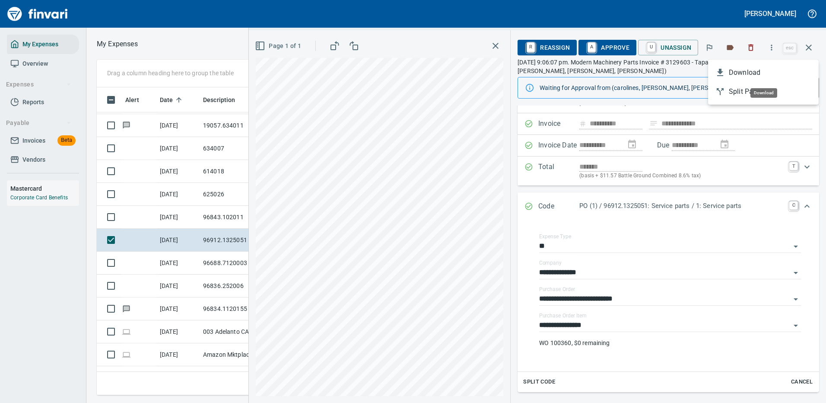
click at [753, 74] on span "Download" at bounding box center [770, 72] width 83 height 10
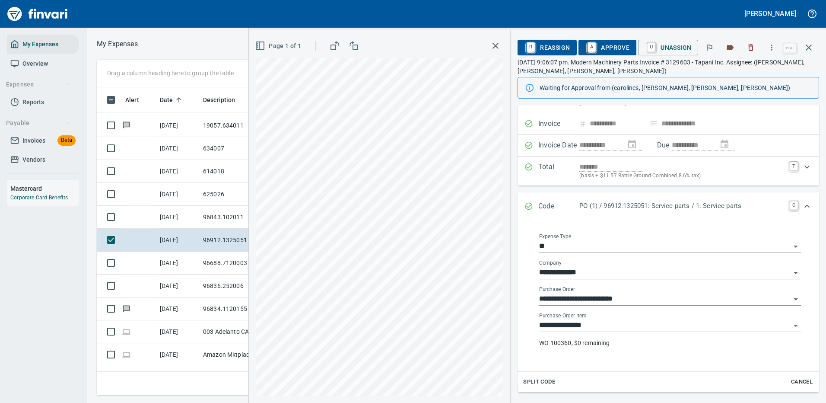
scroll to position [124, 0]
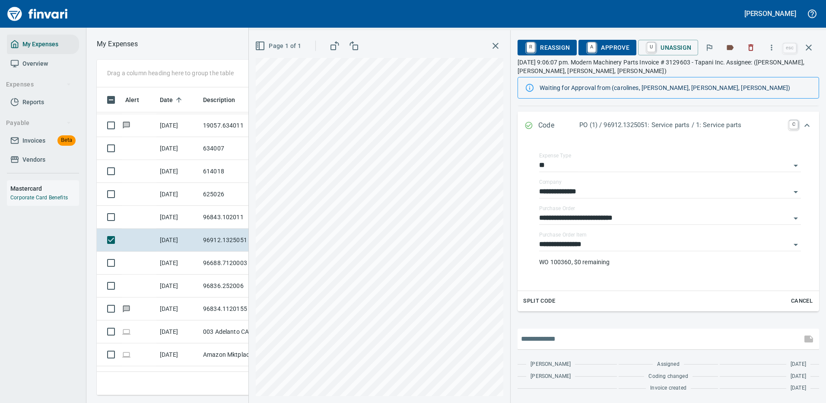
click at [594, 335] on input "text" at bounding box center [659, 339] width 277 height 14
type input "**********"
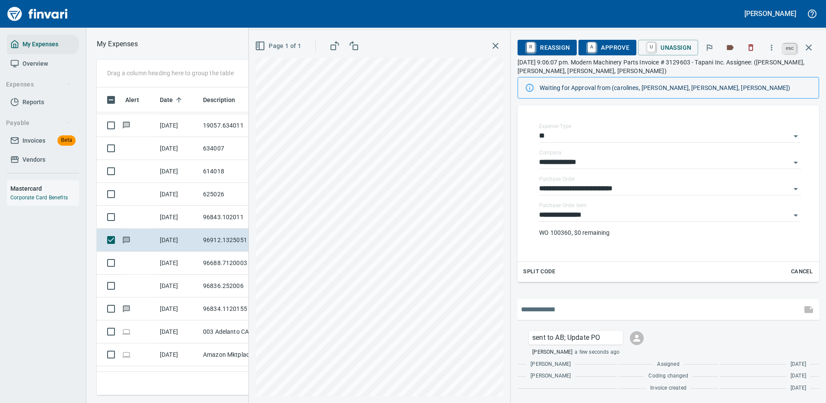
scroll to position [295, 490]
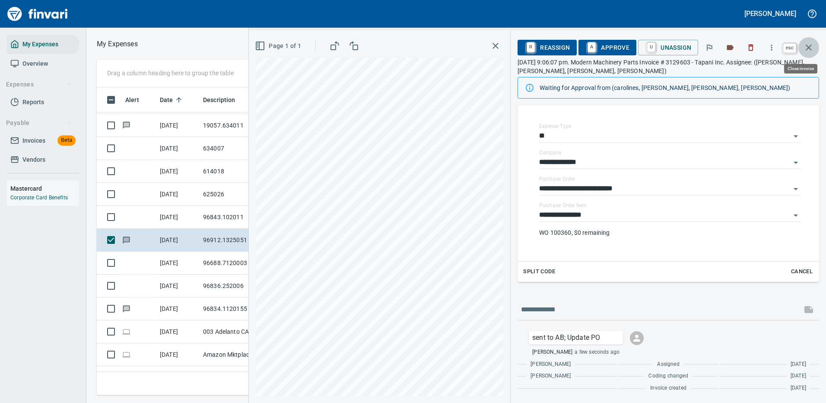
click at [811, 48] on icon "button" at bounding box center [808, 47] width 10 height 10
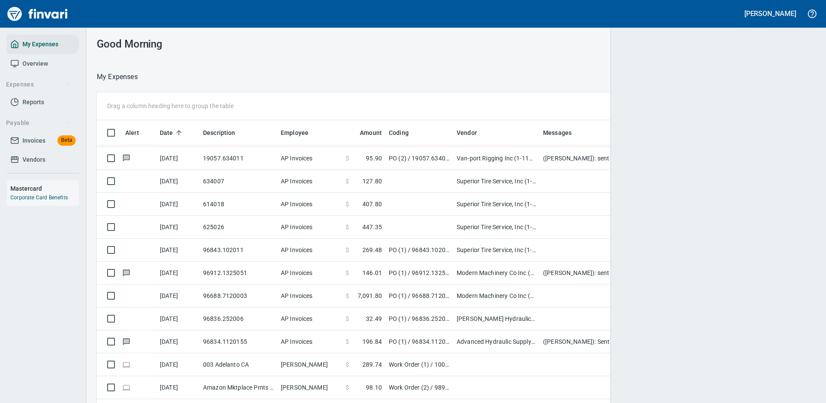
scroll to position [295, 699]
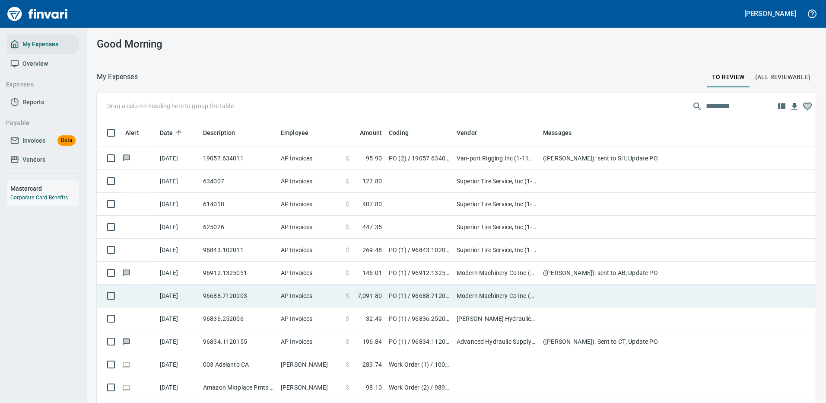
click at [564, 297] on td at bounding box center [713, 295] width 346 height 23
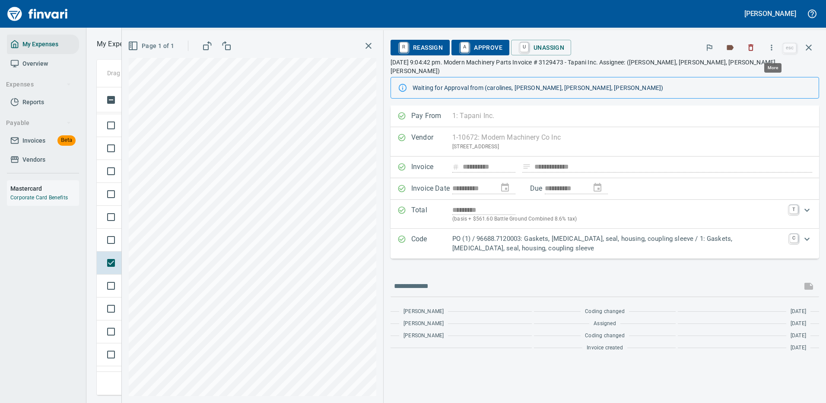
scroll to position [295, 490]
click at [770, 50] on icon "button" at bounding box center [771, 47] width 9 height 9
click at [748, 70] on span "Download" at bounding box center [770, 72] width 83 height 10
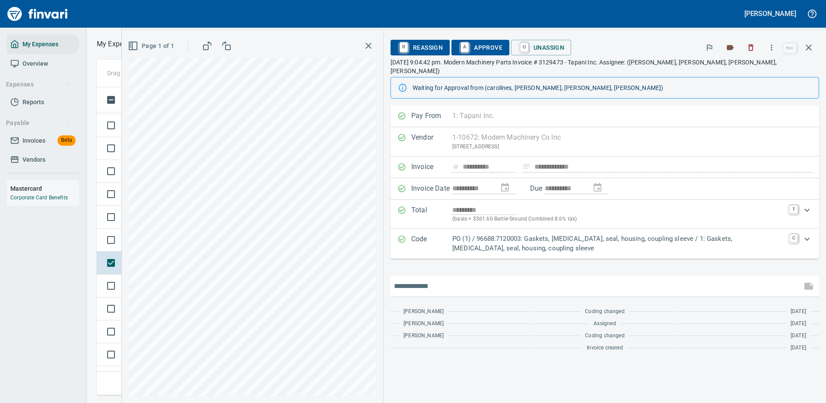
click at [485, 279] on input "text" at bounding box center [596, 286] width 404 height 14
type input "**********"
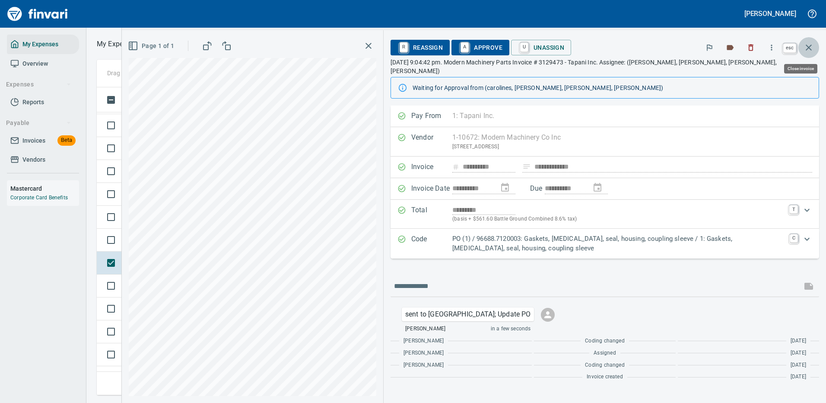
click at [808, 45] on icon "button" at bounding box center [808, 47] width 10 height 10
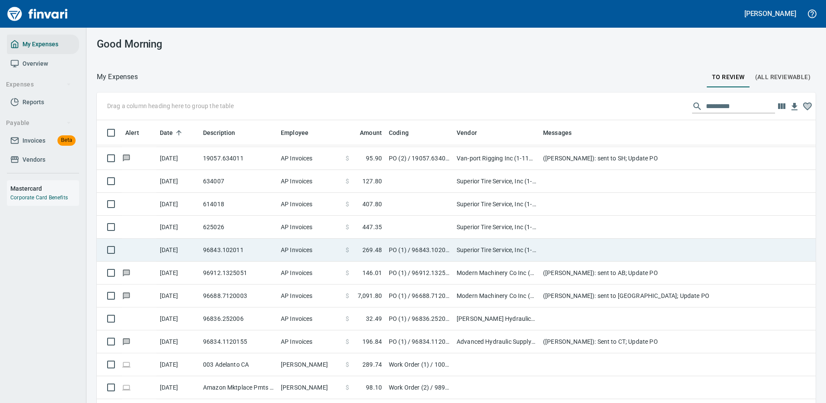
scroll to position [295, 699]
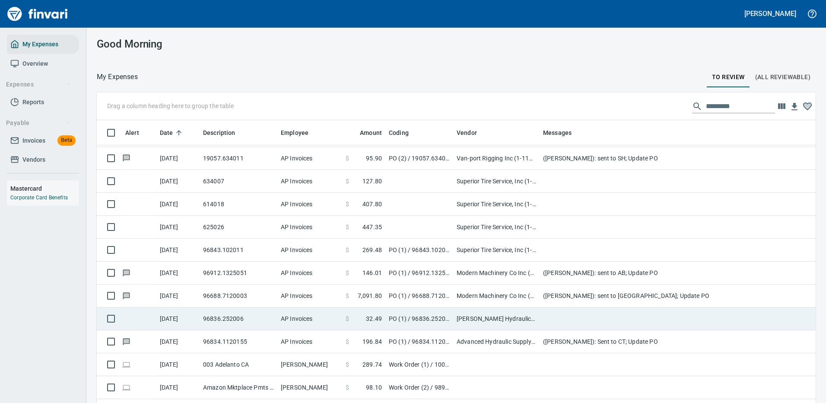
click at [577, 314] on td at bounding box center [713, 318] width 346 height 23
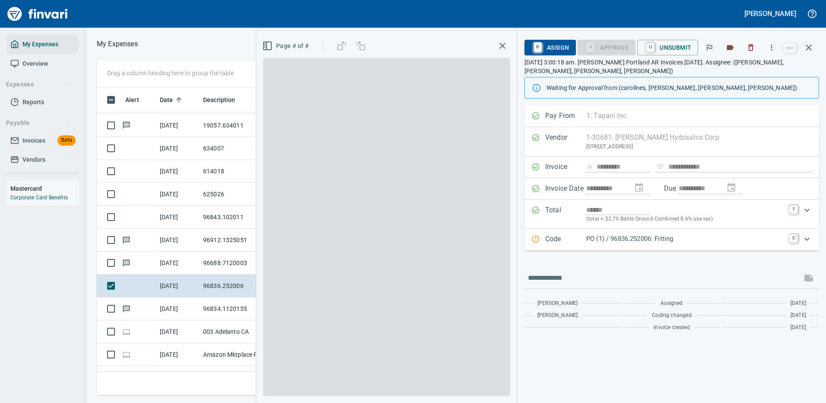
scroll to position [295, 490]
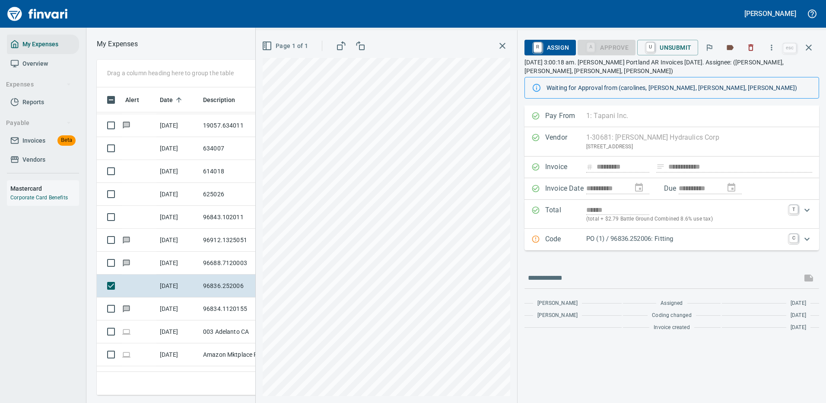
click at [686, 240] on p "PO (1) / 96836.252006: Fitting" at bounding box center [685, 239] width 198 height 10
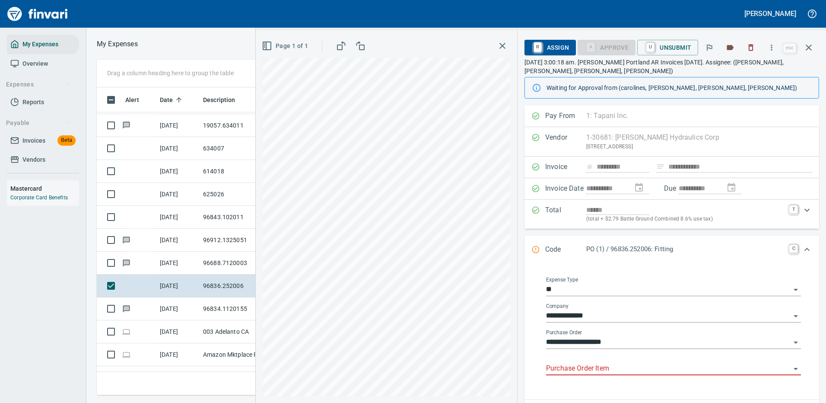
click at [591, 365] on input "Purchase Order Item" at bounding box center [668, 368] width 244 height 12
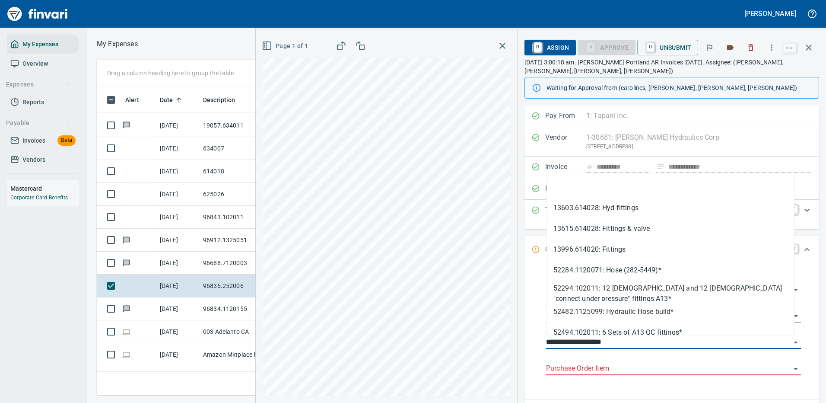
drag, startPoint x: 592, startPoint y: 341, endPoint x: 539, endPoint y: 341, distance: 53.1
click at [539, 341] on div "**********" at bounding box center [673, 330] width 277 height 126
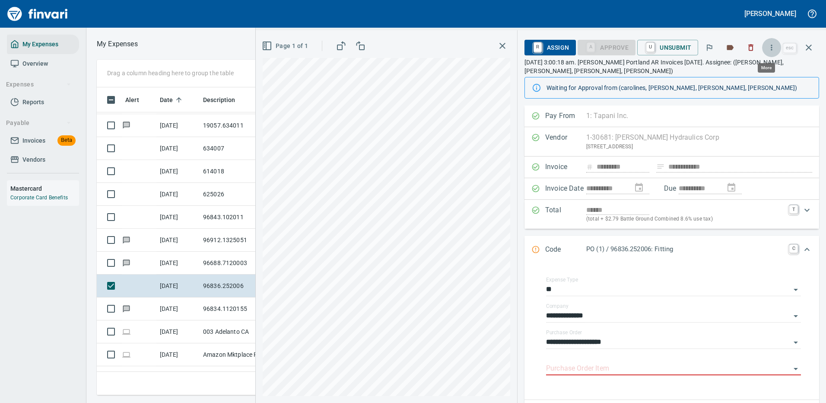
click at [775, 46] on icon "button" at bounding box center [771, 47] width 9 height 9
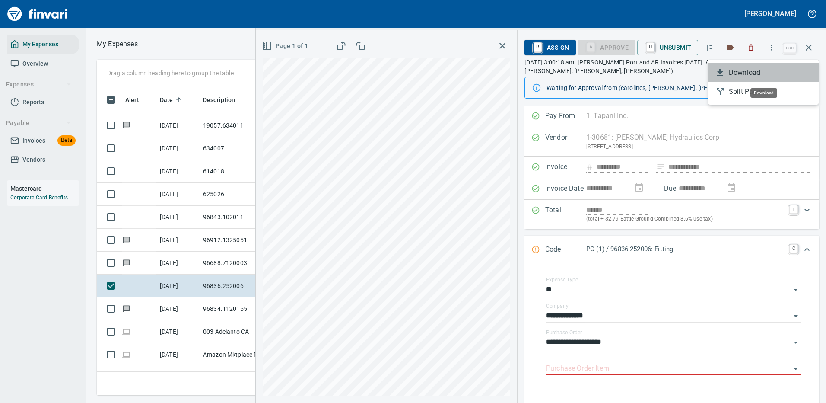
click at [746, 73] on span "Download" at bounding box center [770, 72] width 83 height 10
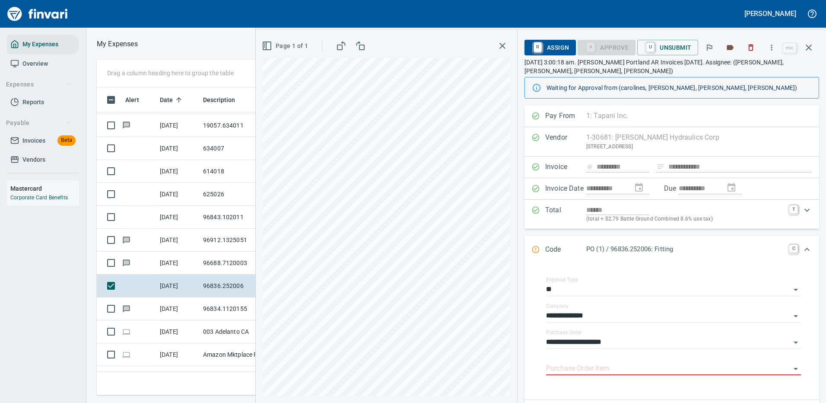
scroll to position [109, 0]
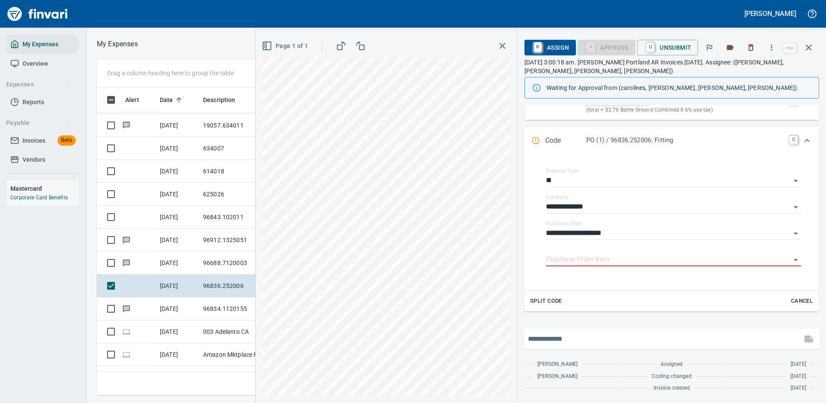
click at [578, 335] on input "text" at bounding box center [663, 339] width 270 height 14
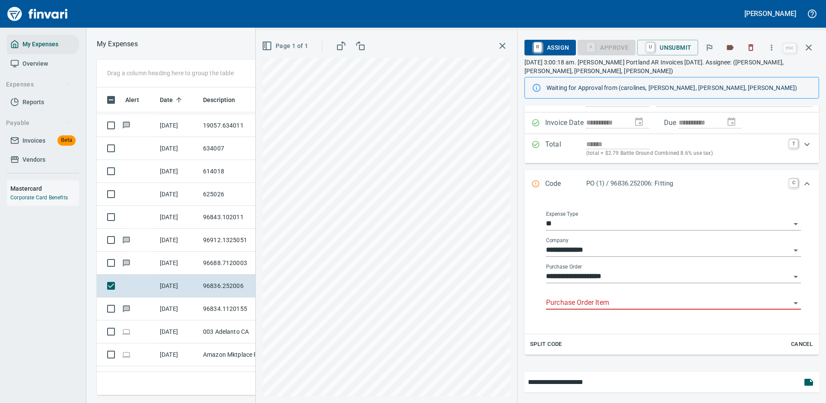
type input "**********"
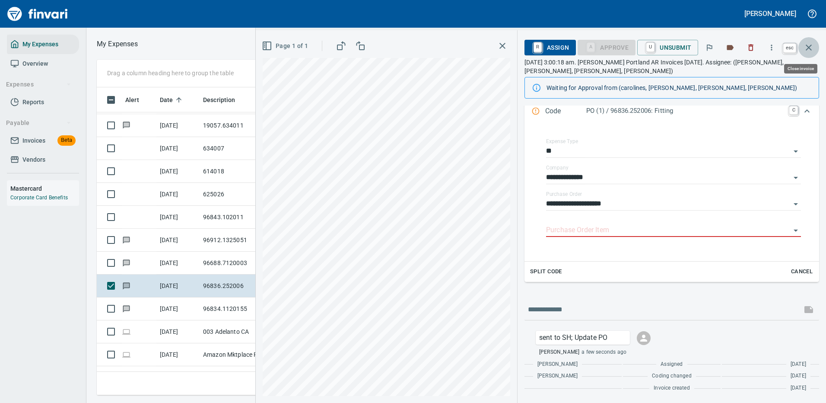
click at [808, 43] on icon "button" at bounding box center [808, 47] width 10 height 10
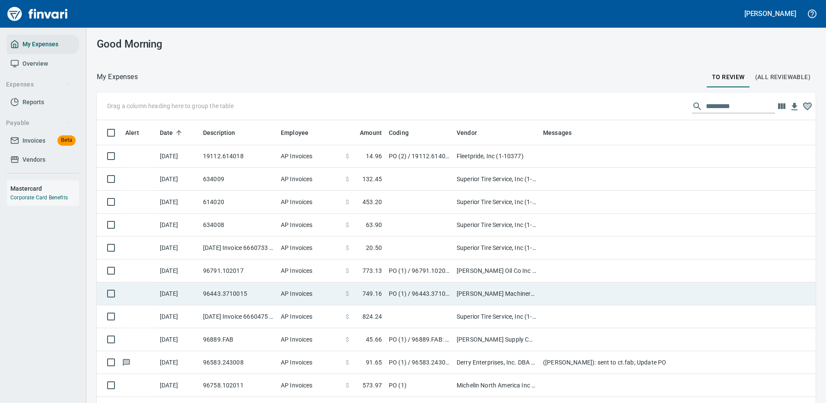
scroll to position [1555, 0]
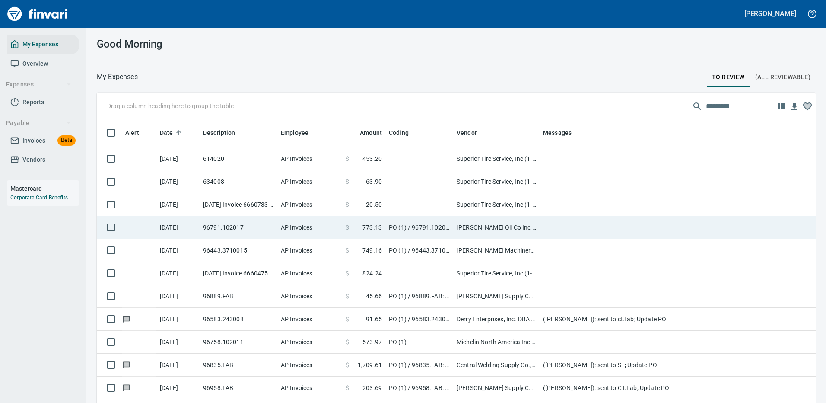
click at [483, 228] on td "[PERSON_NAME] Oil Co Inc (1-38025)" at bounding box center [496, 227] width 86 height 23
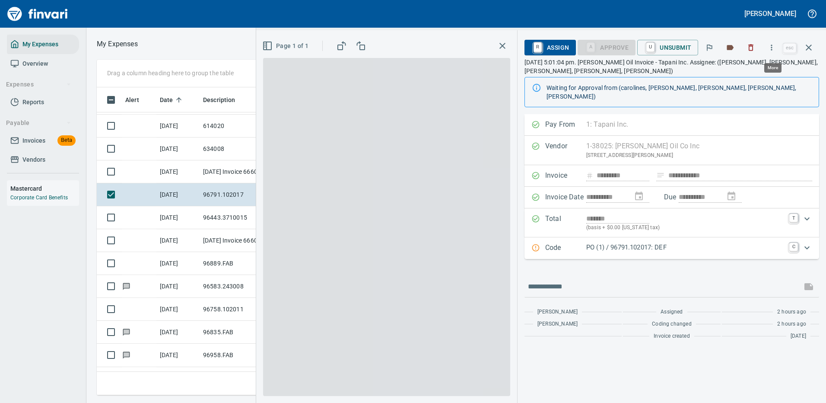
scroll to position [295, 490]
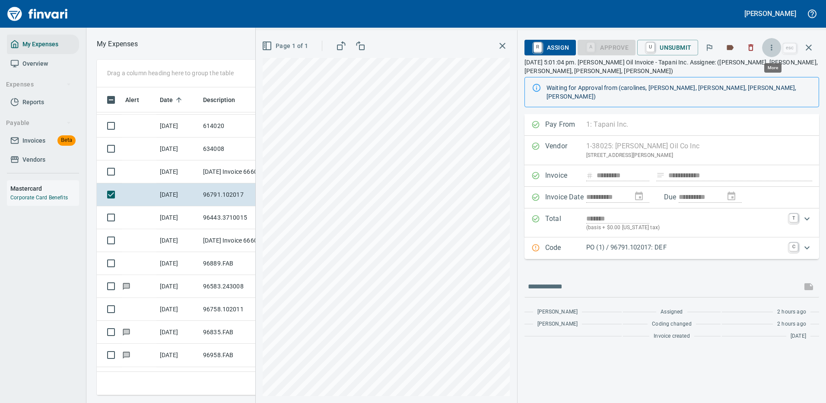
click at [772, 46] on icon "button" at bounding box center [771, 47] width 9 height 9
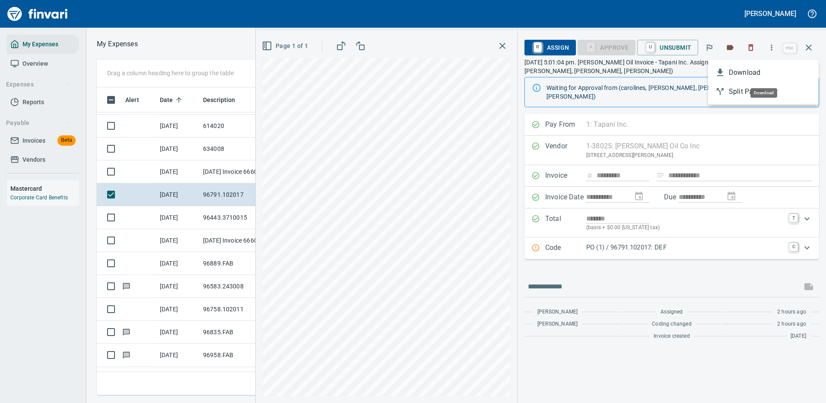
click at [742, 67] on span "Download" at bounding box center [770, 72] width 83 height 10
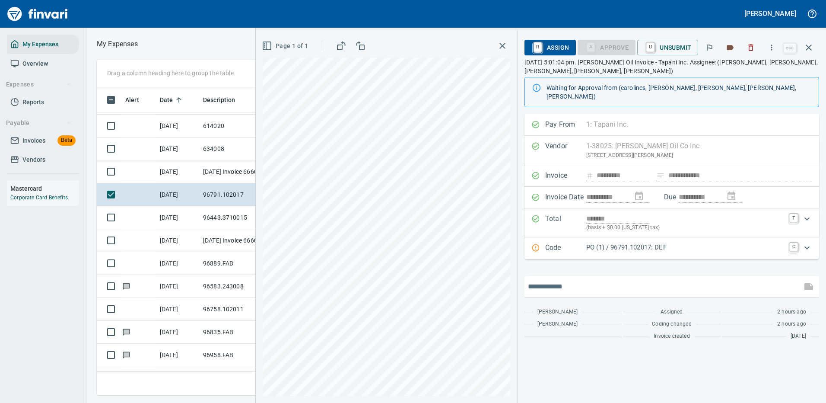
click at [589, 279] on input "text" at bounding box center [663, 286] width 270 height 14
type input "*******"
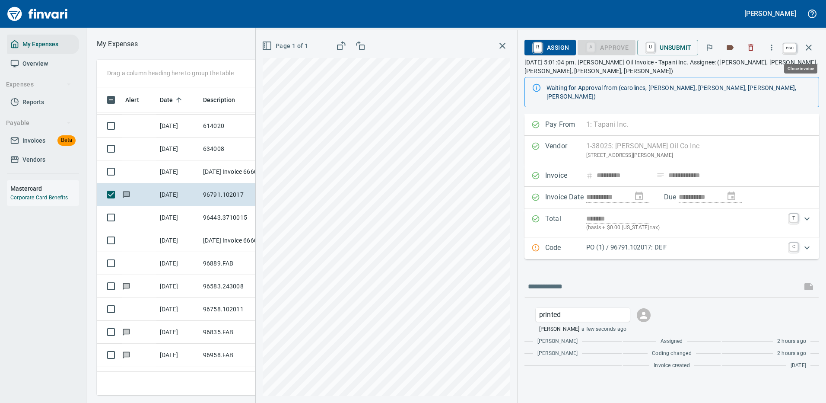
click at [810, 45] on icon "button" at bounding box center [808, 47] width 10 height 10
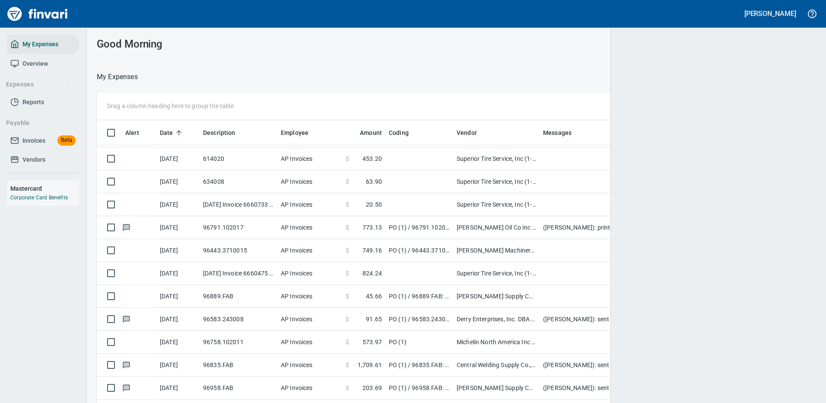
scroll to position [295, 699]
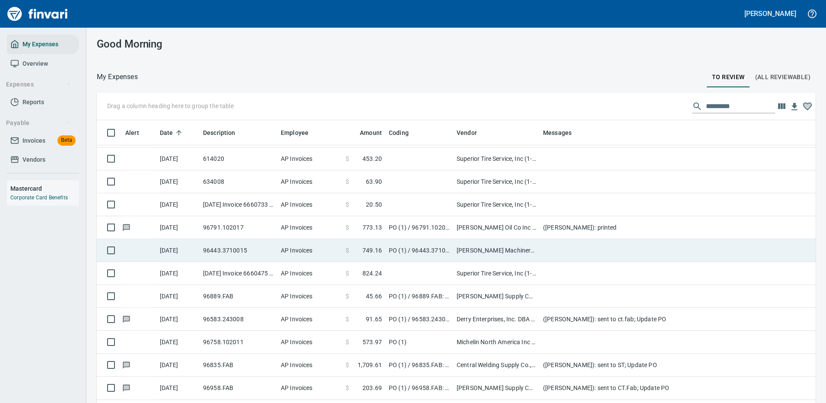
click at [482, 249] on td "[PERSON_NAME] Machinery Inc (1-10774)" at bounding box center [496, 250] width 86 height 23
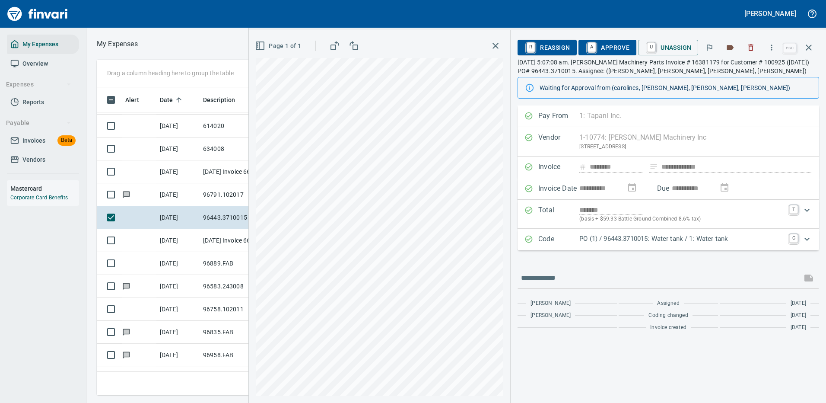
scroll to position [295, 490]
click at [629, 239] on p "PO (1) / 96443.3710015: Water tank / 1: Water tank" at bounding box center [681, 239] width 205 height 10
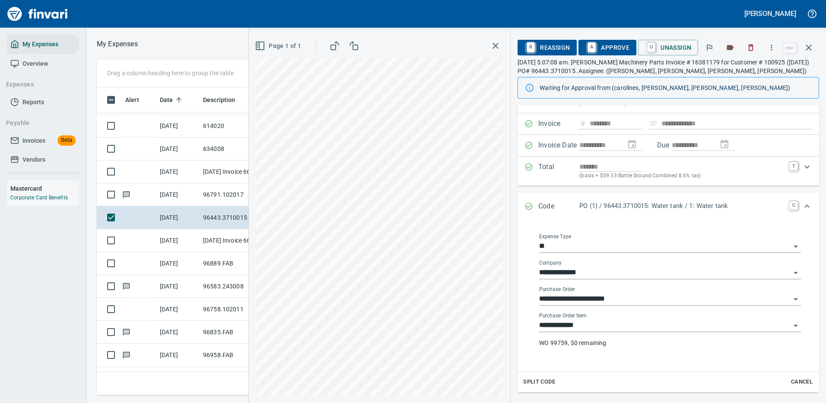
scroll to position [124, 0]
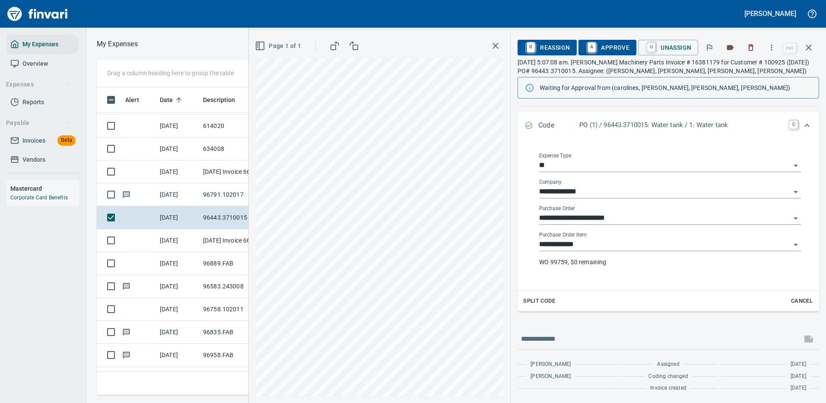
click at [570, 241] on input "**********" at bounding box center [664, 244] width 251 height 12
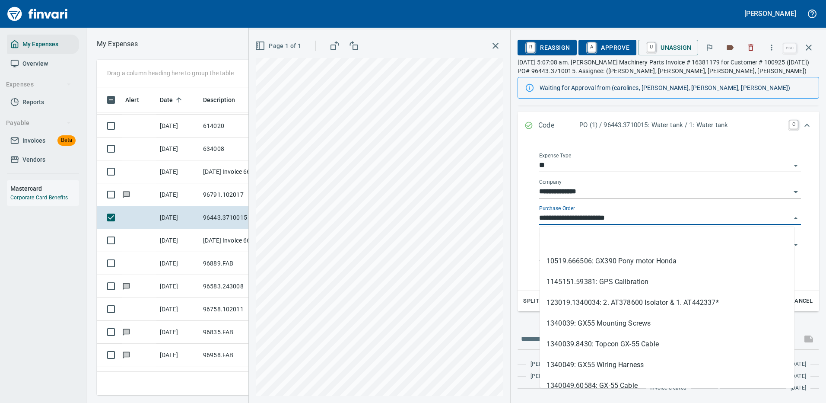
scroll to position [295, 490]
click at [530, 223] on div "**********" at bounding box center [670, 213] width 284 height 141
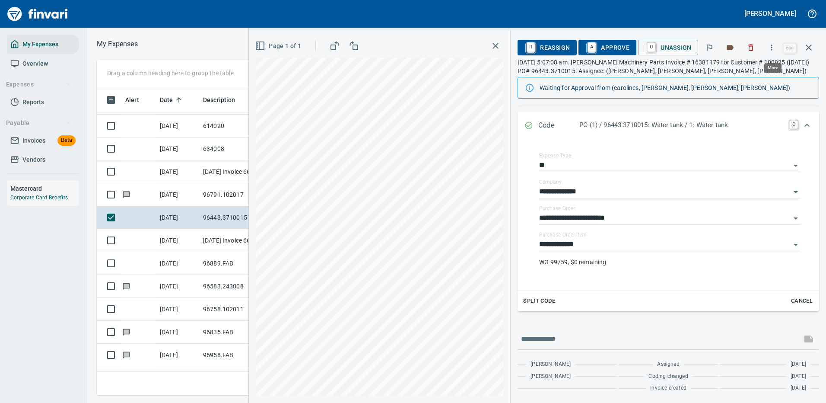
click at [774, 44] on icon "button" at bounding box center [771, 47] width 9 height 9
click at [733, 73] on span "Download" at bounding box center [770, 72] width 83 height 10
drag, startPoint x: 564, startPoint y: 338, endPoint x: 555, endPoint y: 321, distance: 19.5
click at [565, 337] on input "text" at bounding box center [659, 339] width 277 height 14
type input "**********"
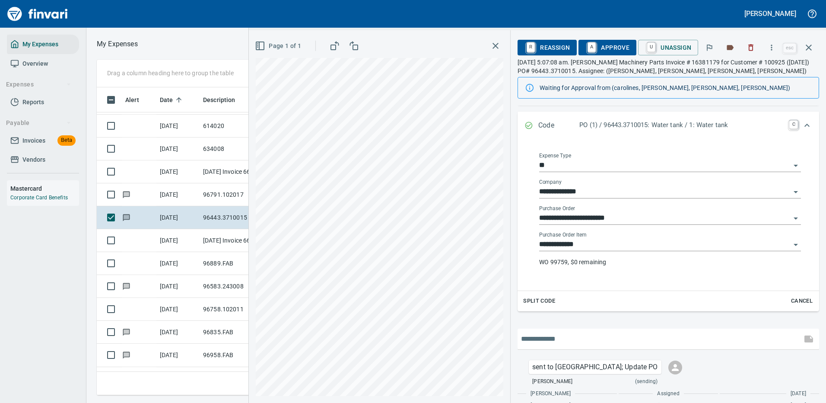
scroll to position [153, 0]
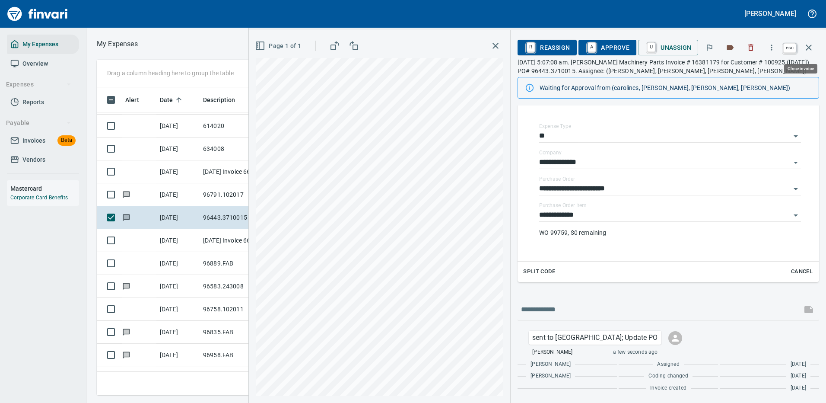
click at [808, 45] on icon "button" at bounding box center [808, 47] width 10 height 10
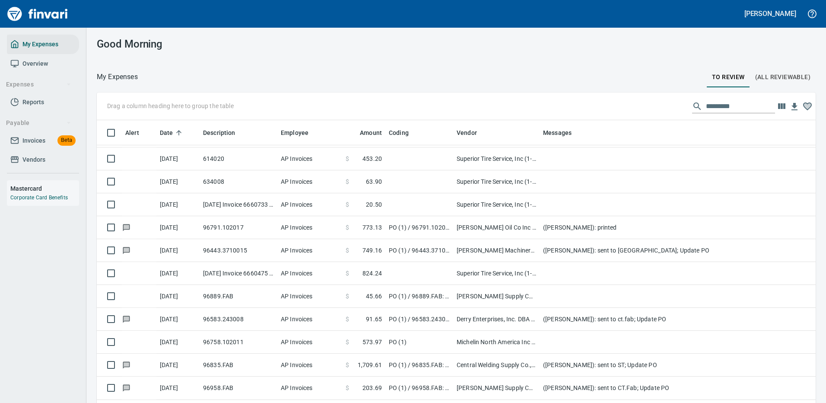
scroll to position [295, 699]
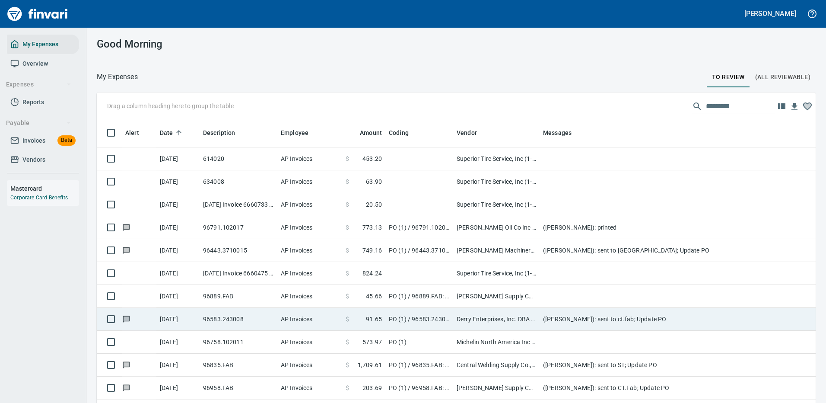
click at [479, 292] on td "[PERSON_NAME] Supply Company (1-10645)" at bounding box center [496, 296] width 86 height 23
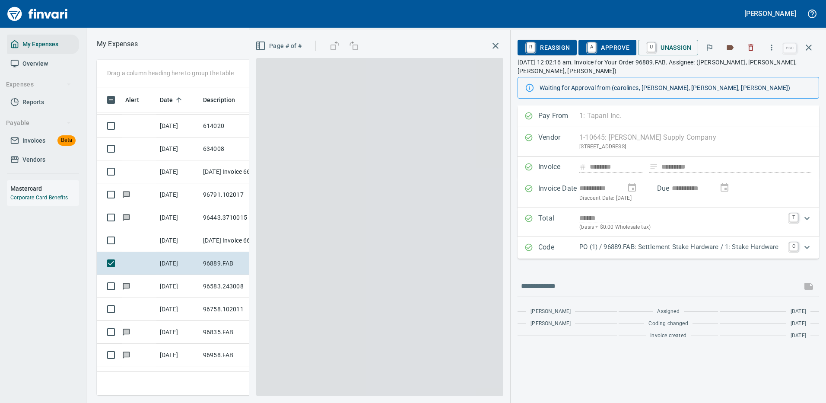
scroll to position [295, 490]
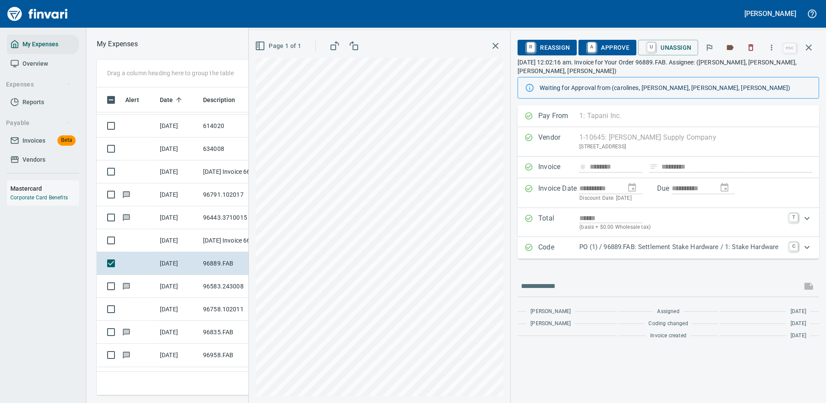
click at [807, 247] on icon "Expand" at bounding box center [807, 247] width 10 height 10
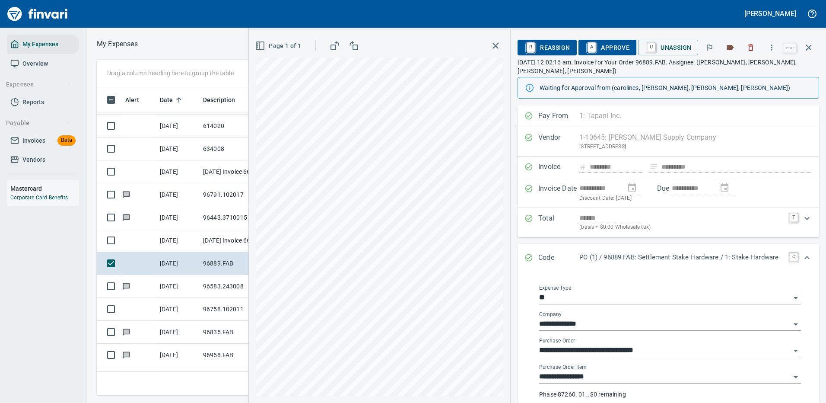
scroll to position [43, 0]
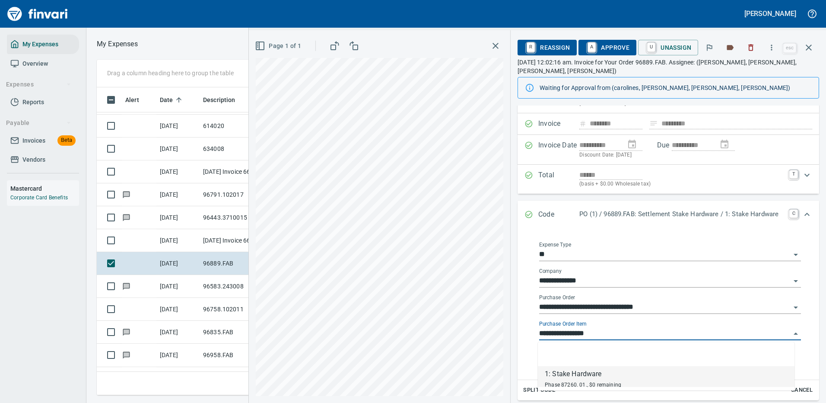
click at [573, 332] on input "**********" at bounding box center [664, 333] width 251 height 12
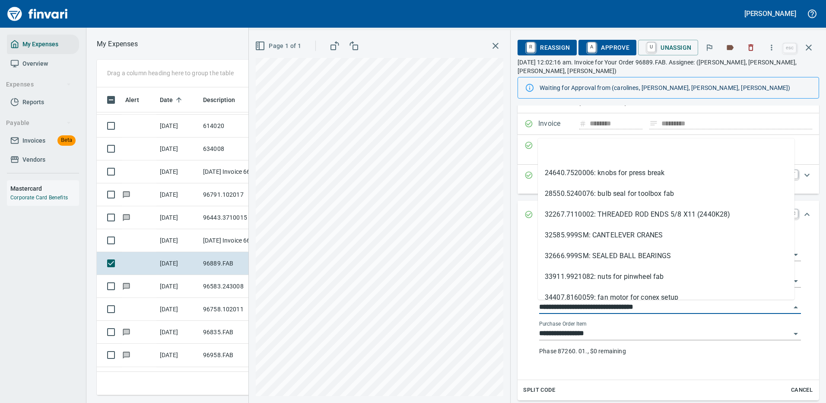
drag, startPoint x: 572, startPoint y: 306, endPoint x: 529, endPoint y: 308, distance: 43.7
click at [529, 308] on div "**********" at bounding box center [670, 302] width 284 height 141
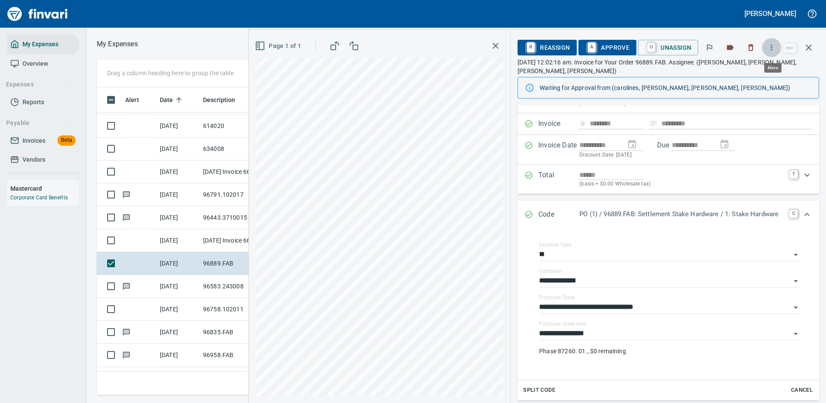
click at [774, 47] on icon "button" at bounding box center [771, 47] width 9 height 9
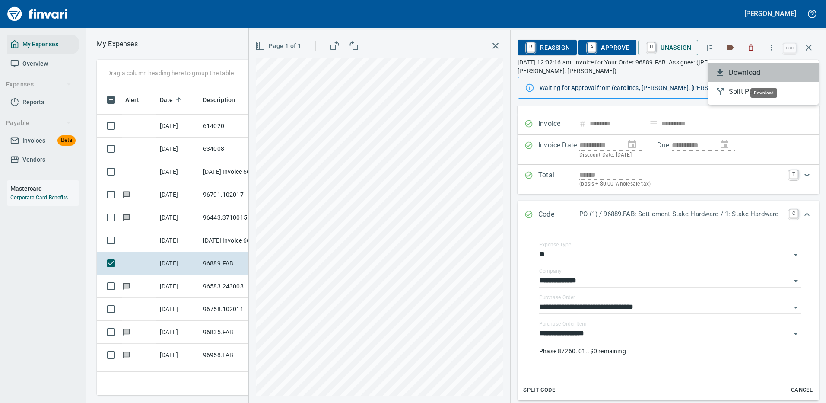
click at [742, 71] on span "Download" at bounding box center [770, 72] width 83 height 10
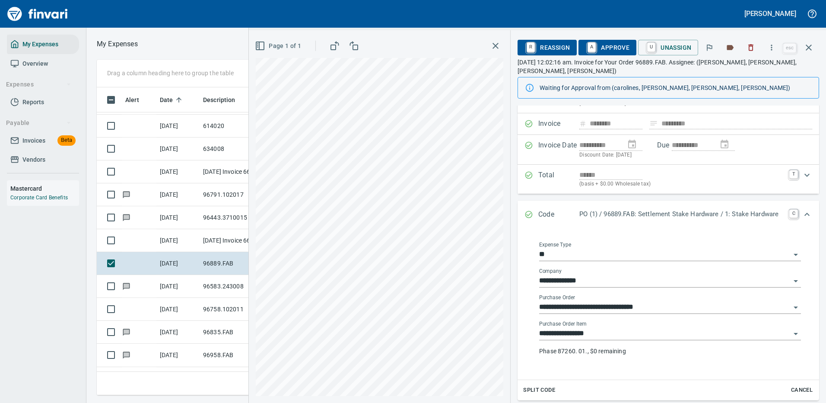
scroll to position [130, 0]
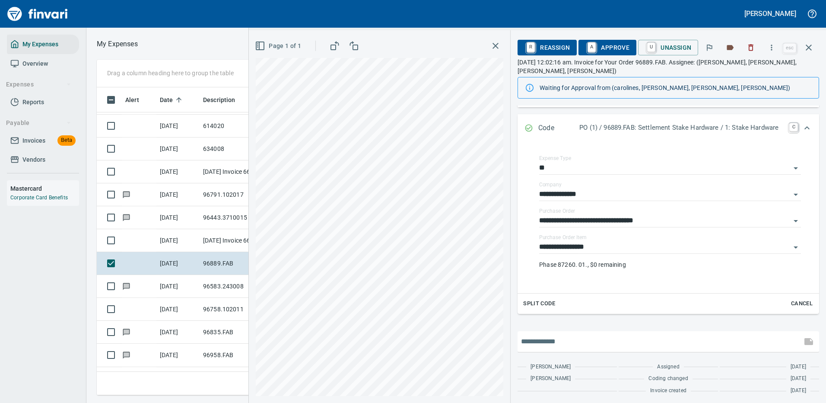
click at [581, 340] on input "text" at bounding box center [659, 341] width 277 height 14
type input "**********"
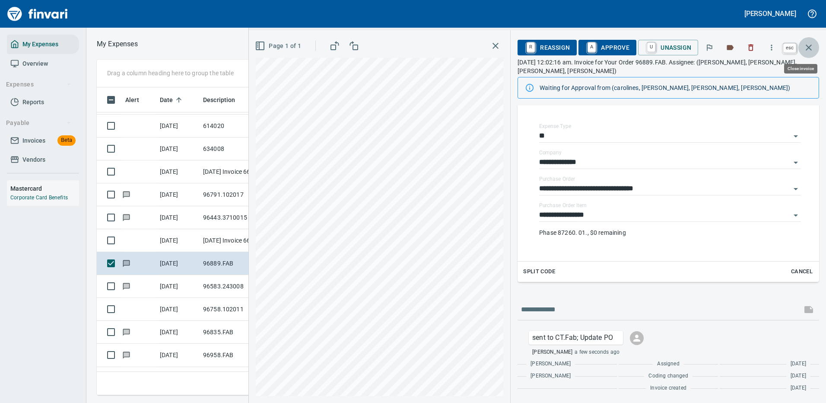
click at [811, 45] on icon "button" at bounding box center [809, 47] width 6 height 6
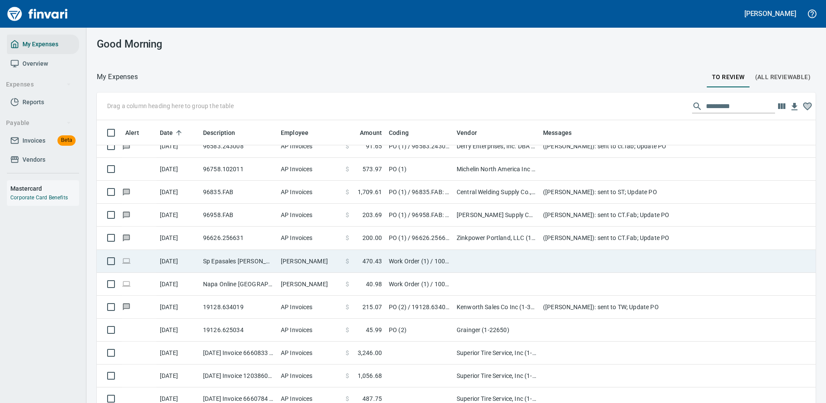
scroll to position [1771, 0]
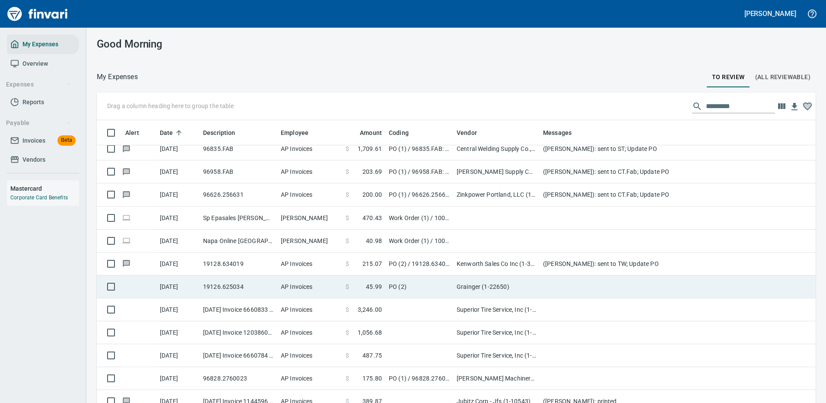
click at [546, 286] on td at bounding box center [713, 286] width 346 height 23
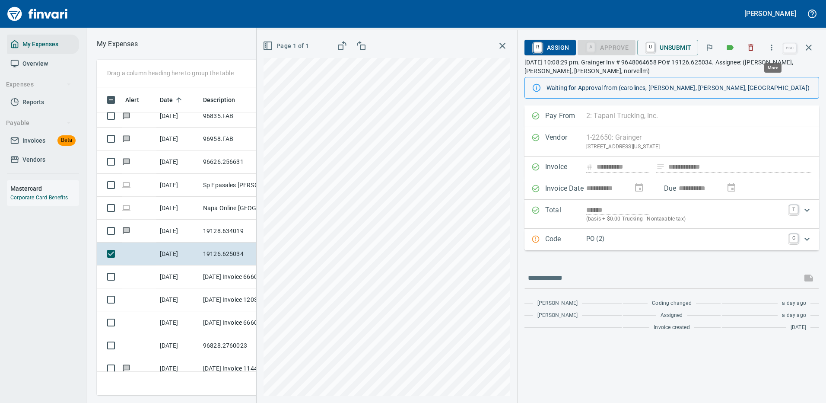
scroll to position [295, 490]
click at [806, 237] on icon "Expand" at bounding box center [807, 239] width 10 height 10
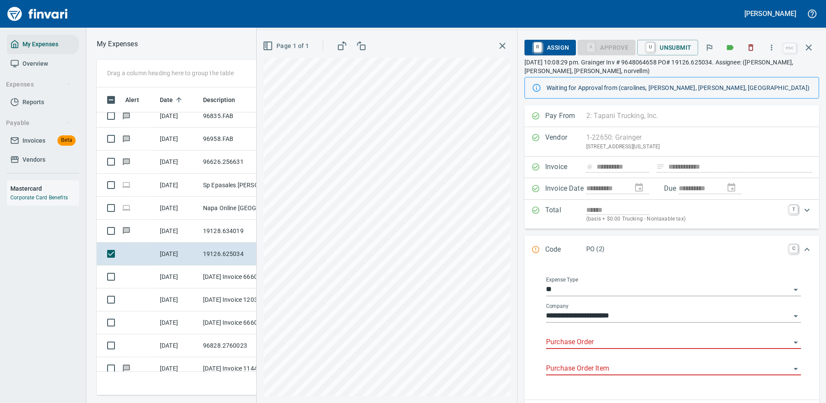
click at [571, 340] on input "Purchase Order" at bounding box center [668, 342] width 244 height 12
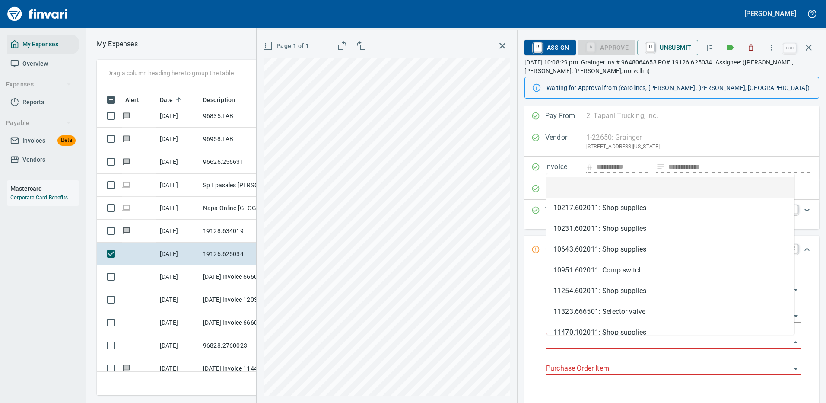
paste input "**********"
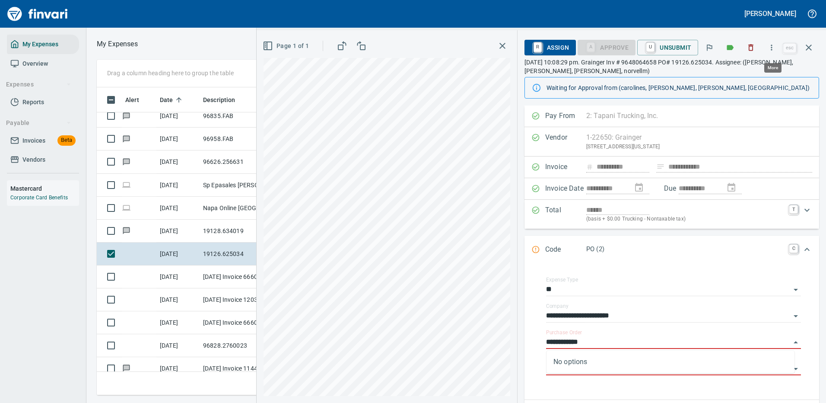
type input "**********"
click at [769, 45] on icon "button" at bounding box center [771, 47] width 9 height 9
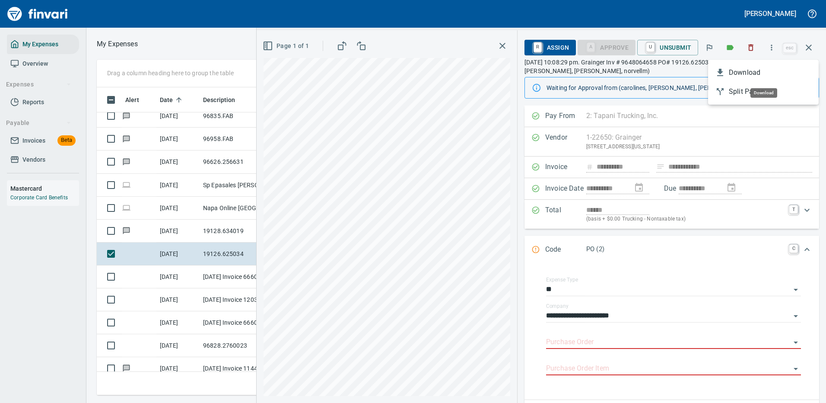
click at [736, 74] on span "Download" at bounding box center [770, 72] width 83 height 10
